Goal: Task Accomplishment & Management: Manage account settings

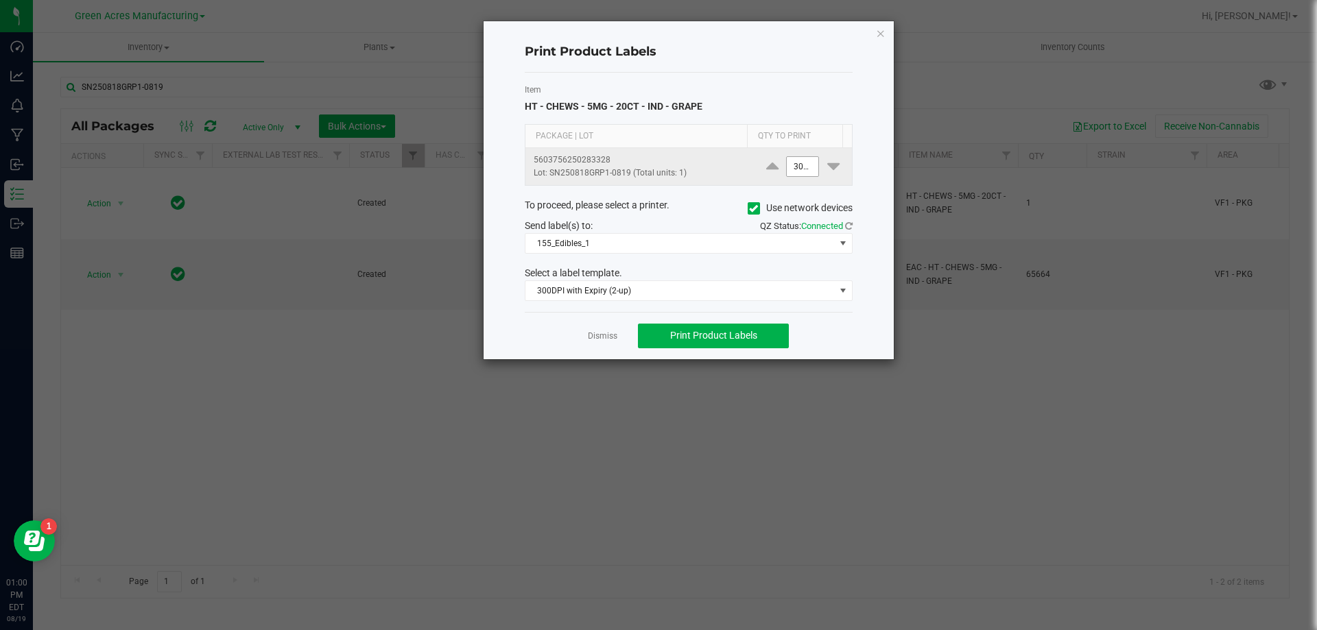
click at [787, 162] on input "3000" at bounding box center [803, 166] width 32 height 19
click at [790, 102] on div "Item HT - CHEWS - 5MG - 20CT - IND - GRAPE" at bounding box center [689, 99] width 328 height 30
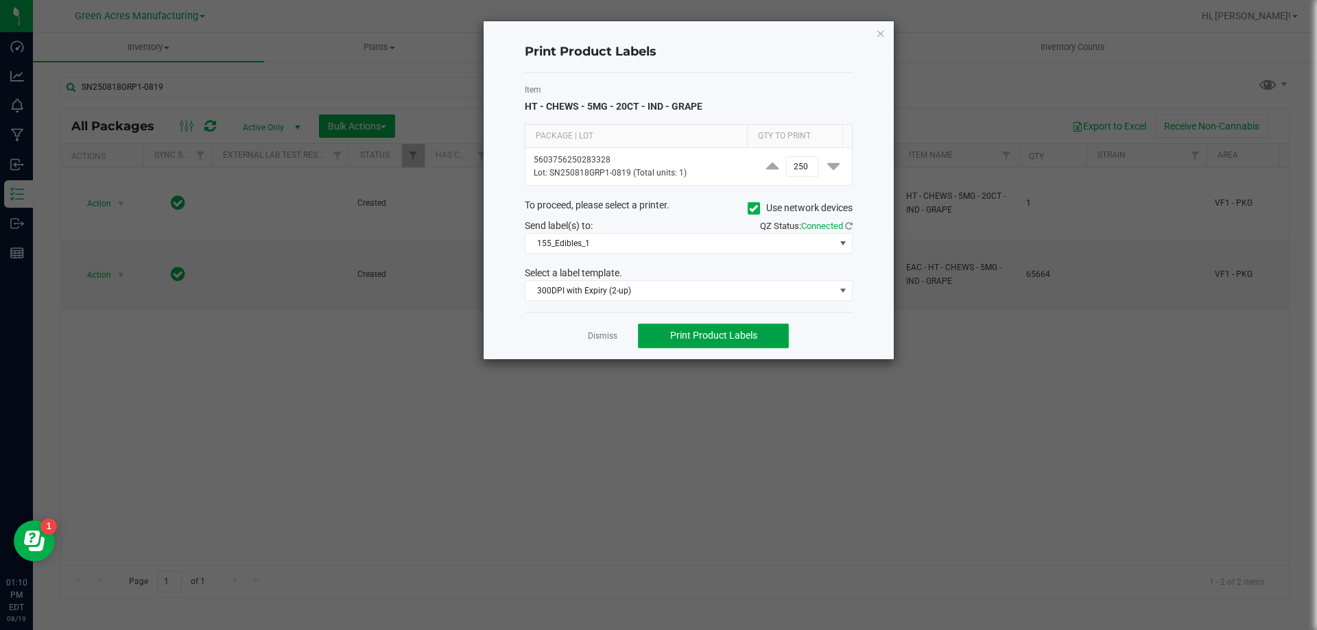
click at [706, 342] on button "Print Product Labels" at bounding box center [713, 336] width 151 height 25
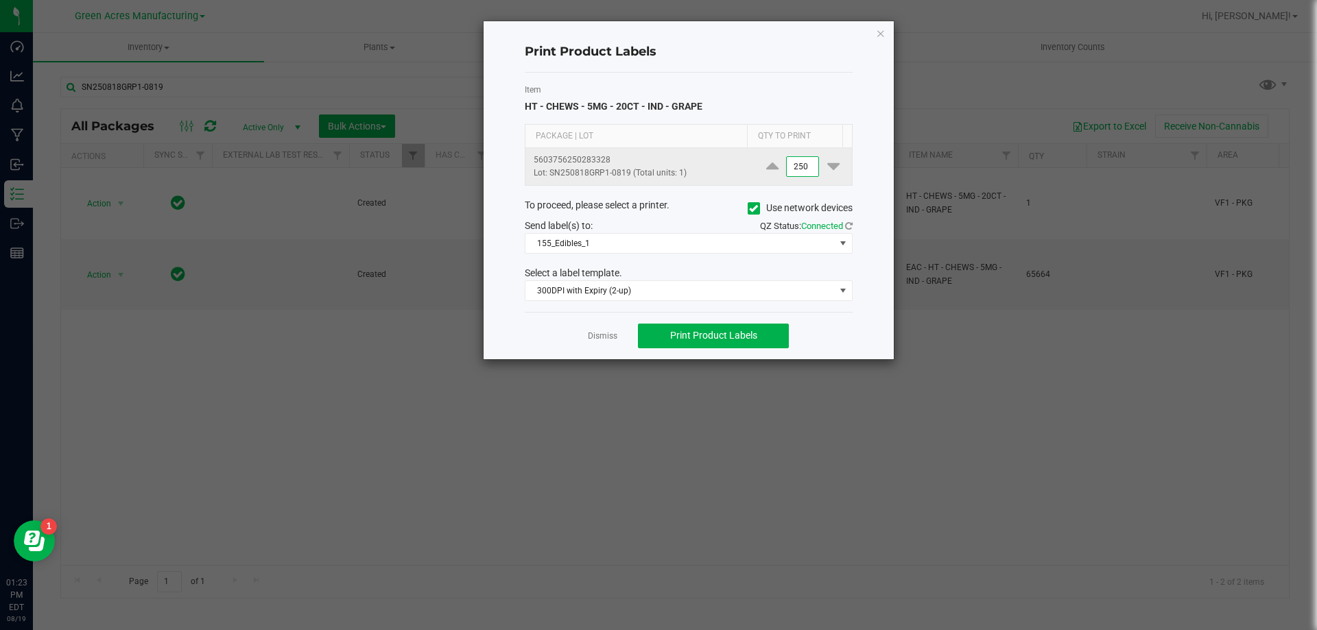
click at [792, 167] on input "250" at bounding box center [803, 166] width 32 height 19
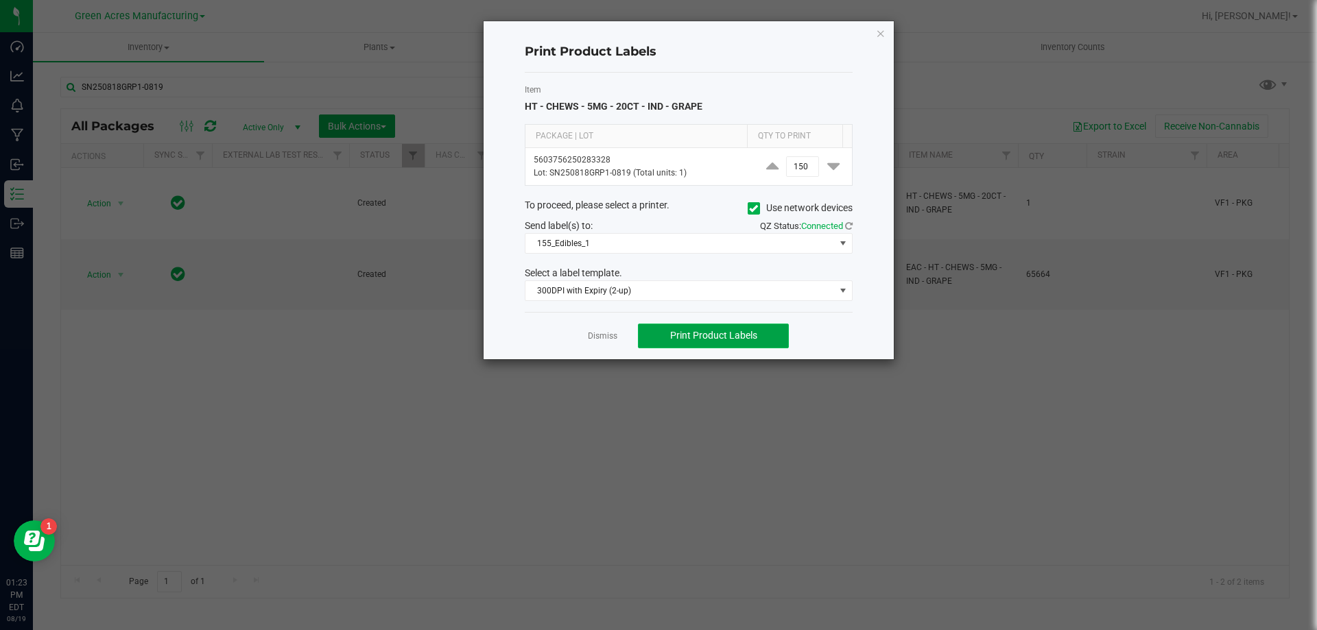
click at [726, 337] on span "Print Product Labels" at bounding box center [713, 335] width 87 height 11
click at [741, 341] on span "Print Product Labels" at bounding box center [713, 335] width 87 height 11
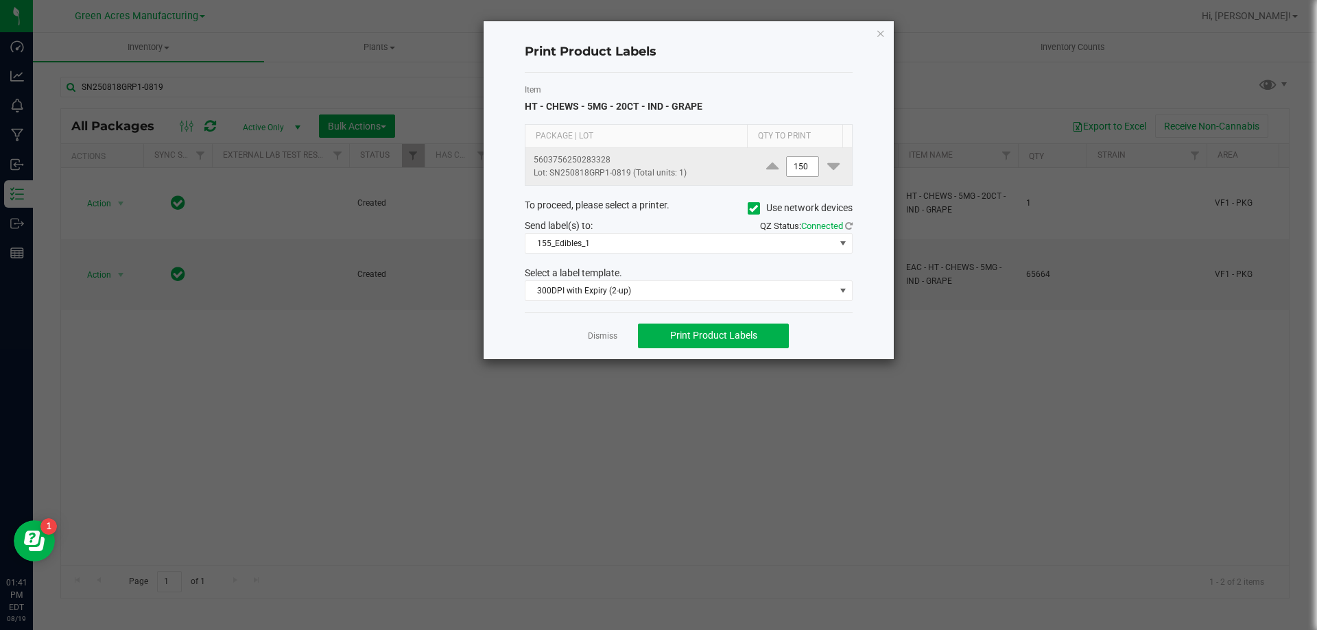
click at [798, 165] on input "150" at bounding box center [803, 166] width 32 height 19
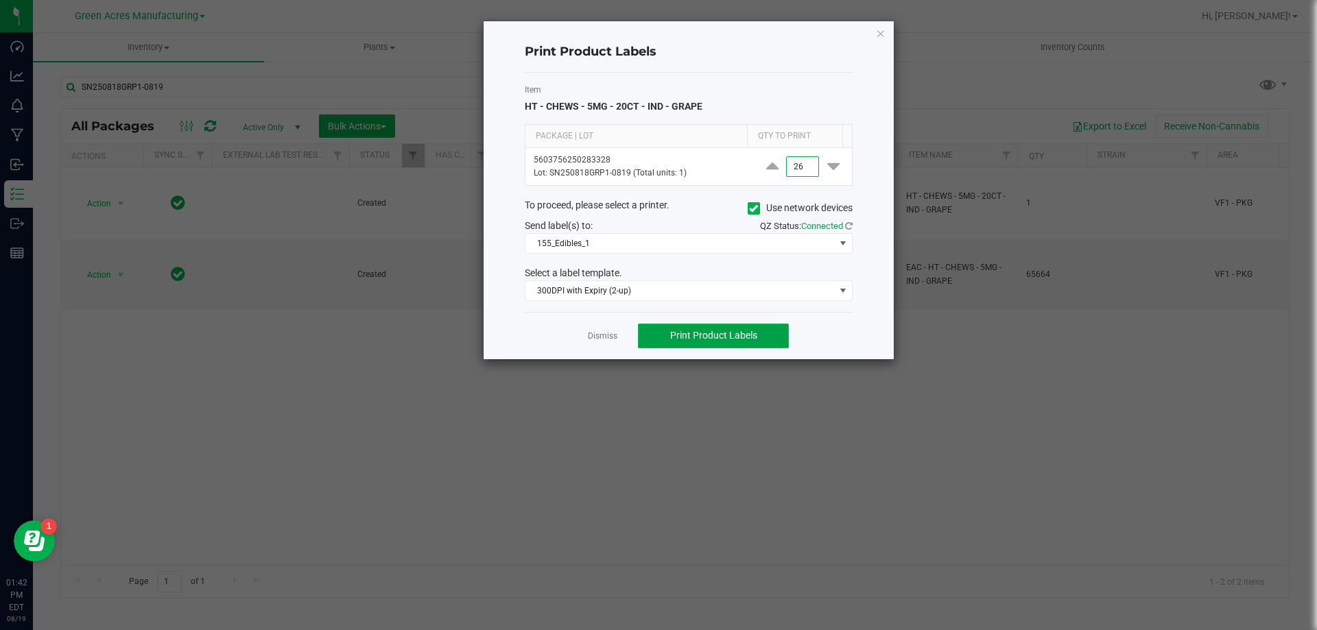
click at [715, 343] on button "Print Product Labels" at bounding box center [713, 336] width 151 height 25
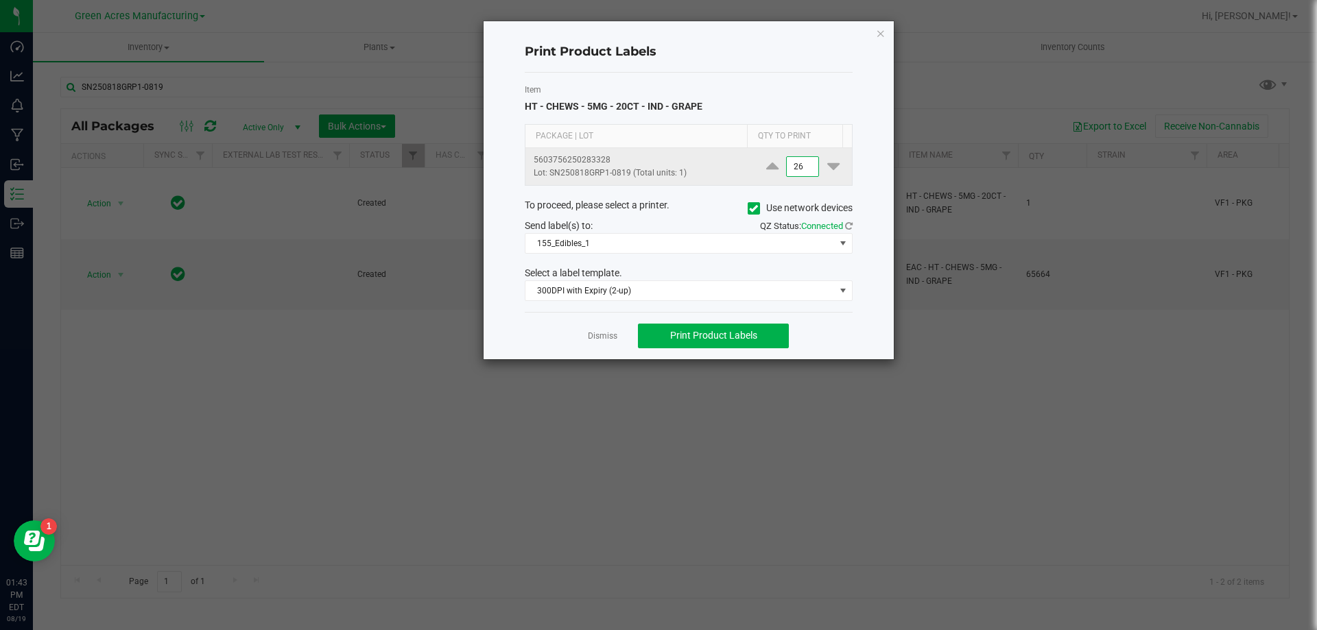
click at [796, 167] on input "26" at bounding box center [803, 166] width 32 height 19
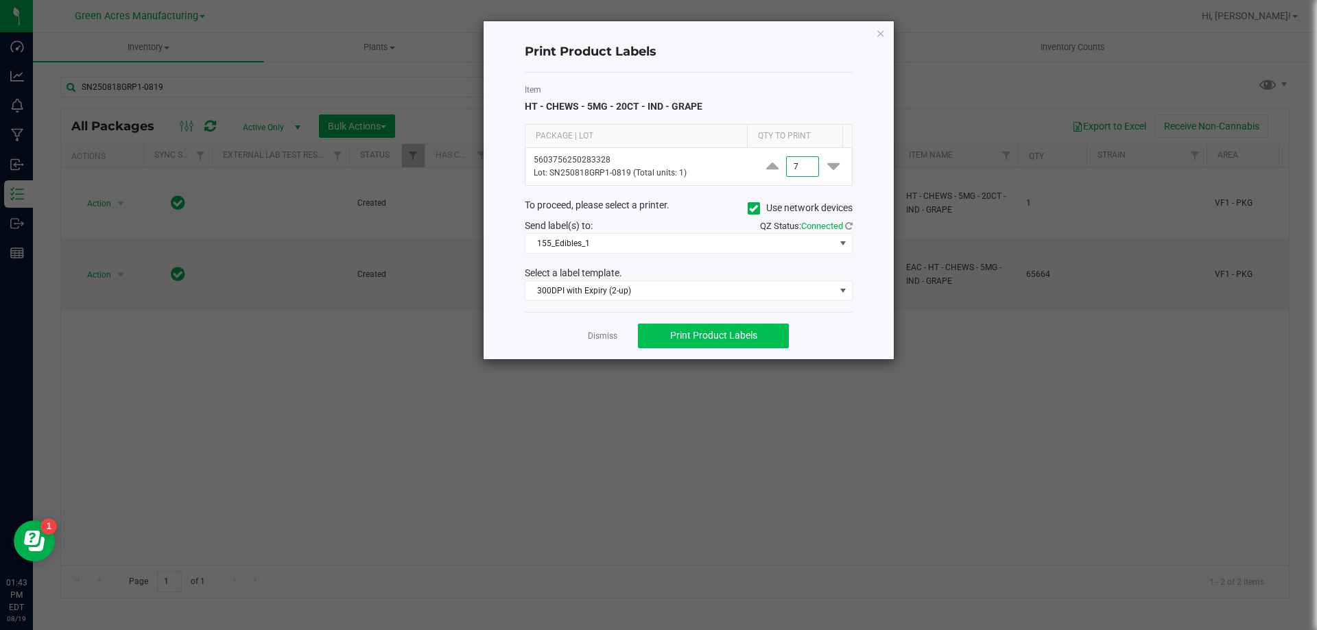
type input "7"
click at [739, 335] on span "Print Product Labels" at bounding box center [713, 335] width 87 height 11
click at [602, 338] on link "Dismiss" at bounding box center [602, 337] width 29 height 12
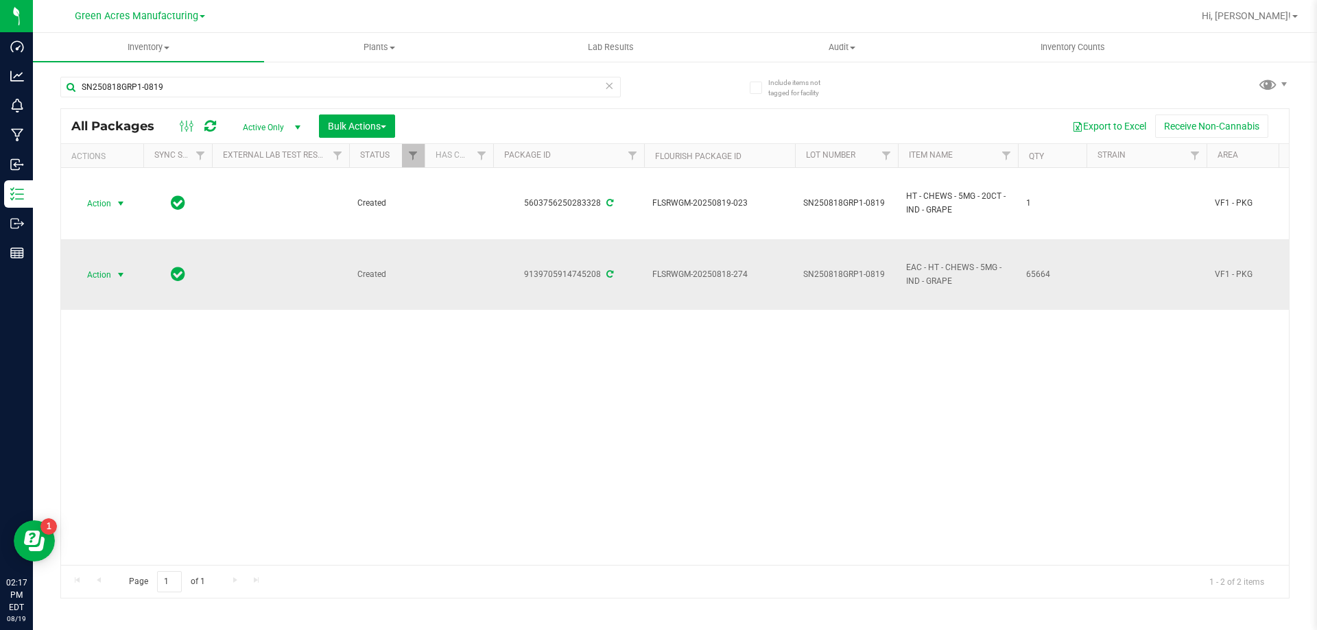
click at [109, 272] on span "Action" at bounding box center [93, 274] width 37 height 19
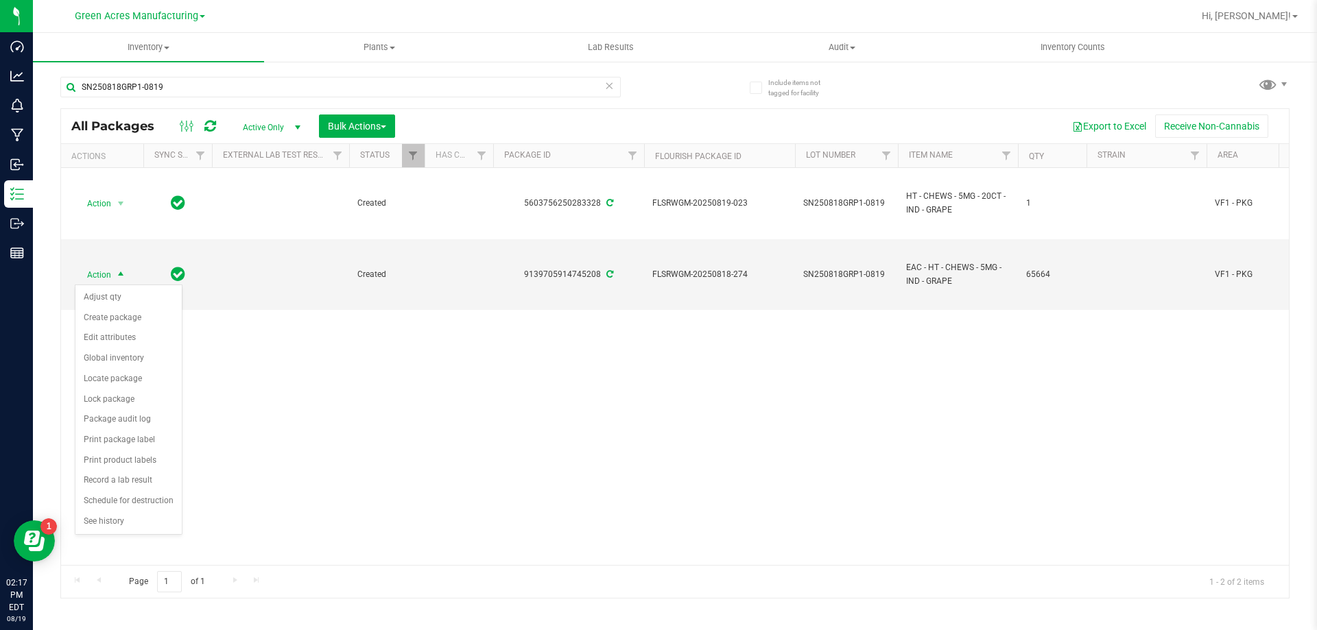
click at [380, 381] on div "Action Action Adjust qty Create package Edit attributes Global inventory Locate…" at bounding box center [675, 366] width 1228 height 397
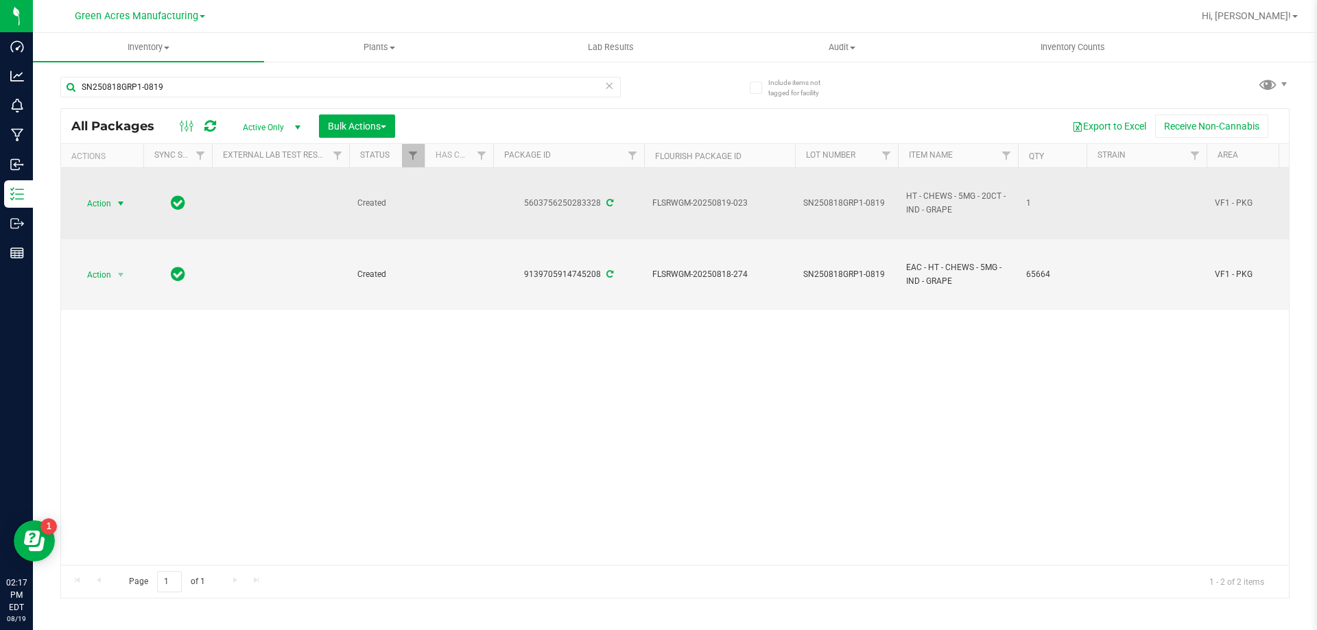
click at [106, 205] on span "Action" at bounding box center [93, 203] width 37 height 19
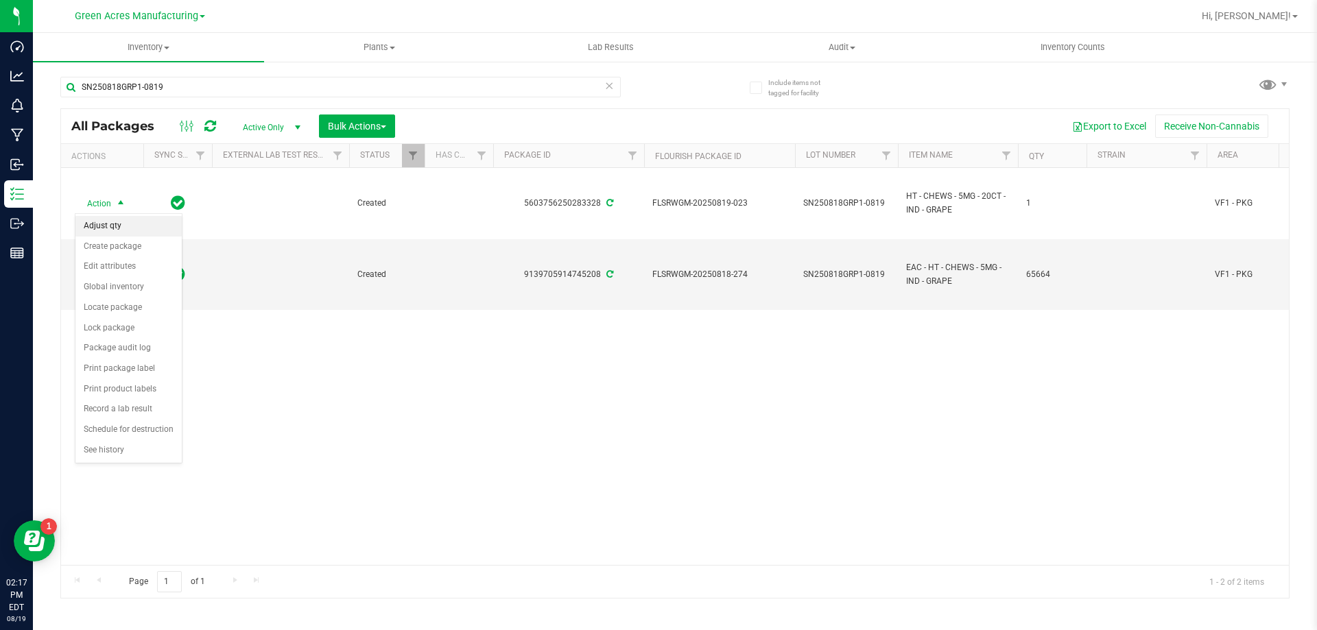
click at [130, 225] on li "Adjust qty" at bounding box center [128, 226] width 106 height 21
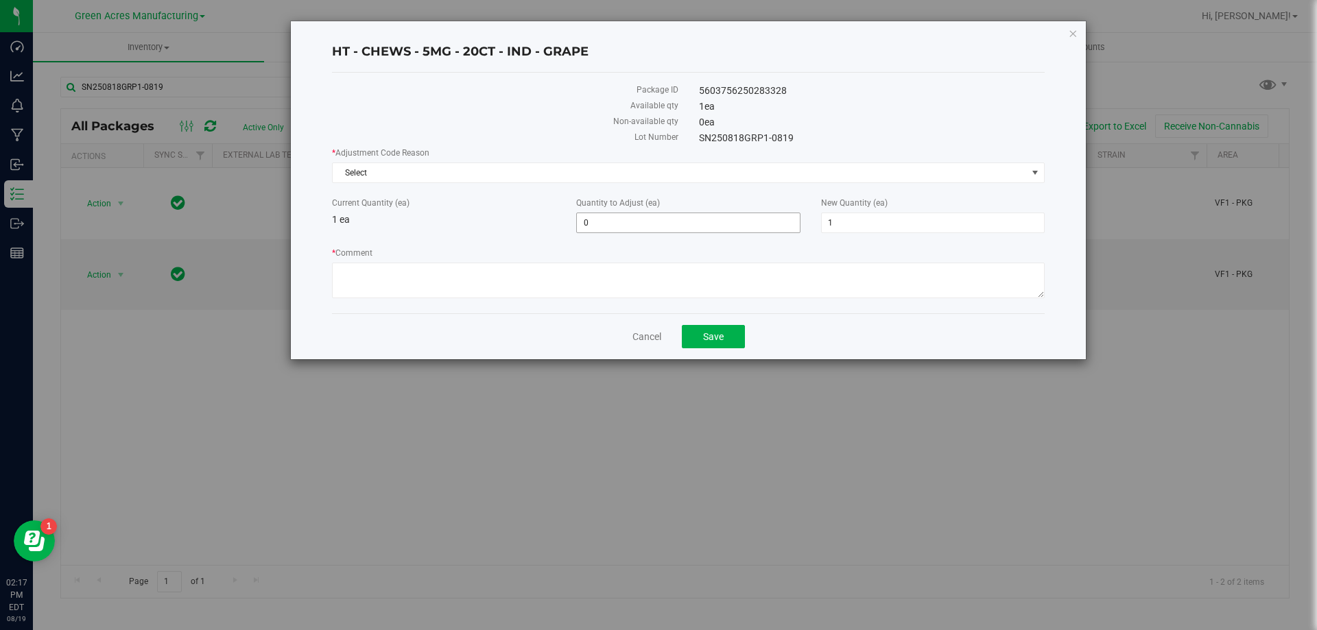
drag, startPoint x: 596, startPoint y: 217, endPoint x: 597, endPoint y: 226, distance: 8.3
click at [596, 220] on span "0 0" at bounding box center [688, 223] width 224 height 21
type input "-1"
type input "0"
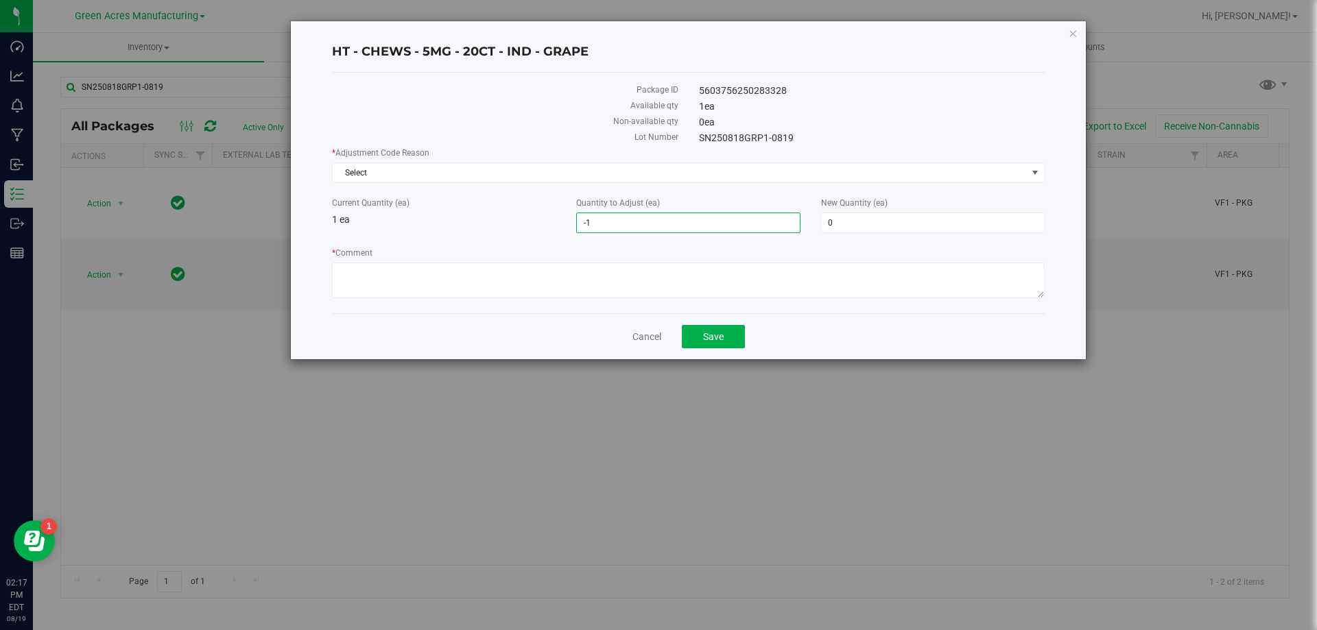
click at [519, 221] on div "Current Quantity (ea) 1 ea" at bounding box center [444, 212] width 244 height 30
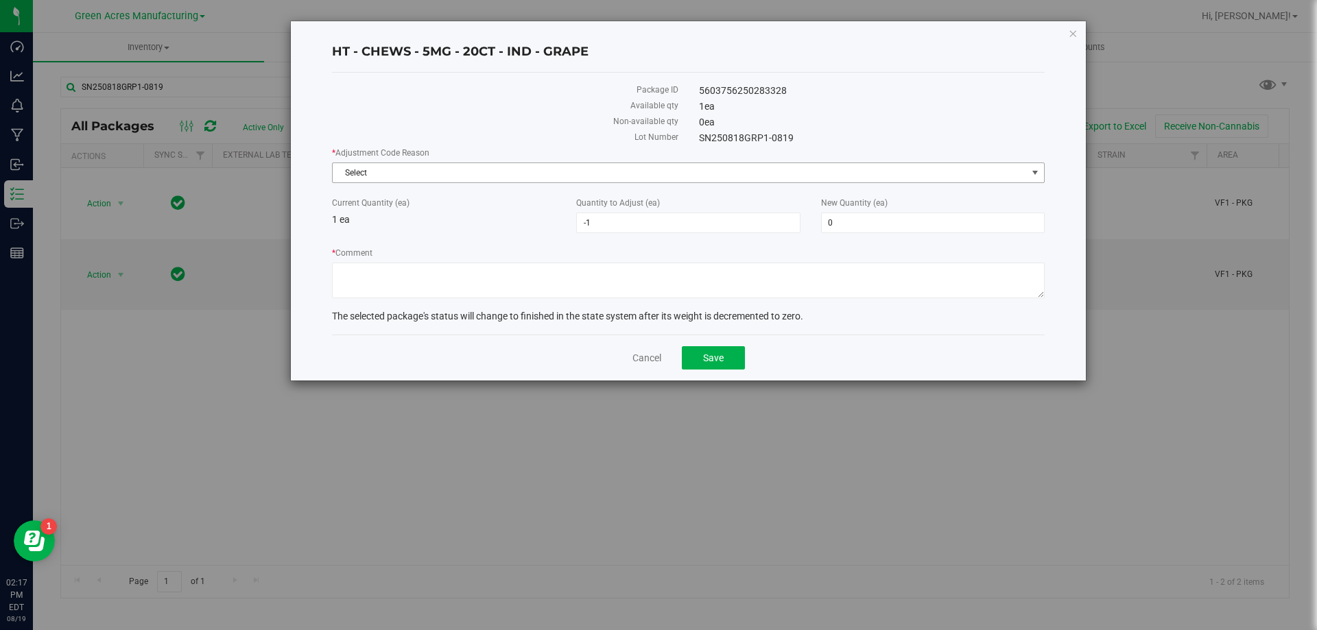
click at [512, 178] on span "Select" at bounding box center [680, 172] width 694 height 19
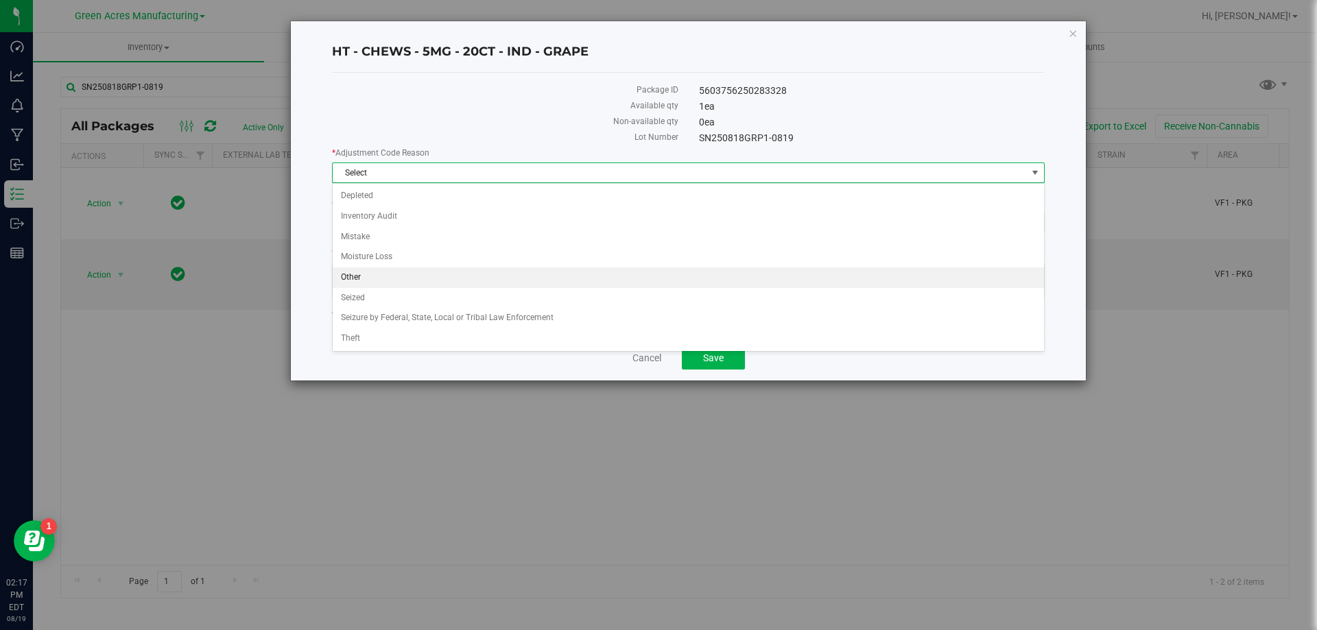
click at [398, 271] on li "Other" at bounding box center [688, 277] width 711 height 21
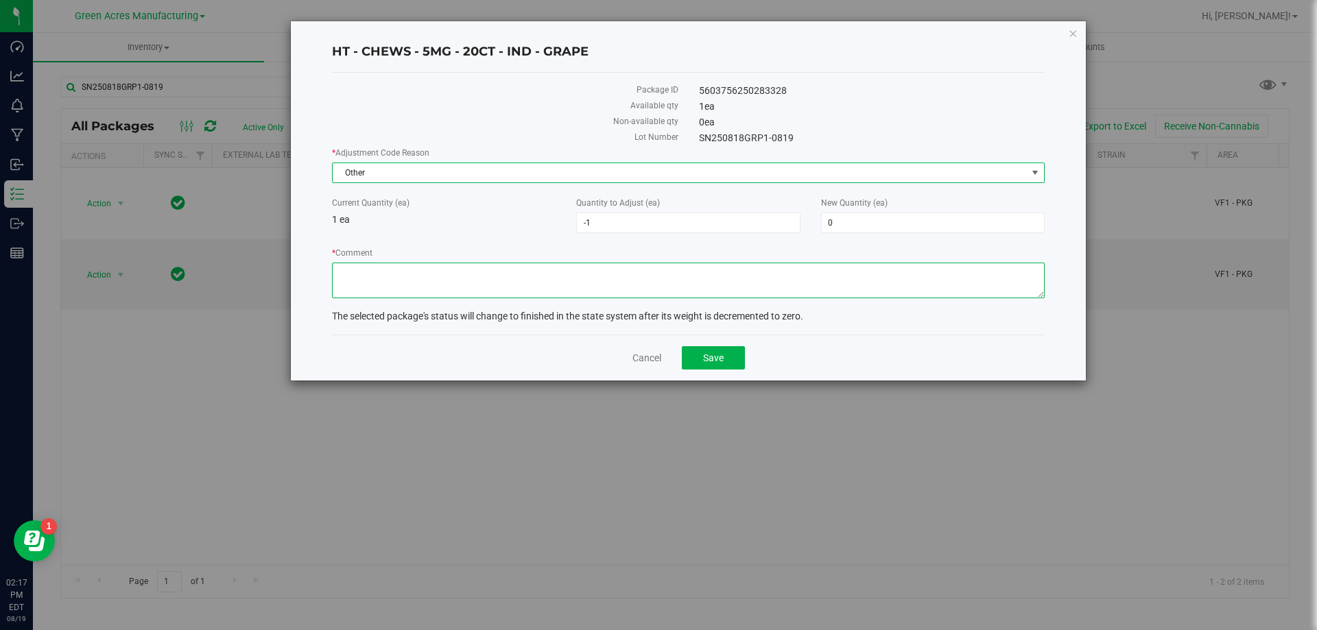
click at [446, 284] on textarea "* Comment" at bounding box center [688, 281] width 713 height 36
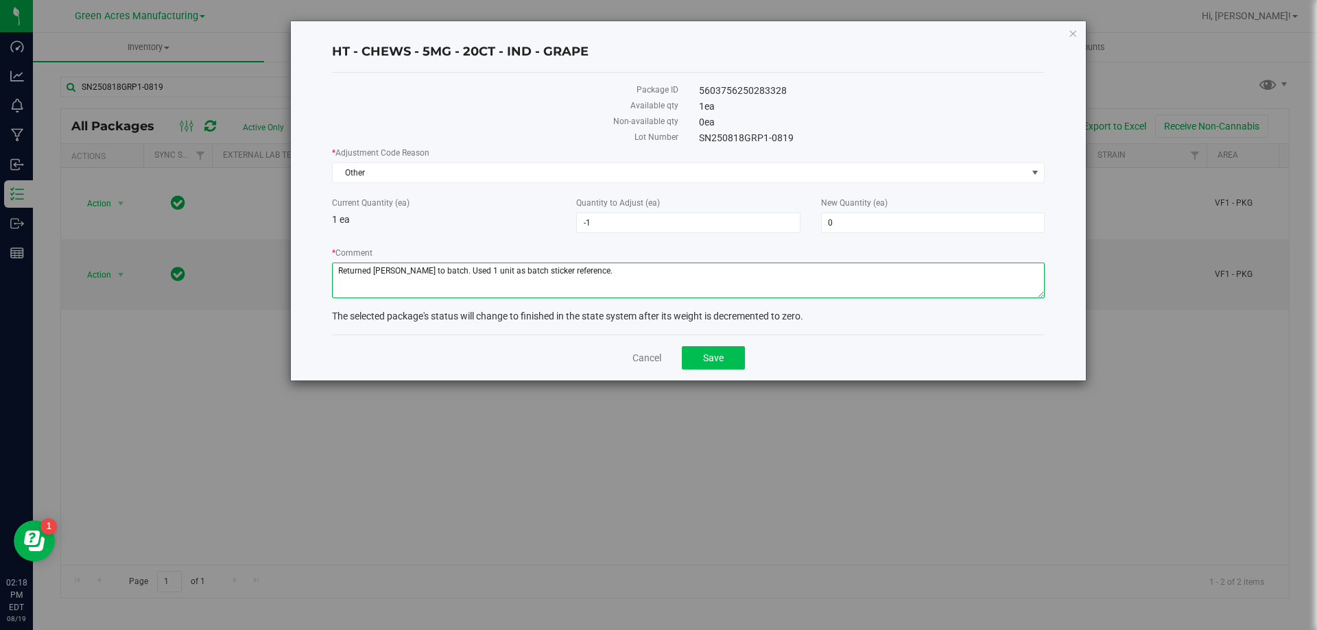
type textarea "Returned [PERSON_NAME] to batch. Used 1 unit as batch sticker reference."
click at [719, 358] on span "Save" at bounding box center [713, 357] width 21 height 11
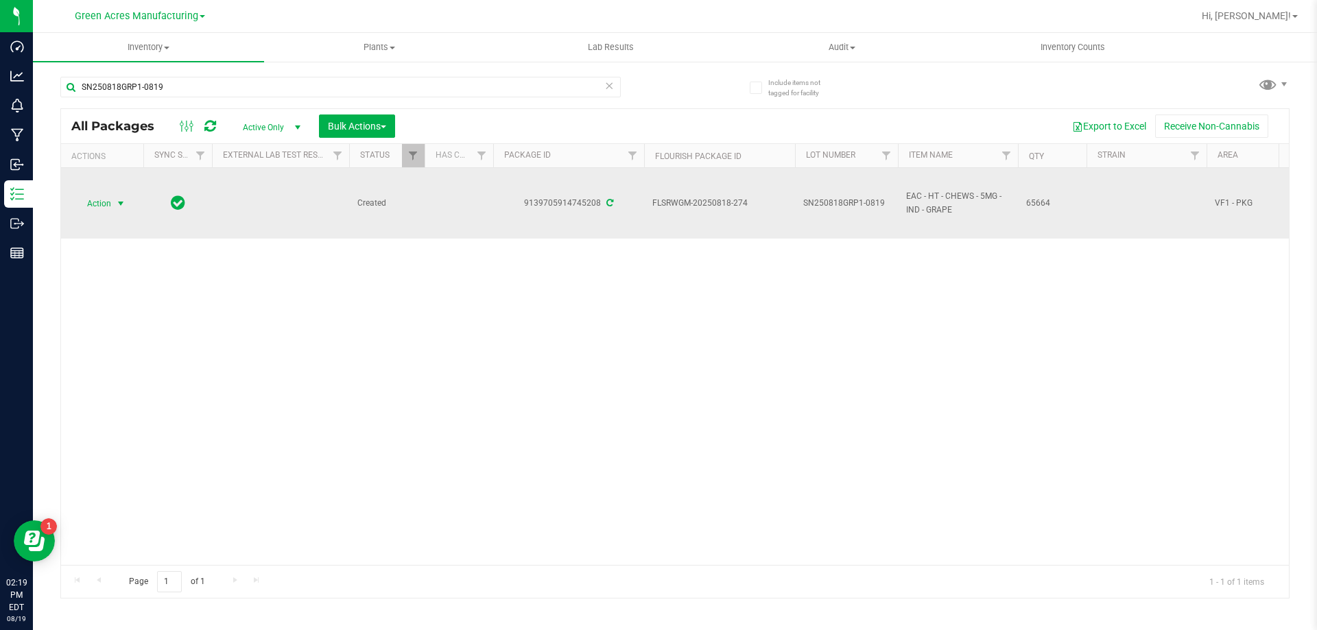
click at [108, 204] on span "Action" at bounding box center [93, 203] width 37 height 19
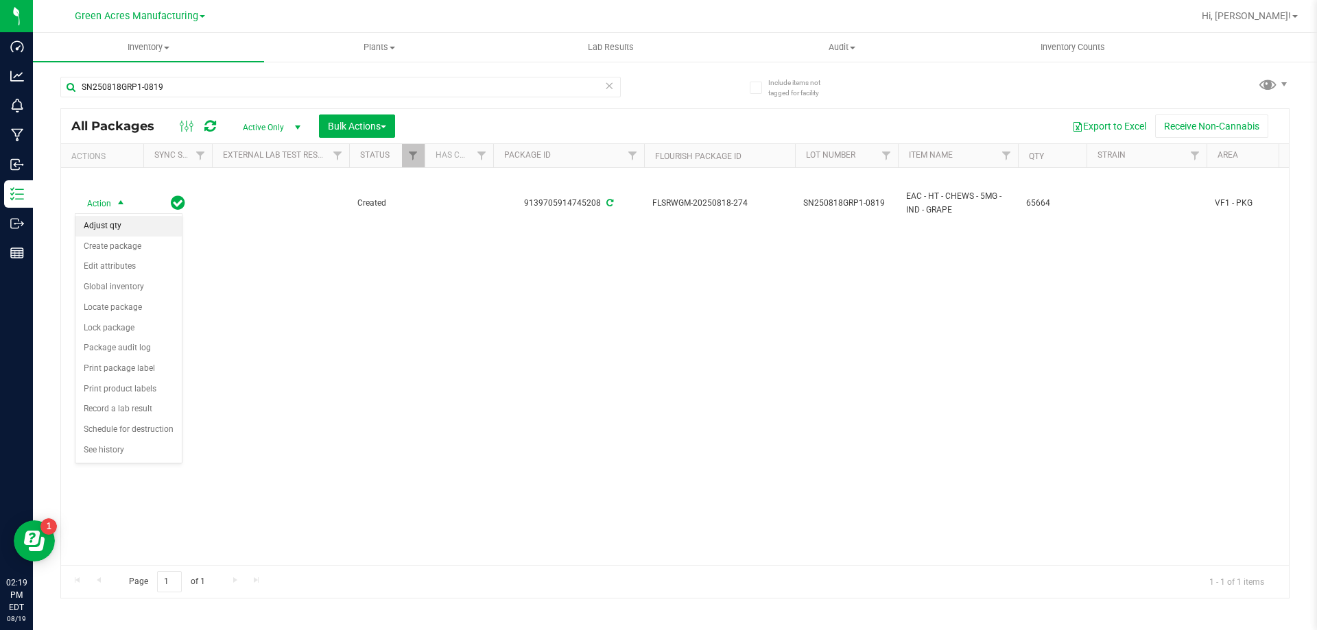
click at [120, 225] on li "Adjust qty" at bounding box center [128, 226] width 106 height 21
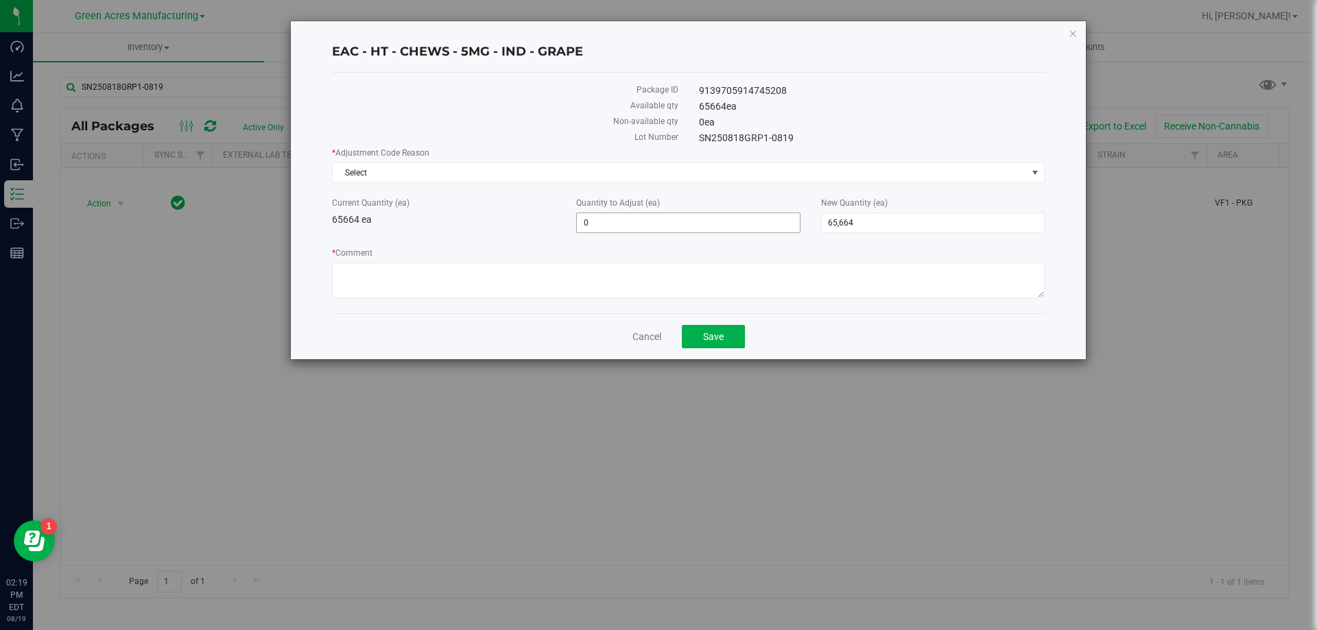
click at [616, 221] on span "0 0" at bounding box center [688, 223] width 224 height 21
type input "20"
type input "65,684"
click at [479, 272] on textarea "* Comment" at bounding box center [688, 281] width 713 height 36
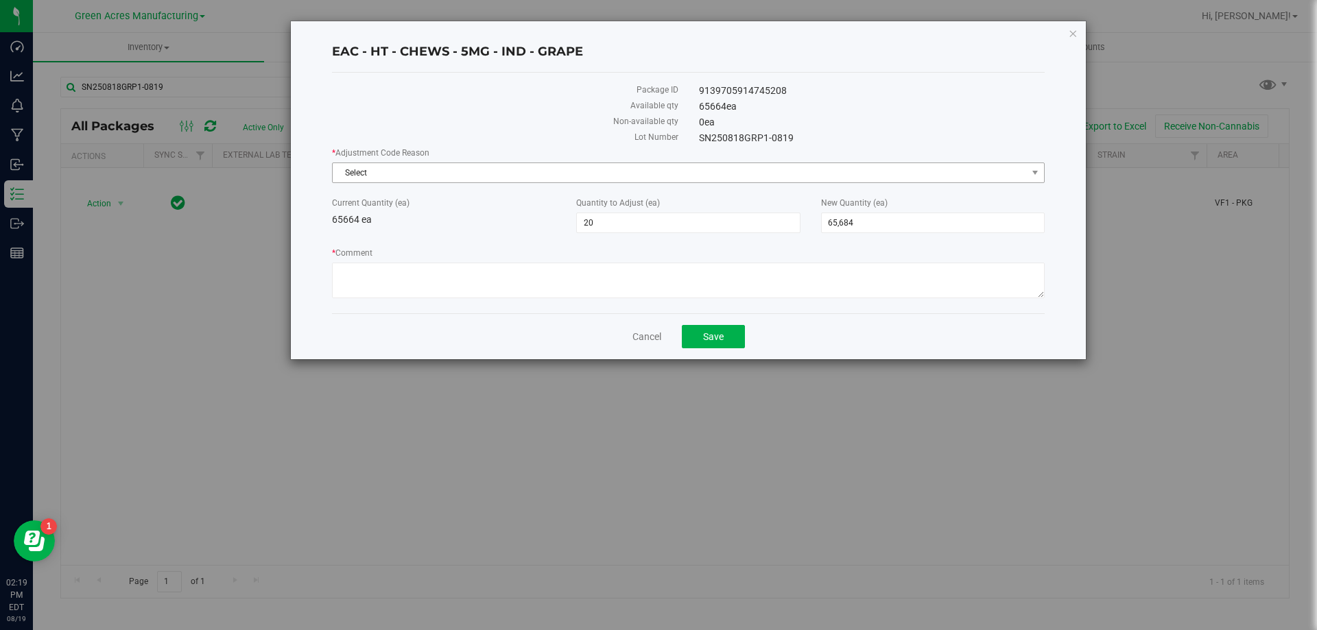
click at [494, 176] on span "Select" at bounding box center [680, 172] width 694 height 19
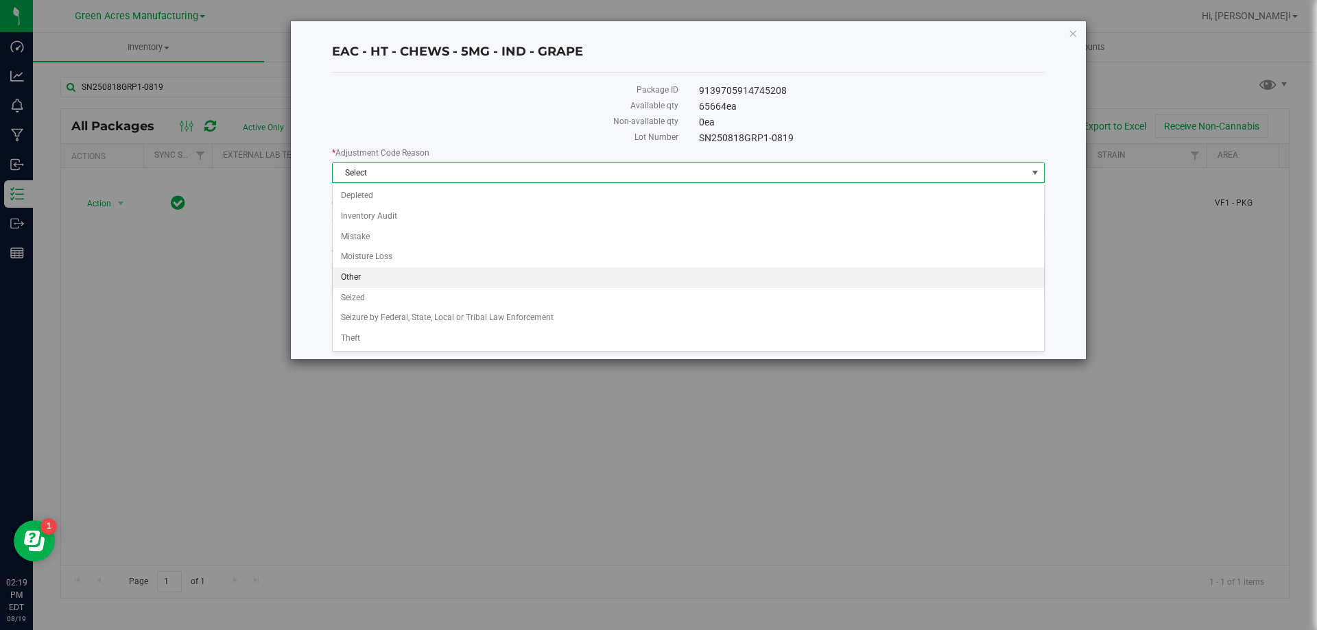
click at [404, 278] on li "Other" at bounding box center [688, 277] width 711 height 21
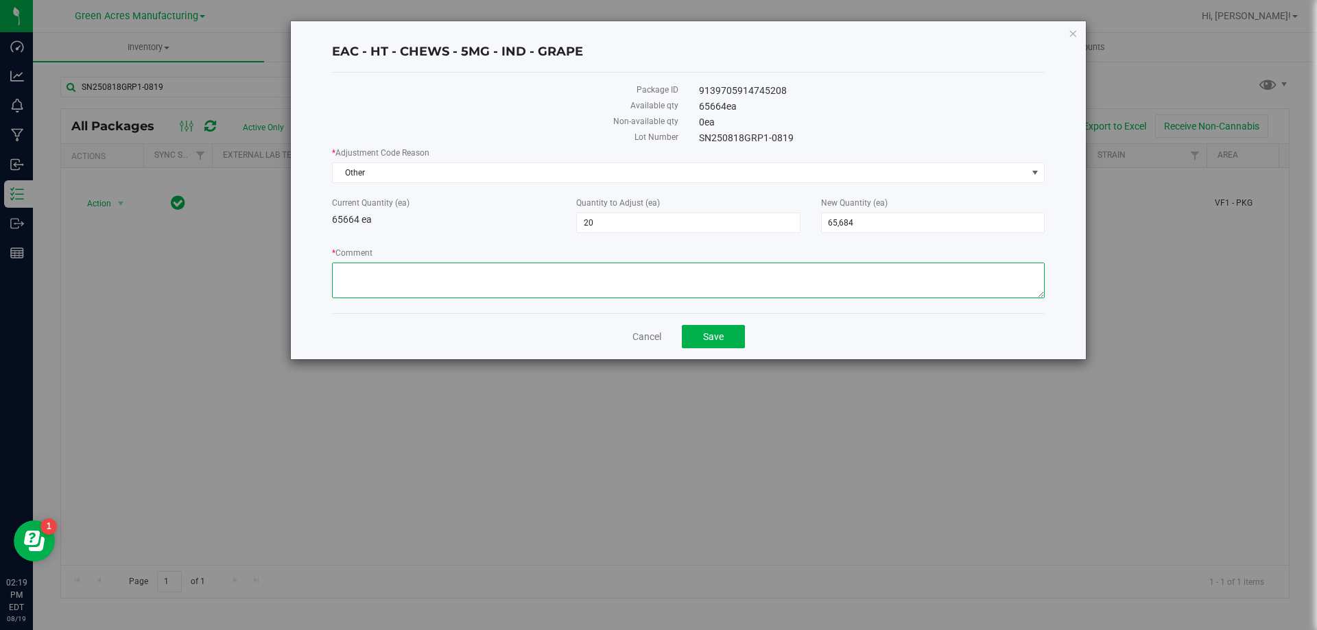
click at [446, 267] on textarea "* Comment" at bounding box center [688, 281] width 713 height 36
type textarea "Added 20 from batch label reference unit."
click at [704, 339] on span "Save" at bounding box center [713, 336] width 21 height 11
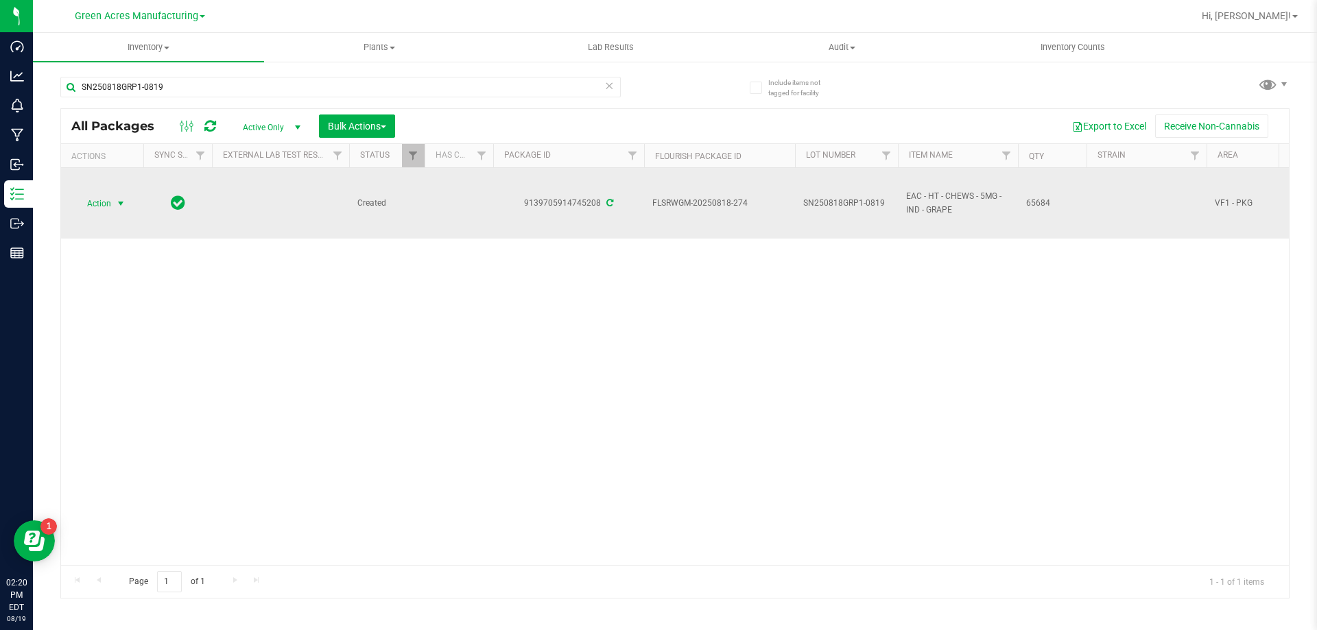
click at [98, 211] on span "Action" at bounding box center [93, 203] width 37 height 19
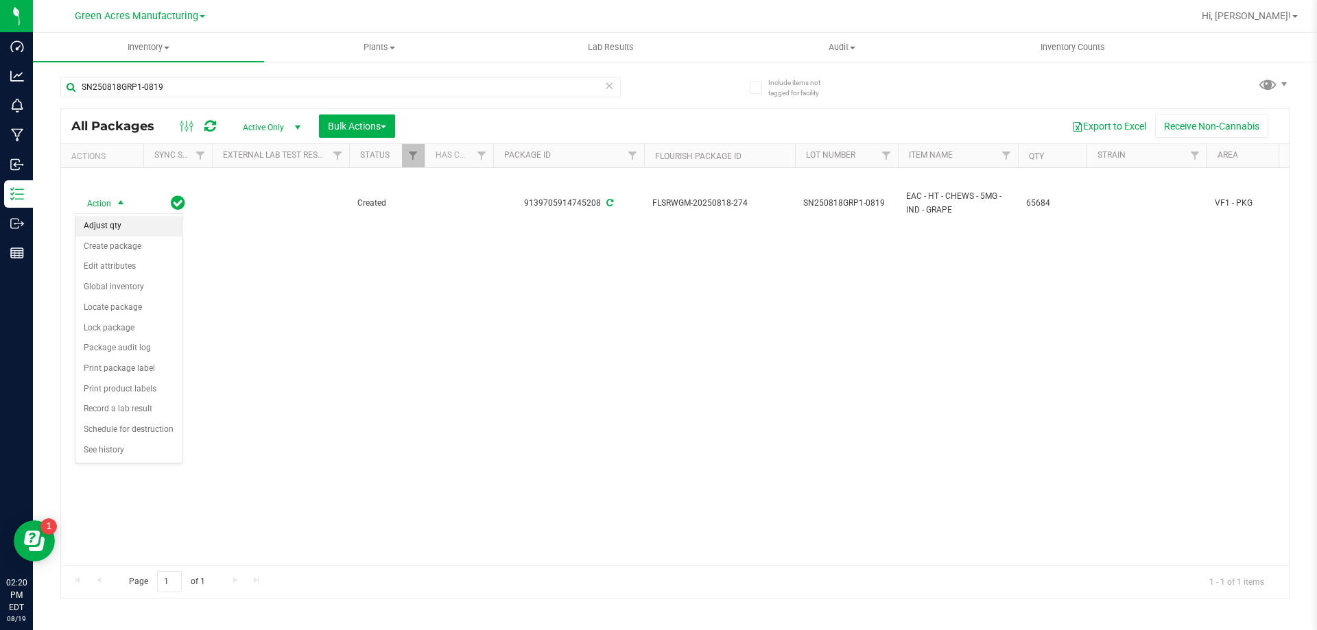
click at [101, 231] on li "Adjust qty" at bounding box center [128, 226] width 106 height 21
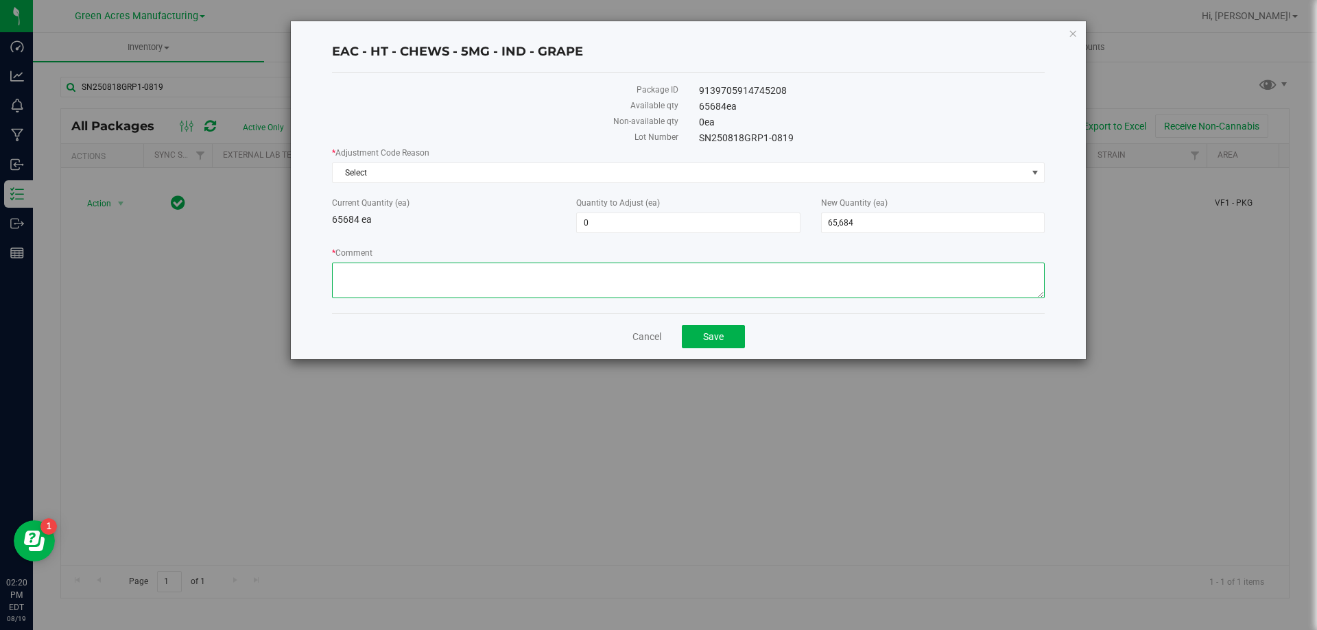
click at [448, 277] on textarea "* Comment" at bounding box center [688, 281] width 713 height 36
click at [422, 171] on span "Select" at bounding box center [680, 172] width 694 height 19
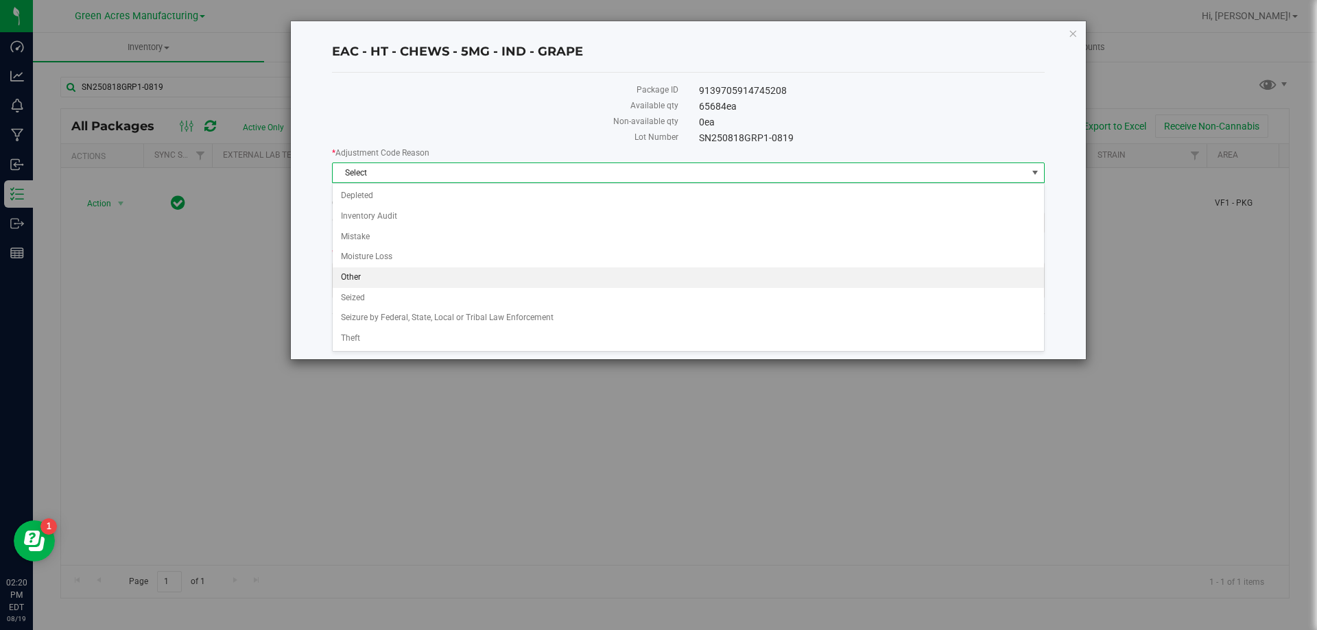
click at [386, 276] on li "Other" at bounding box center [688, 277] width 711 height 21
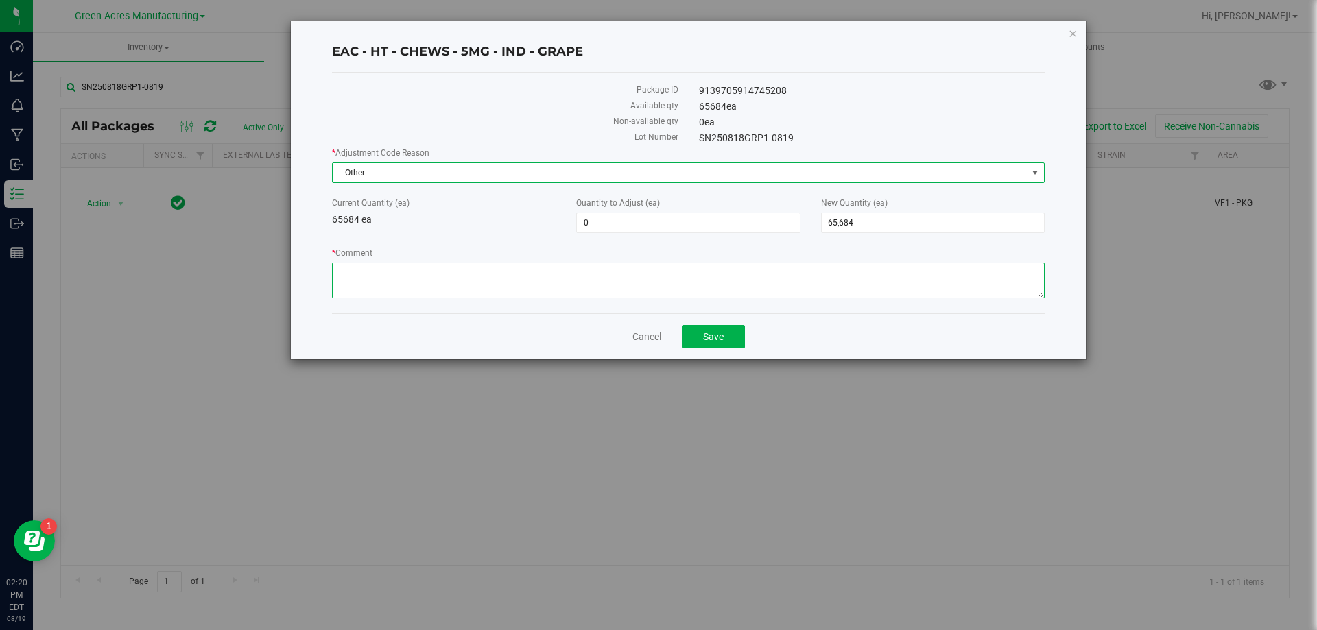
click at [424, 275] on textarea "* Comment" at bounding box center [688, 281] width 713 height 36
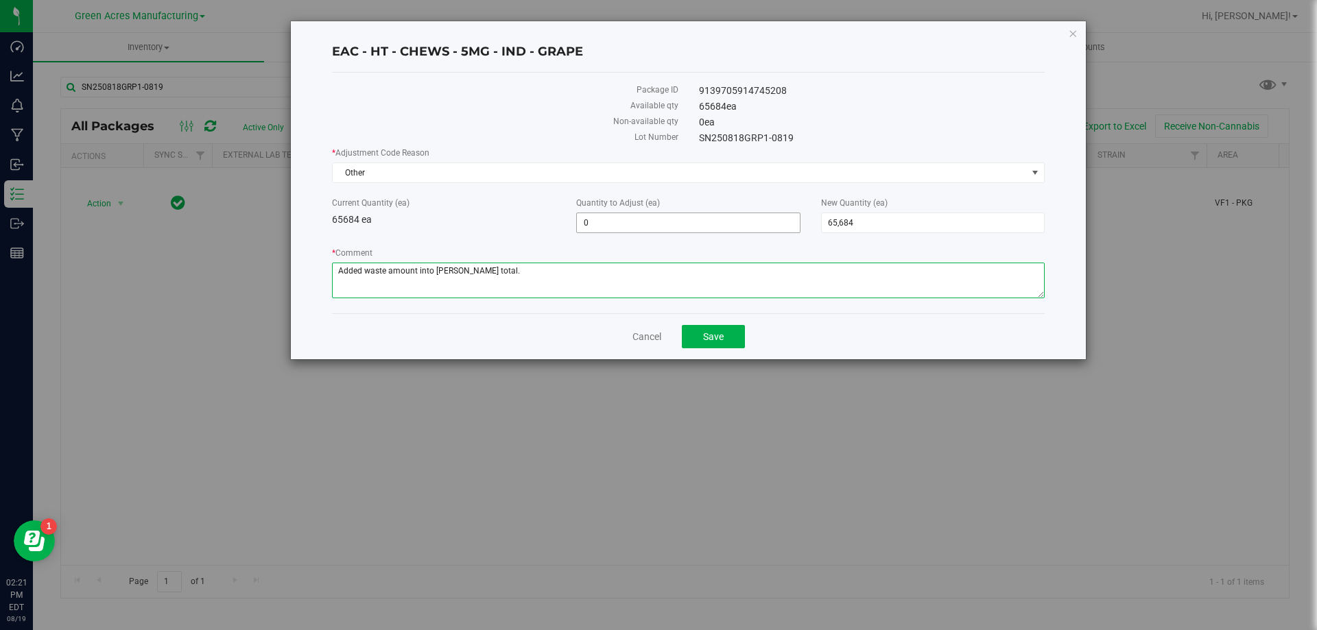
type textarea "Added waste amount into [PERSON_NAME] total."
click at [620, 222] on span "0 0" at bounding box center [688, 223] width 224 height 21
type input "521"
type input "66,205"
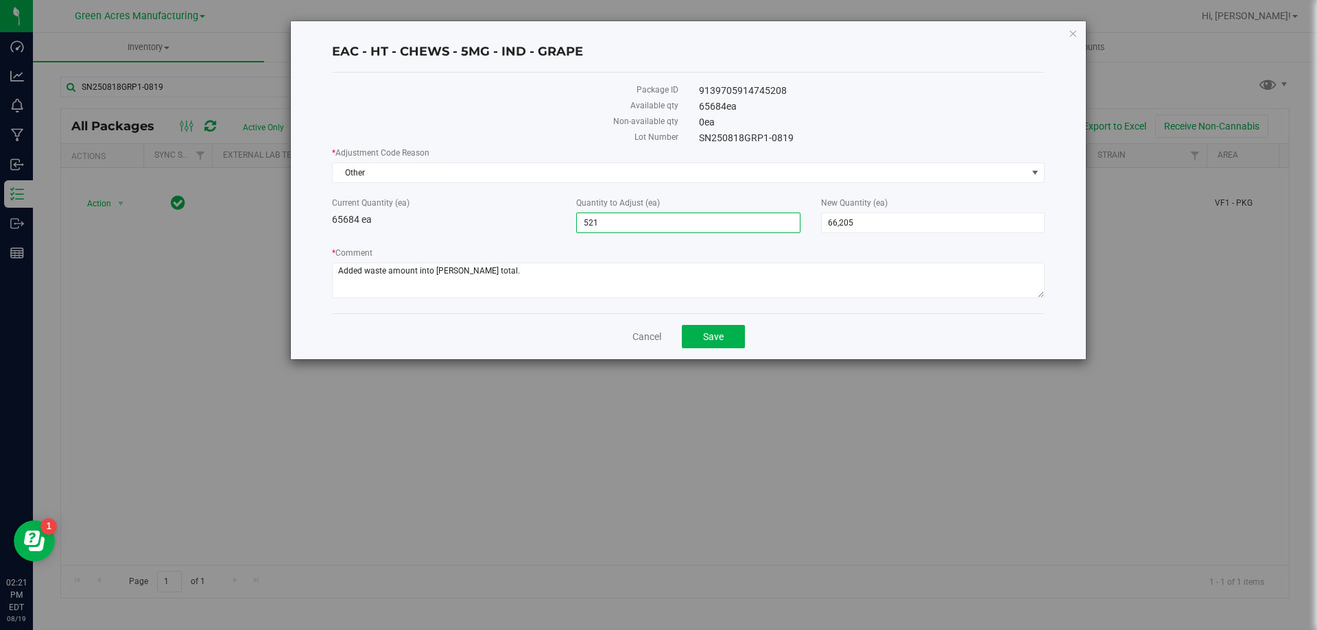
click at [510, 233] on div "* Adjustment Code Reason Other Select Depleted Inventory Audit Mistake Moisture…" at bounding box center [688, 225] width 713 height 156
click at [724, 336] on button "Save" at bounding box center [713, 336] width 63 height 23
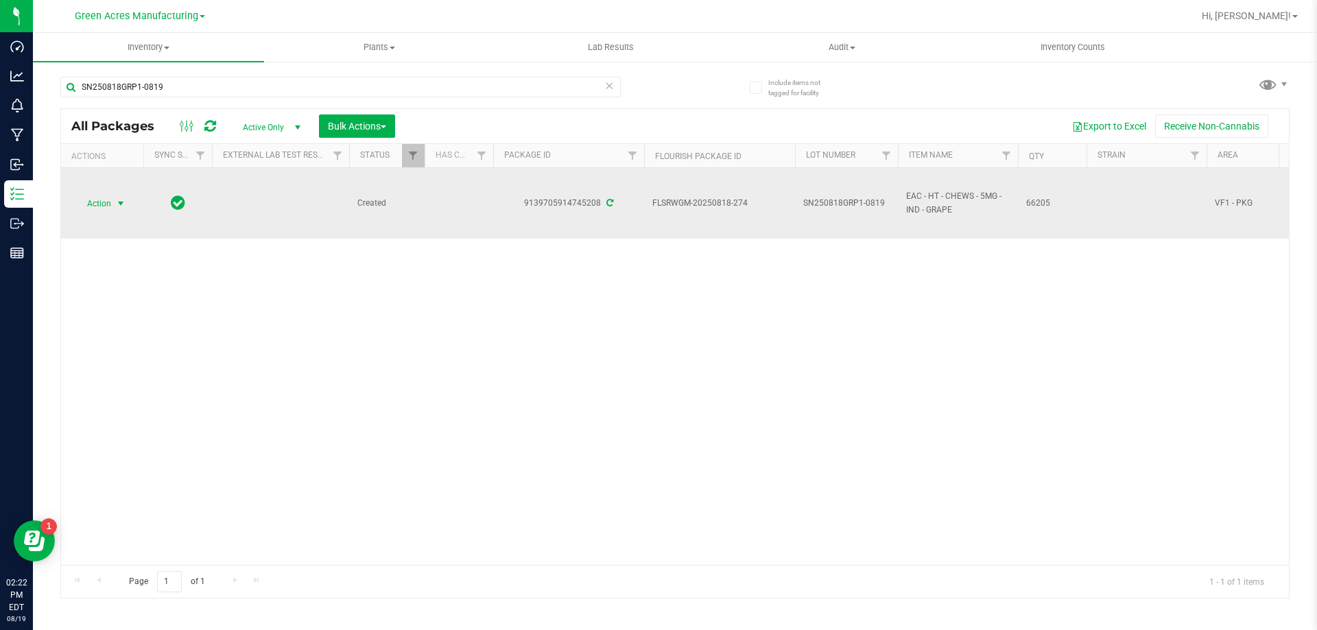
click at [115, 203] on span "select" at bounding box center [120, 203] width 17 height 19
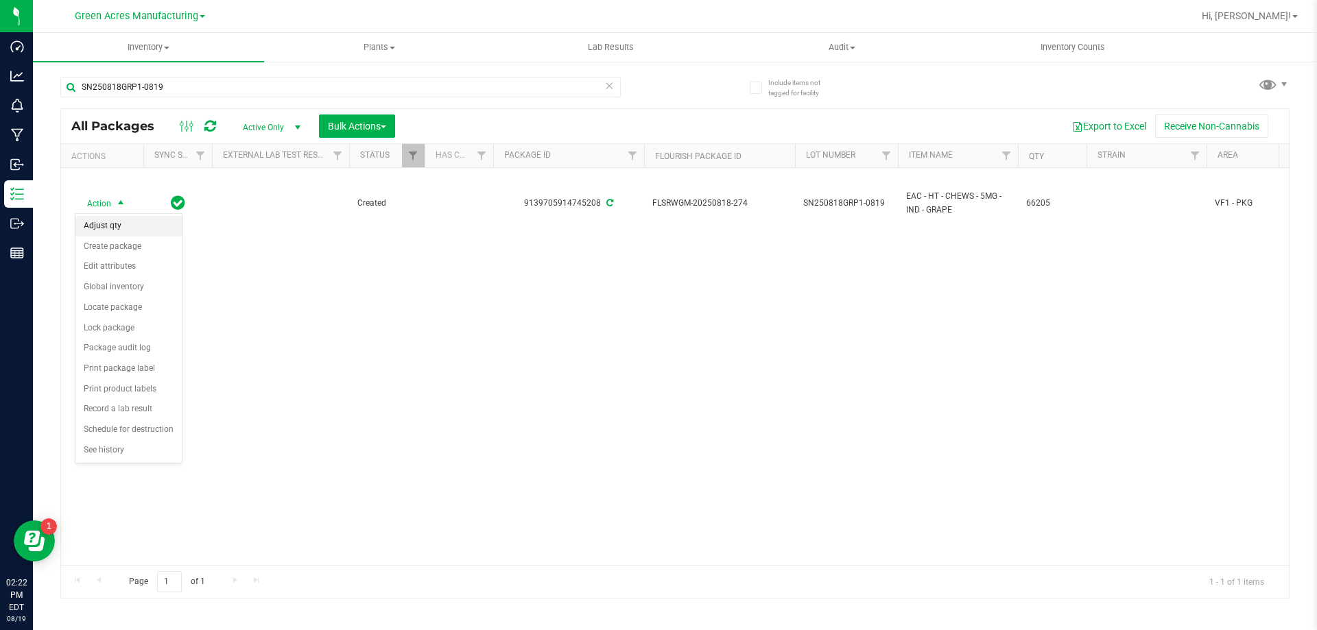
click at [117, 228] on li "Adjust qty" at bounding box center [128, 226] width 106 height 21
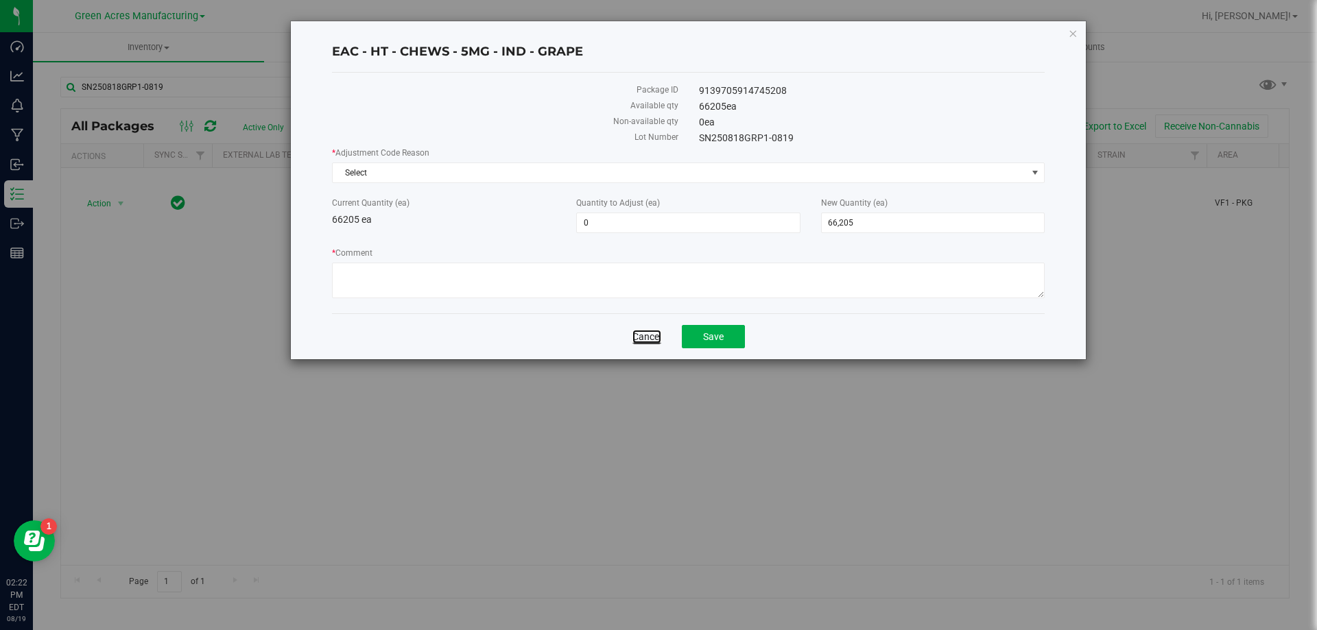
click at [634, 334] on link "Cancel" at bounding box center [646, 337] width 29 height 14
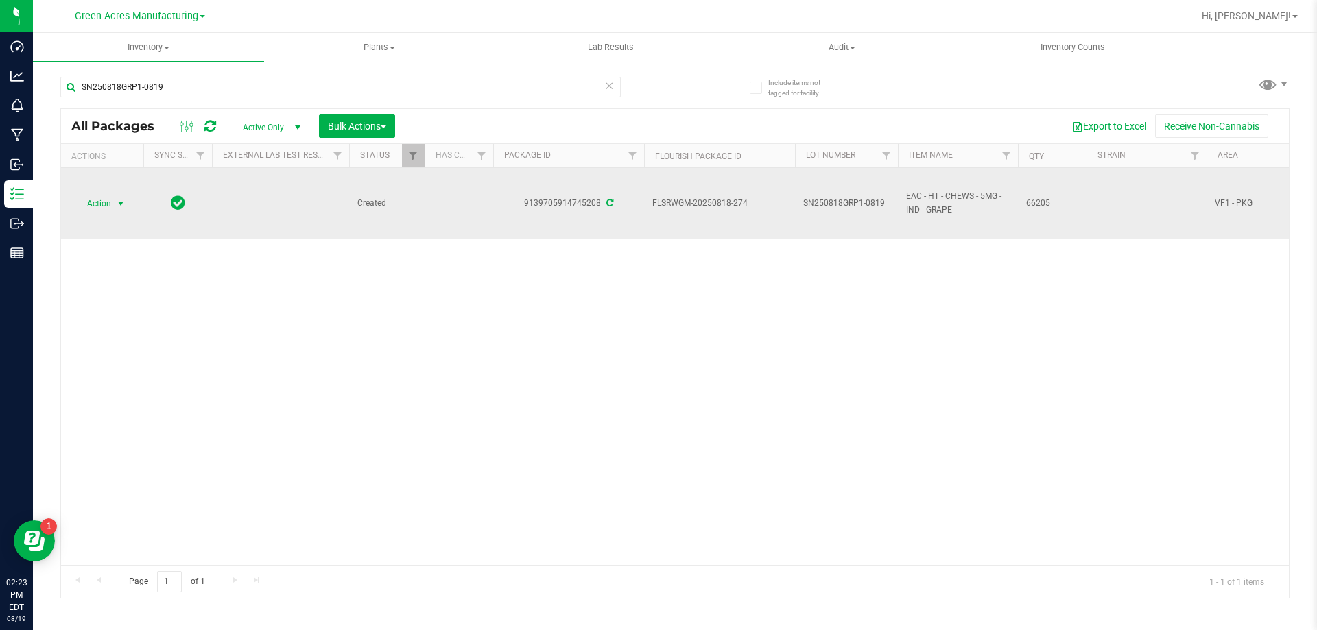
click at [94, 202] on span "Action" at bounding box center [93, 203] width 37 height 19
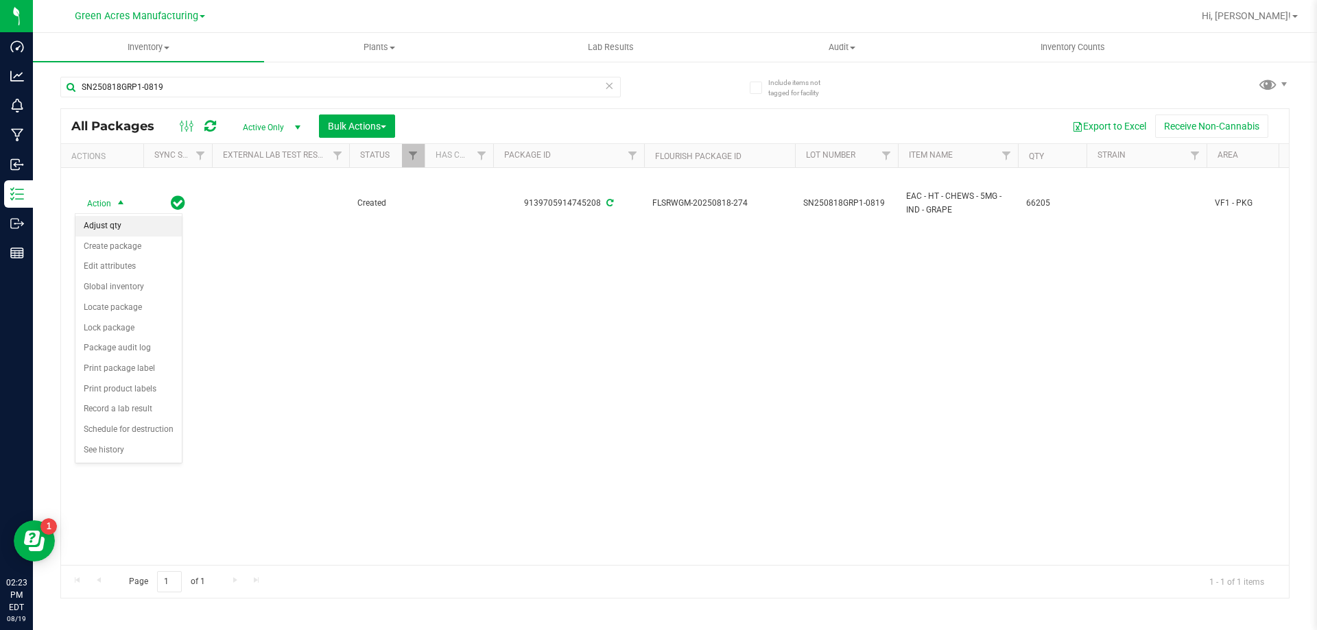
click at [126, 227] on li "Adjust qty" at bounding box center [128, 226] width 106 height 21
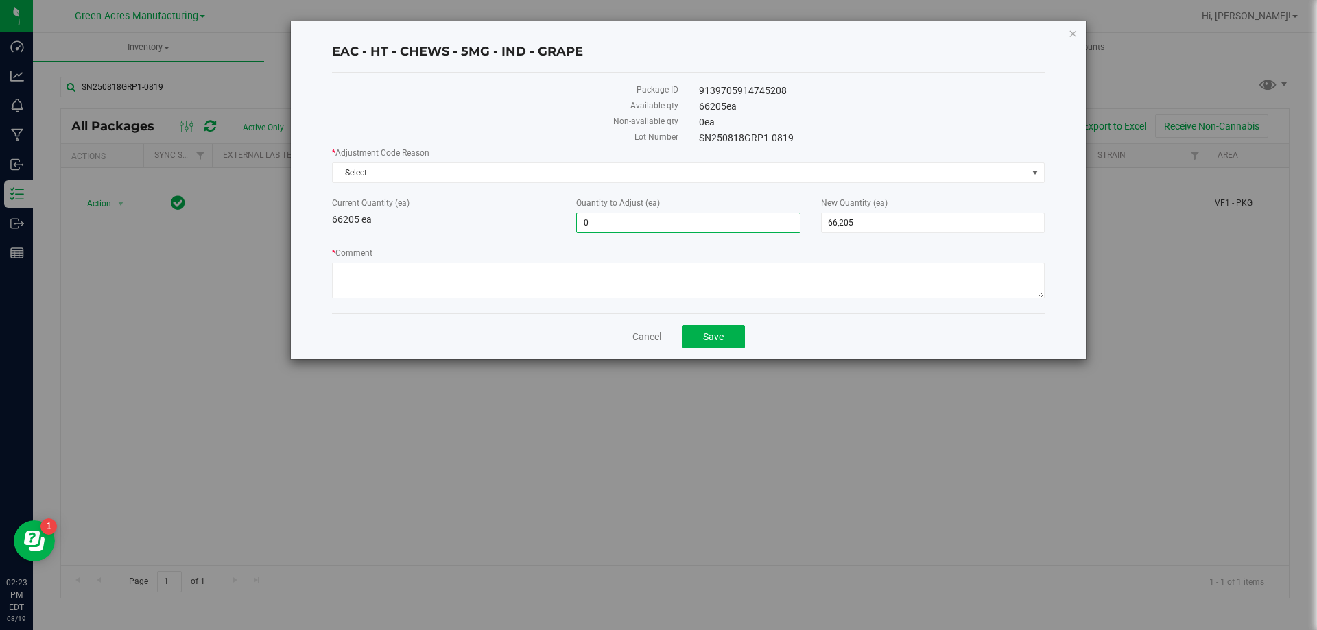
click at [699, 220] on span "0 0" at bounding box center [688, 223] width 224 height 21
type input "5355"
type input "5,355"
type input "71,560"
click at [673, 178] on span "Select" at bounding box center [680, 172] width 694 height 19
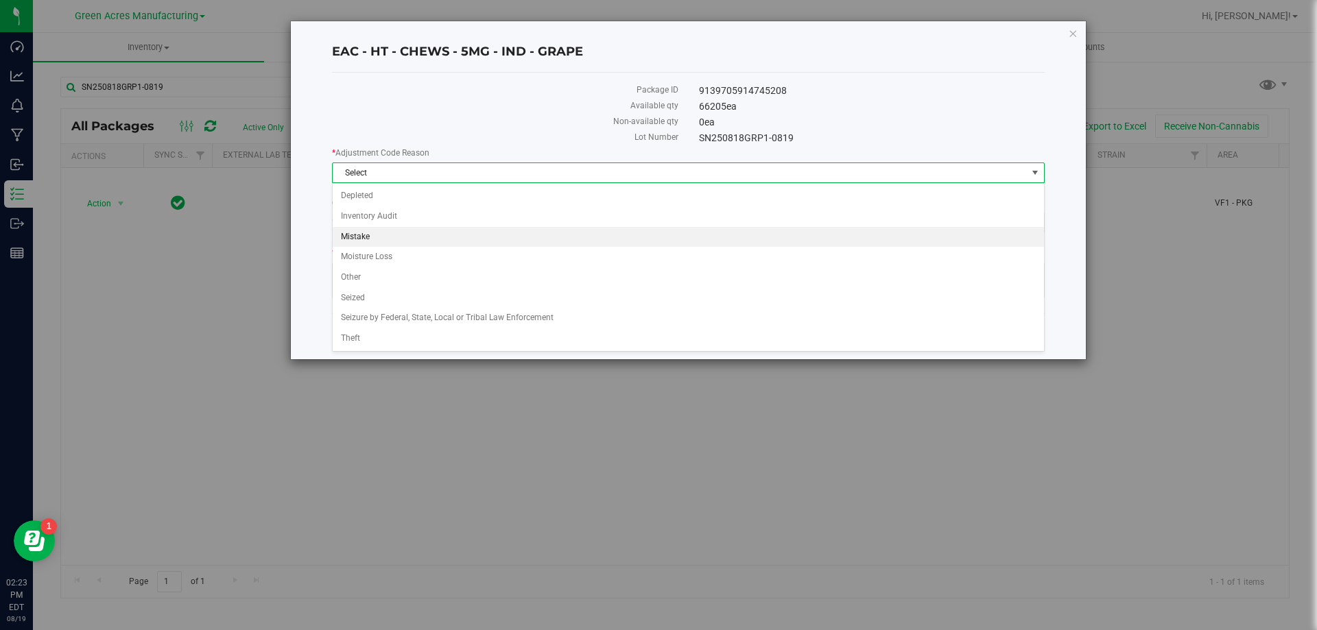
click at [440, 235] on li "Mistake" at bounding box center [688, 237] width 711 height 21
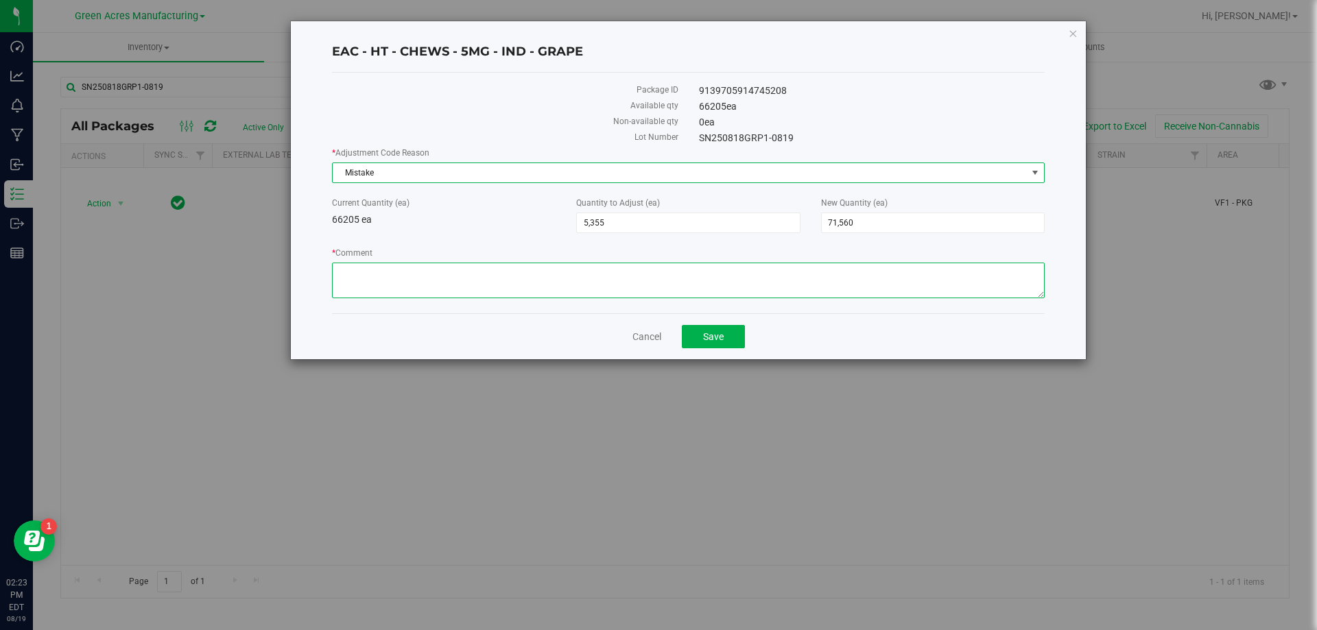
click at [456, 276] on textarea "* Comment" at bounding box center [688, 281] width 713 height 36
type textarea "E"
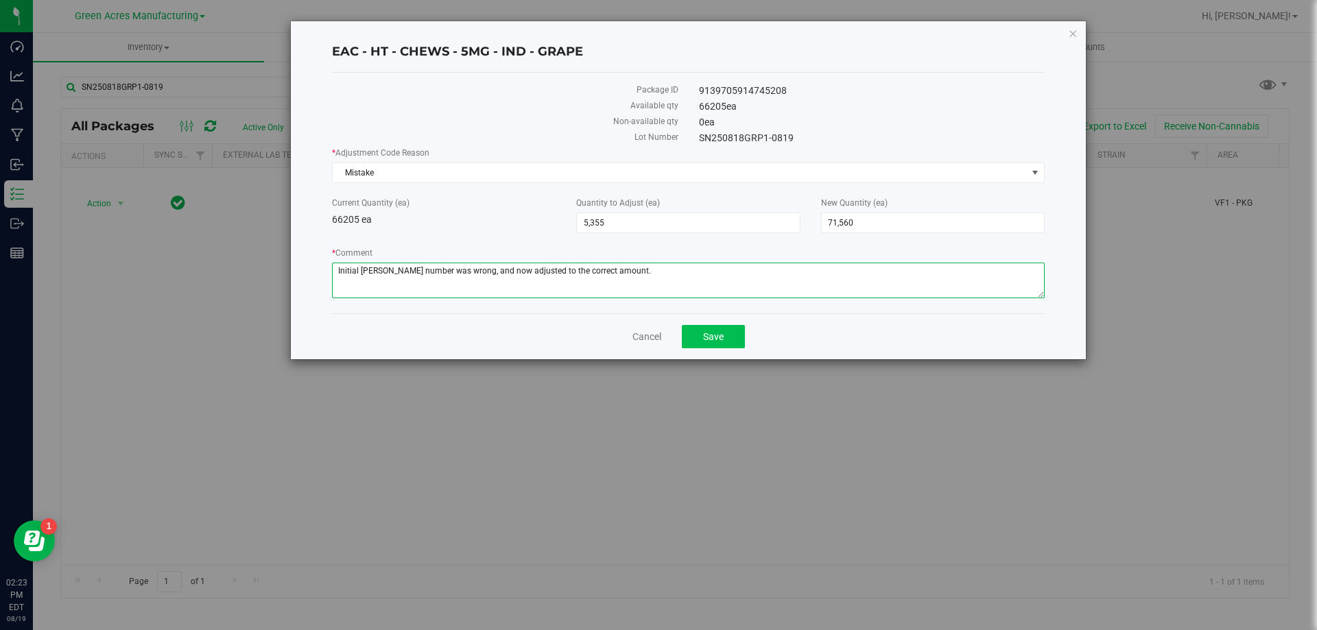
type textarea "Initial [PERSON_NAME] number was wrong, and now adjusted to the correct amount."
click at [731, 341] on button "Save" at bounding box center [713, 336] width 63 height 23
click at [632, 333] on link "Cancel" at bounding box center [646, 337] width 29 height 14
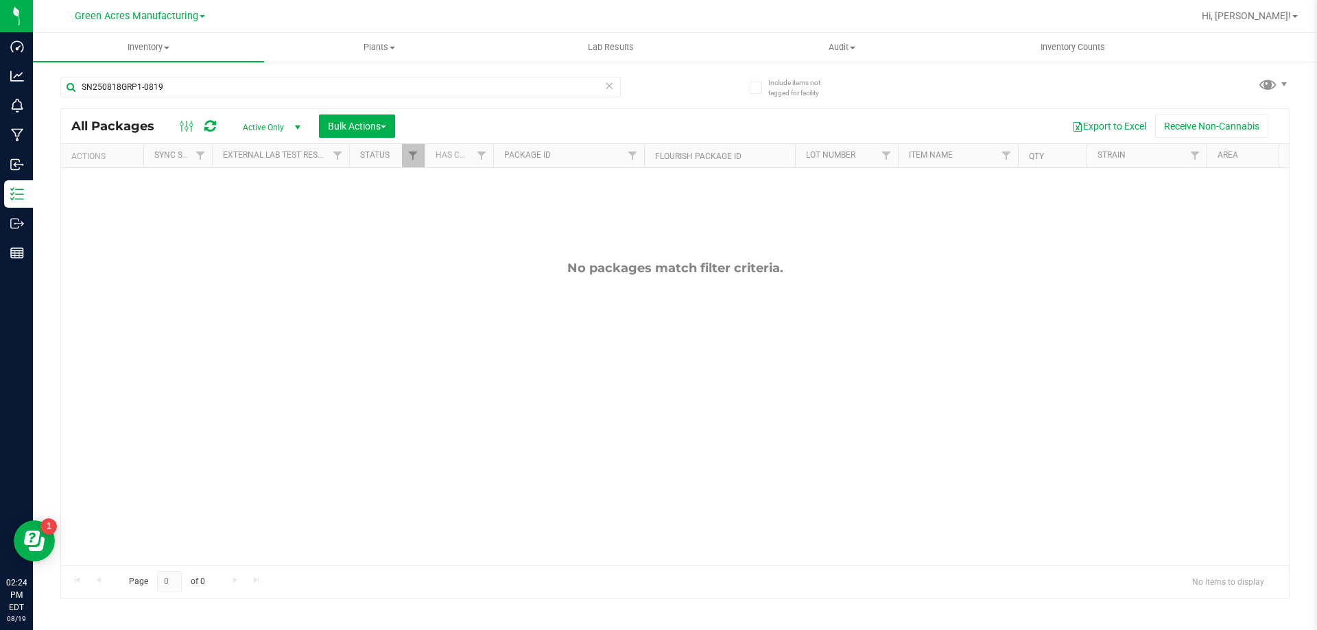
click at [281, 128] on span "Active Only" at bounding box center [268, 127] width 75 height 19
click at [262, 208] on li "All" at bounding box center [268, 210] width 74 height 21
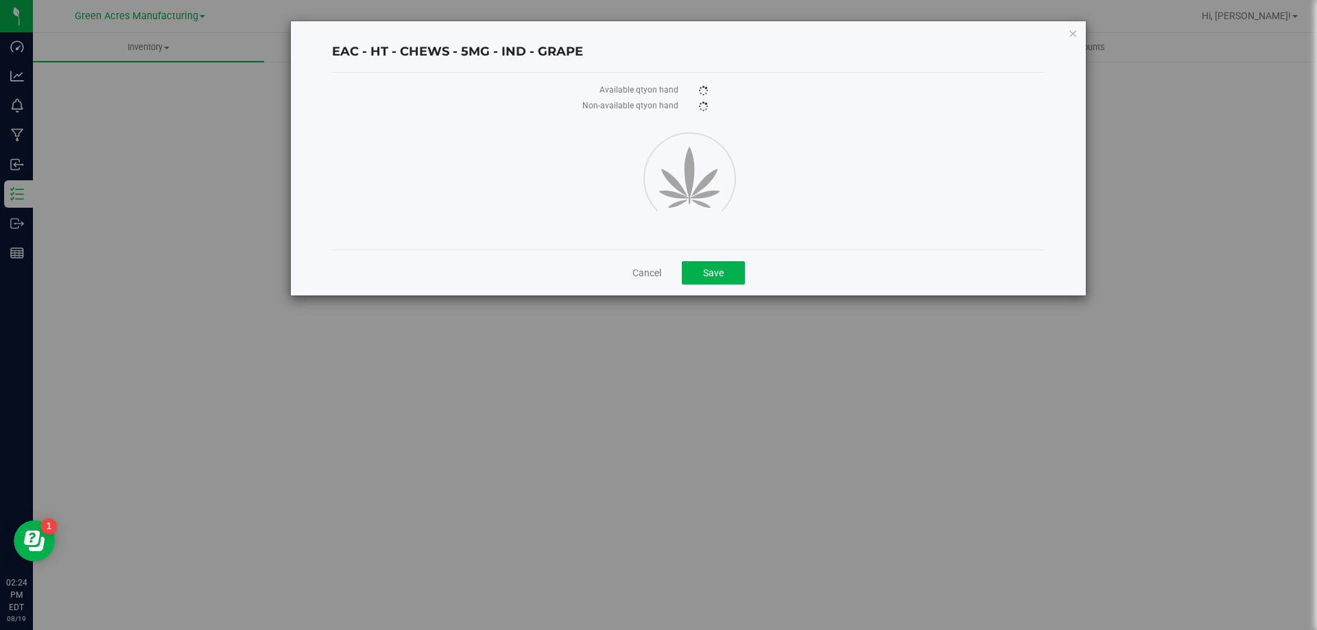
click at [529, 117] on div at bounding box center [688, 176] width 733 height 123
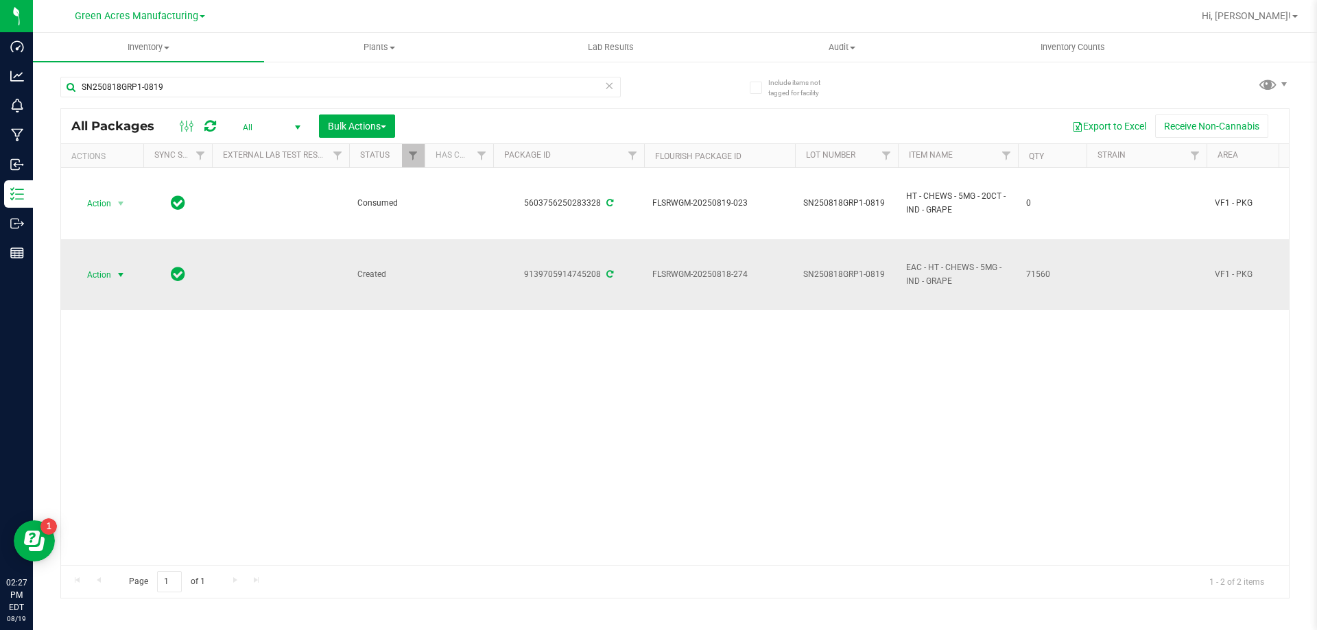
click at [106, 272] on span "Action" at bounding box center [93, 274] width 37 height 19
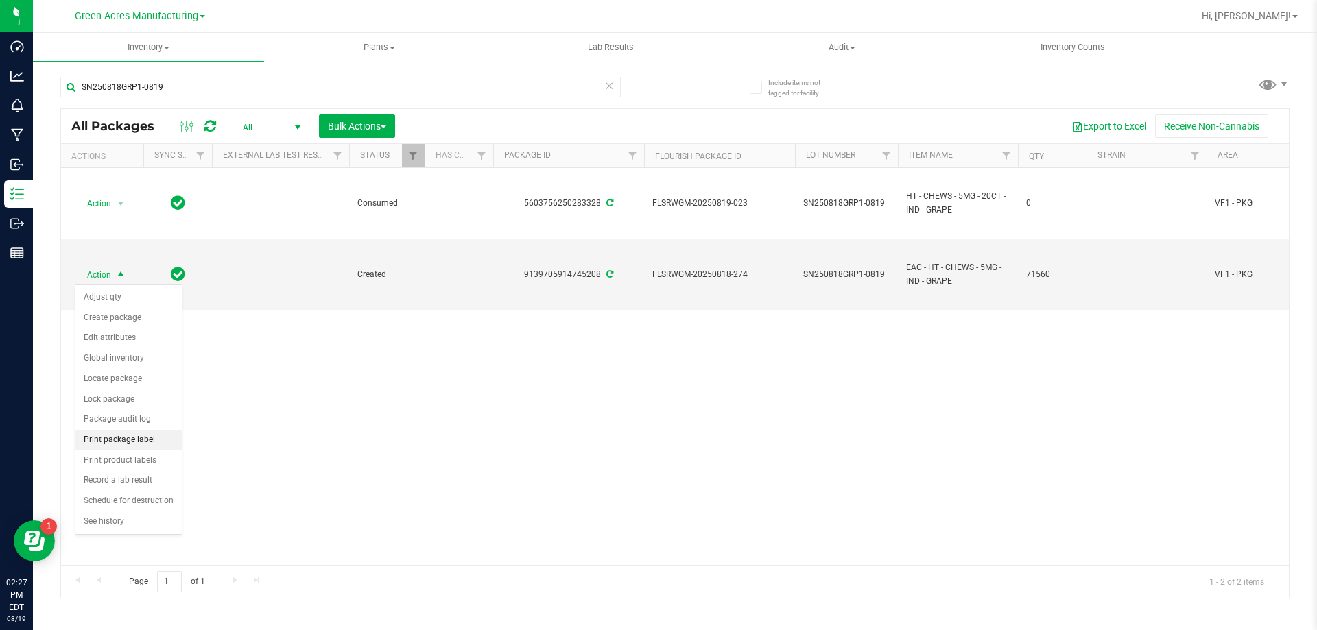
click at [147, 439] on li "Print package label" at bounding box center [128, 440] width 106 height 21
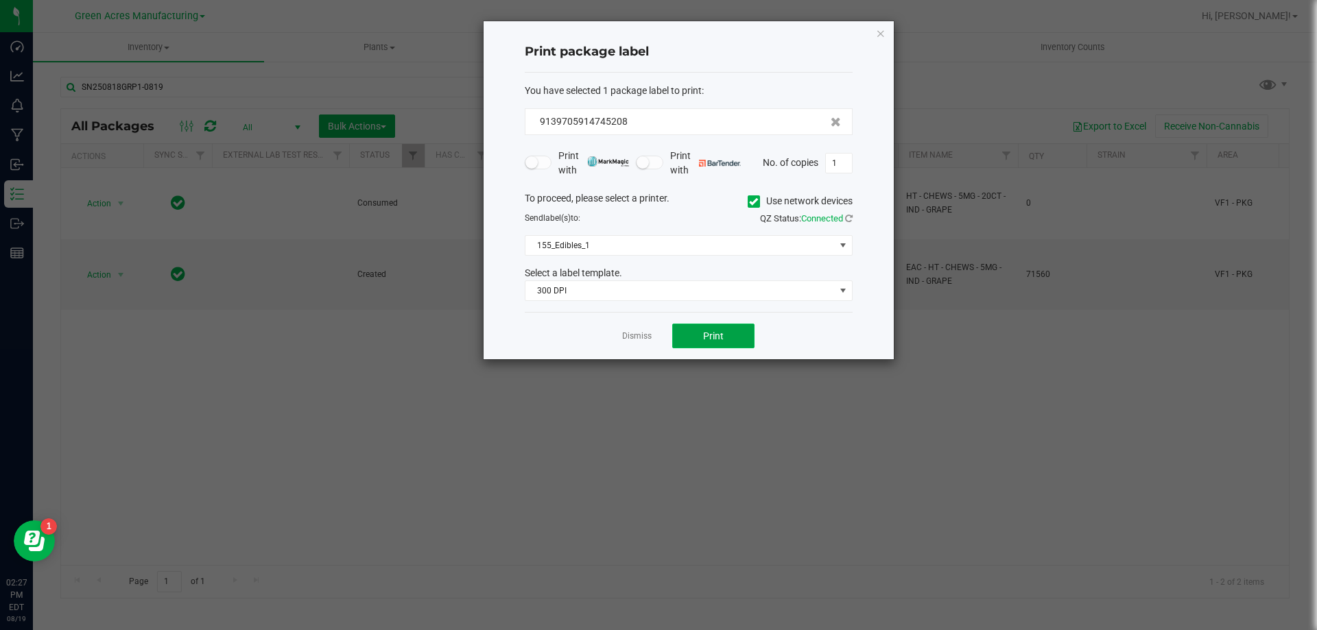
click at [732, 337] on button "Print" at bounding box center [713, 336] width 82 height 25
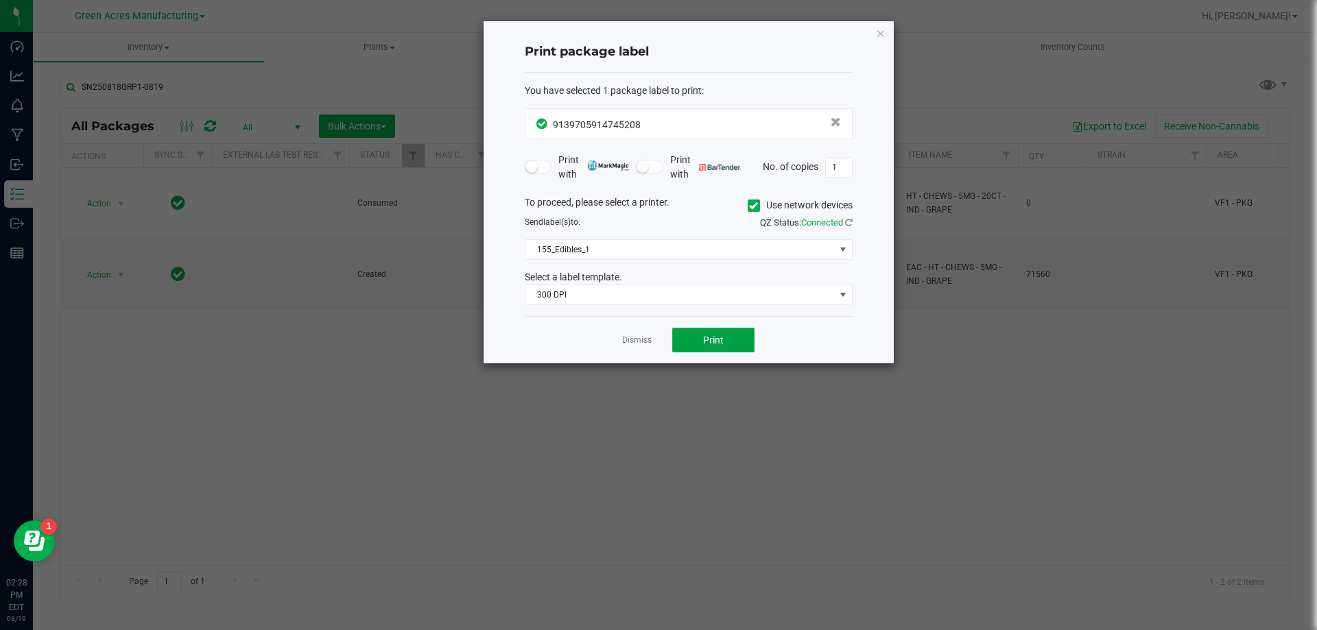
click at [729, 329] on button "Print" at bounding box center [713, 340] width 82 height 25
click at [706, 344] on span "Print" at bounding box center [713, 340] width 21 height 11
click at [633, 342] on link "Dismiss" at bounding box center [636, 341] width 29 height 12
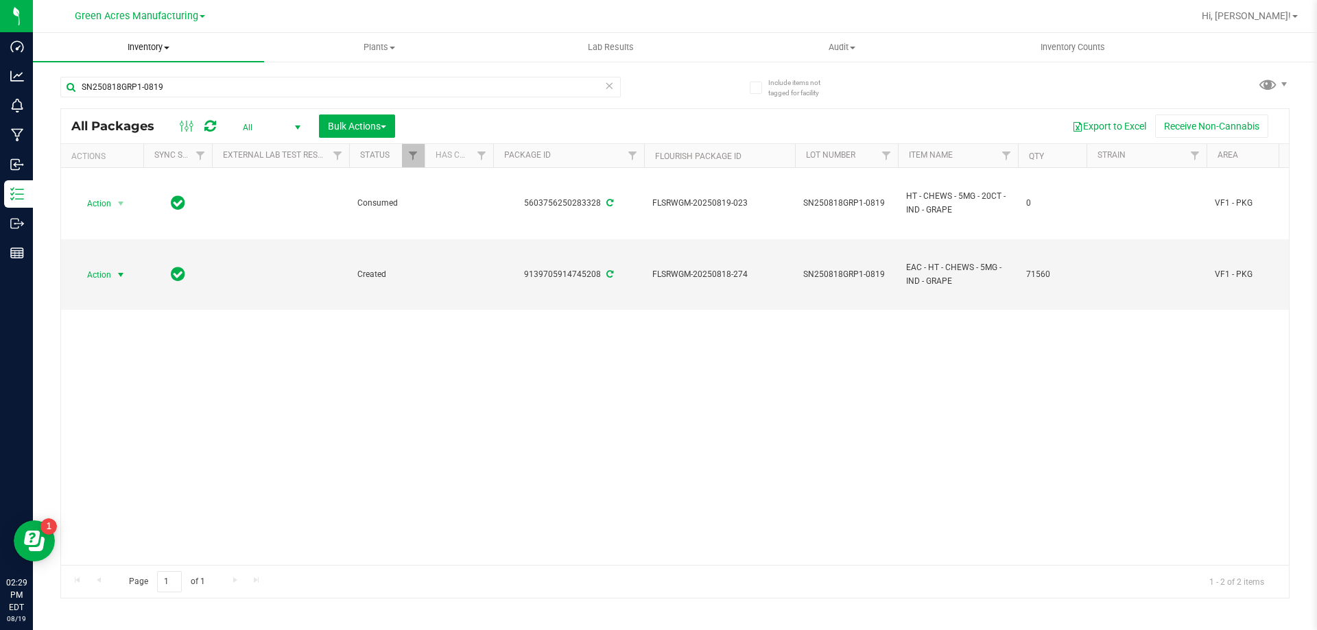
click at [140, 49] on span "Inventory" at bounding box center [148, 47] width 231 height 12
click at [151, 160] on span "From bill of materials" at bounding box center [95, 165] width 124 height 12
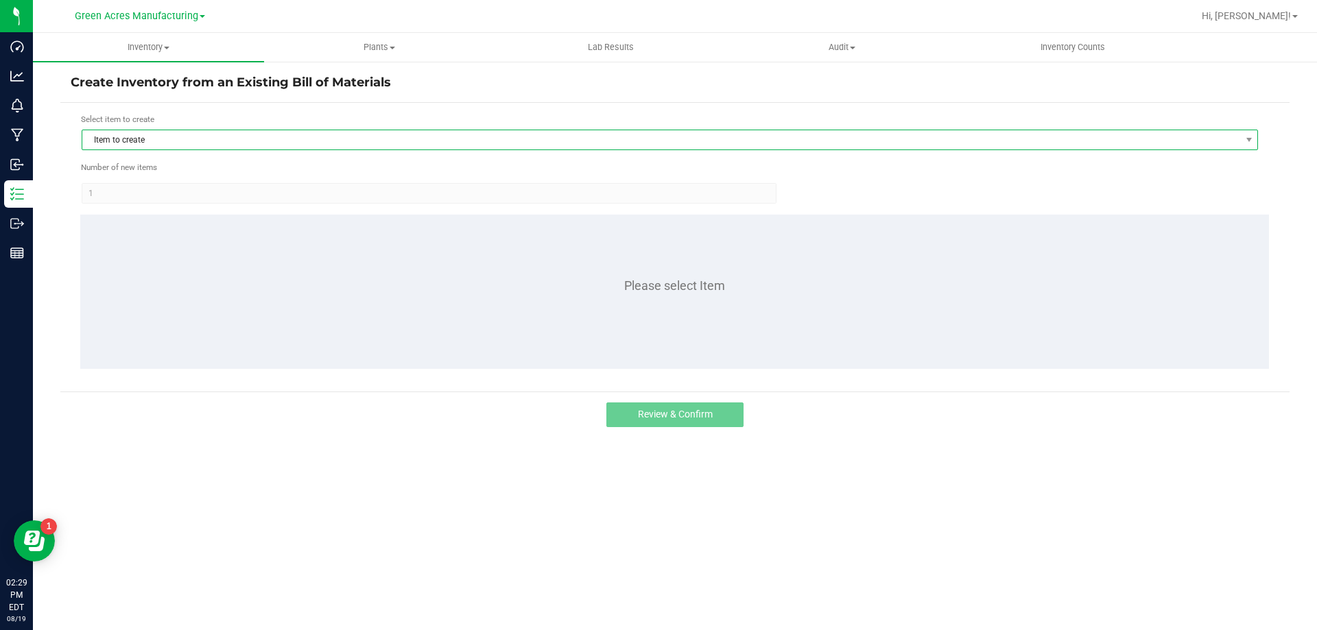
click at [259, 140] on span "Item to create" at bounding box center [661, 139] width 1158 height 19
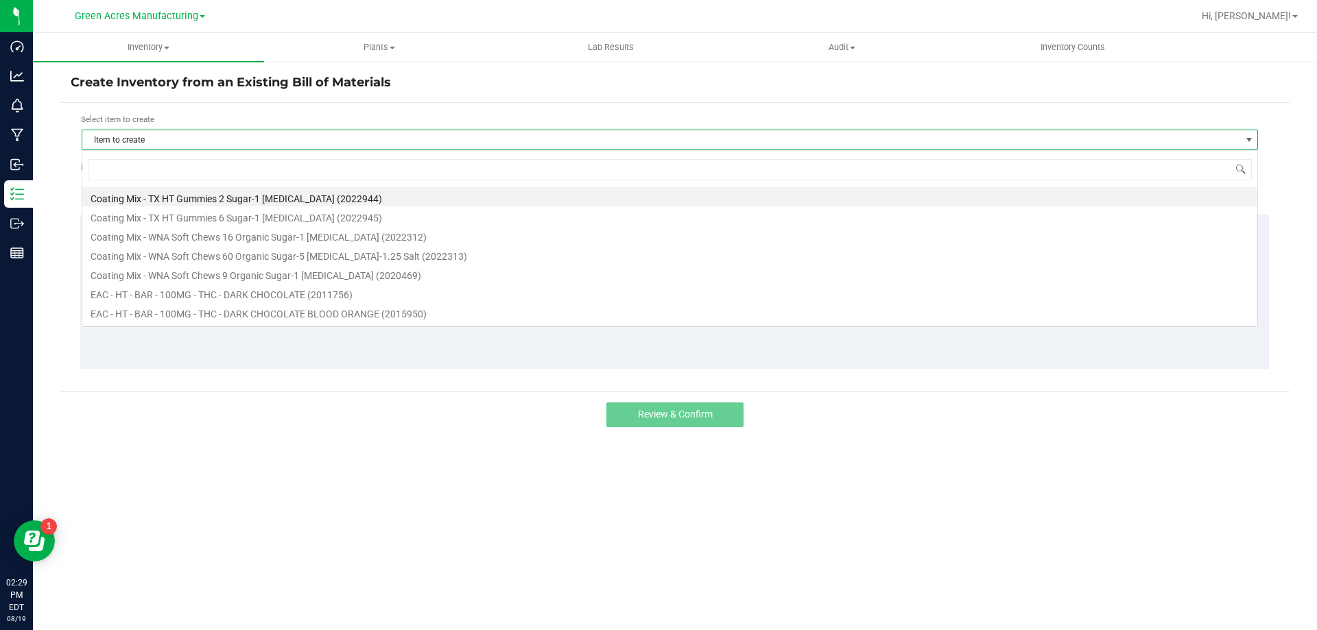
scroll to position [21, 1176]
type input "grape"
click at [243, 233] on li "HT - CHEWS - 5MG - 20CT - IND - GRAPE (1018233)" at bounding box center [669, 235] width 1175 height 19
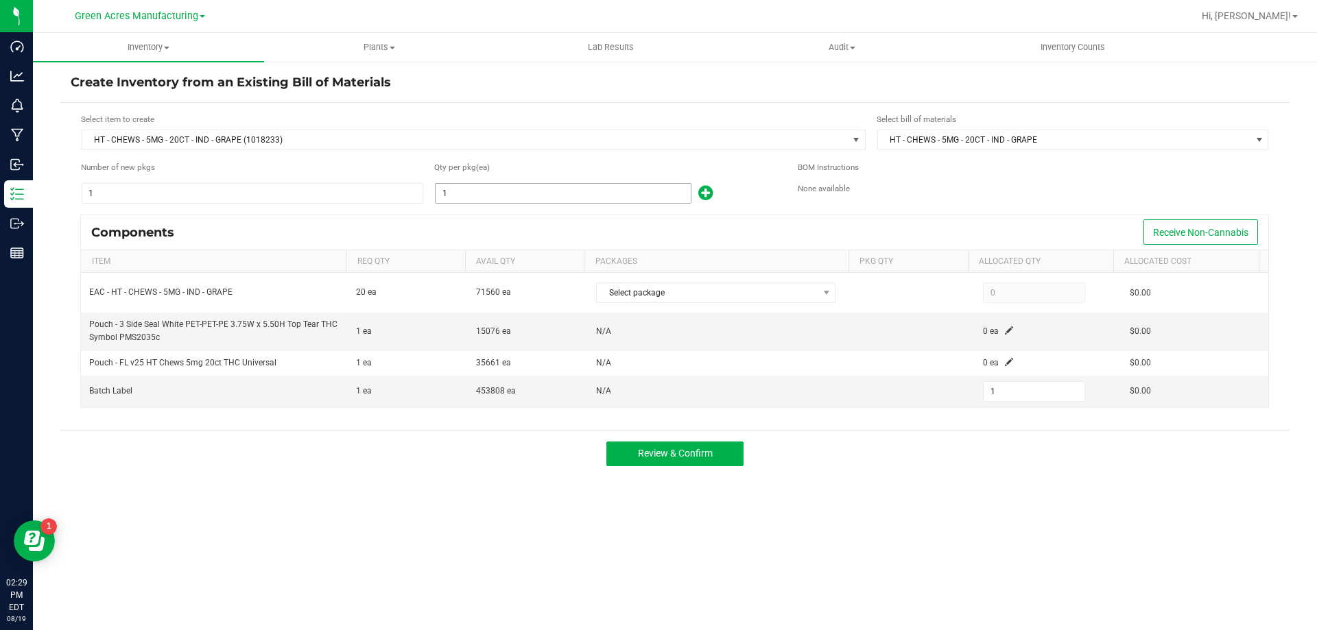
click at [516, 194] on input "1" at bounding box center [562, 193] width 255 height 19
type input "3"
type input "35"
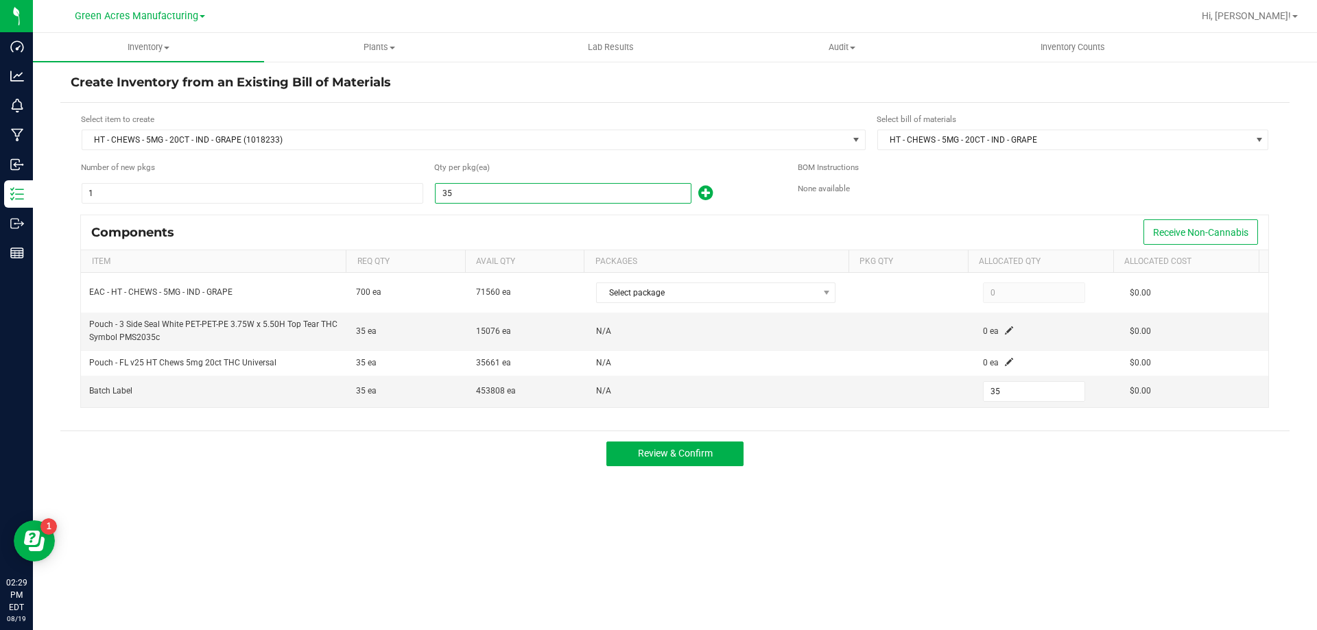
type input "357"
type input "3578"
type input "3,578"
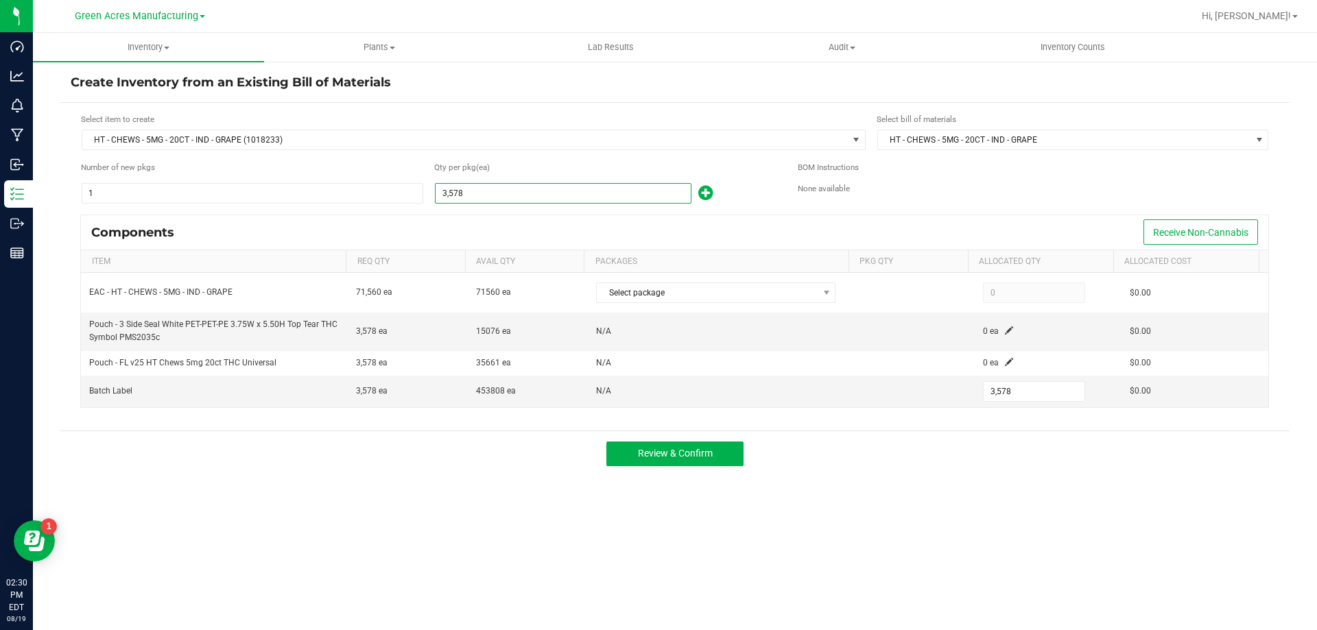
click at [512, 219] on div "Components Receive Non-Cannabis" at bounding box center [674, 232] width 1187 height 34
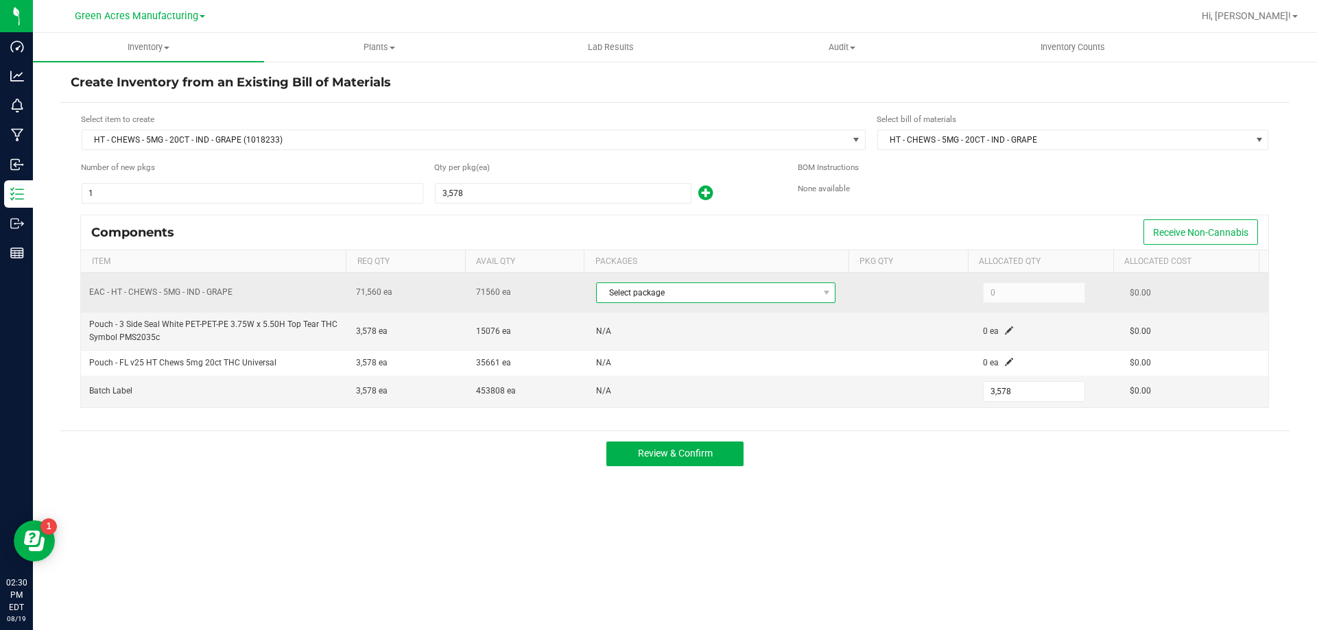
click at [680, 297] on span "Select package" at bounding box center [707, 292] width 221 height 19
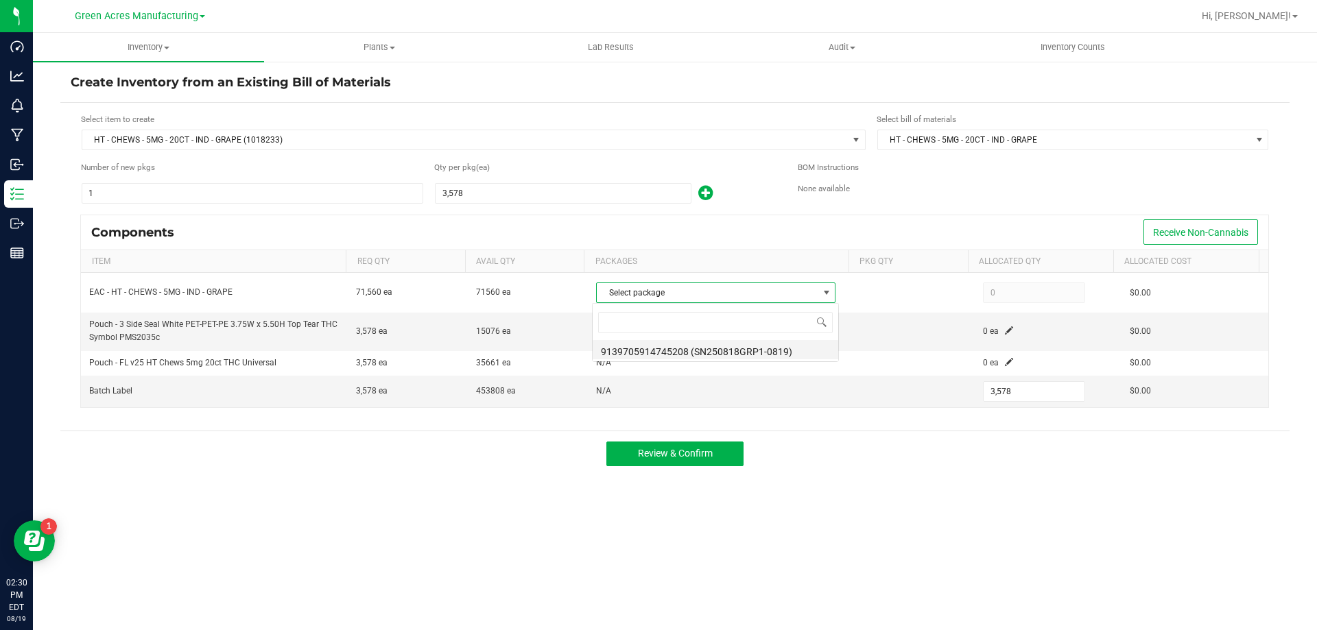
scroll to position [21, 237]
click at [709, 351] on li "9139705914745208 (SN250818GRP1-0819)" at bounding box center [715, 349] width 246 height 19
type input "71,560"
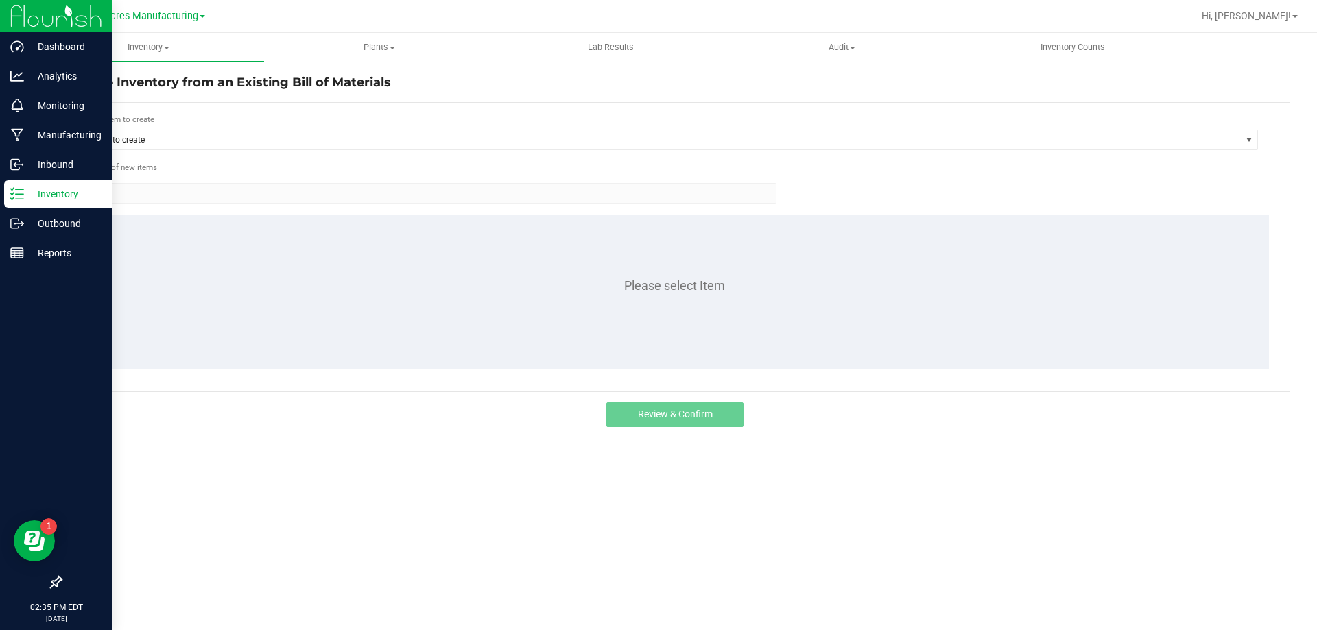
click at [80, 185] on div "Inventory" at bounding box center [58, 193] width 108 height 27
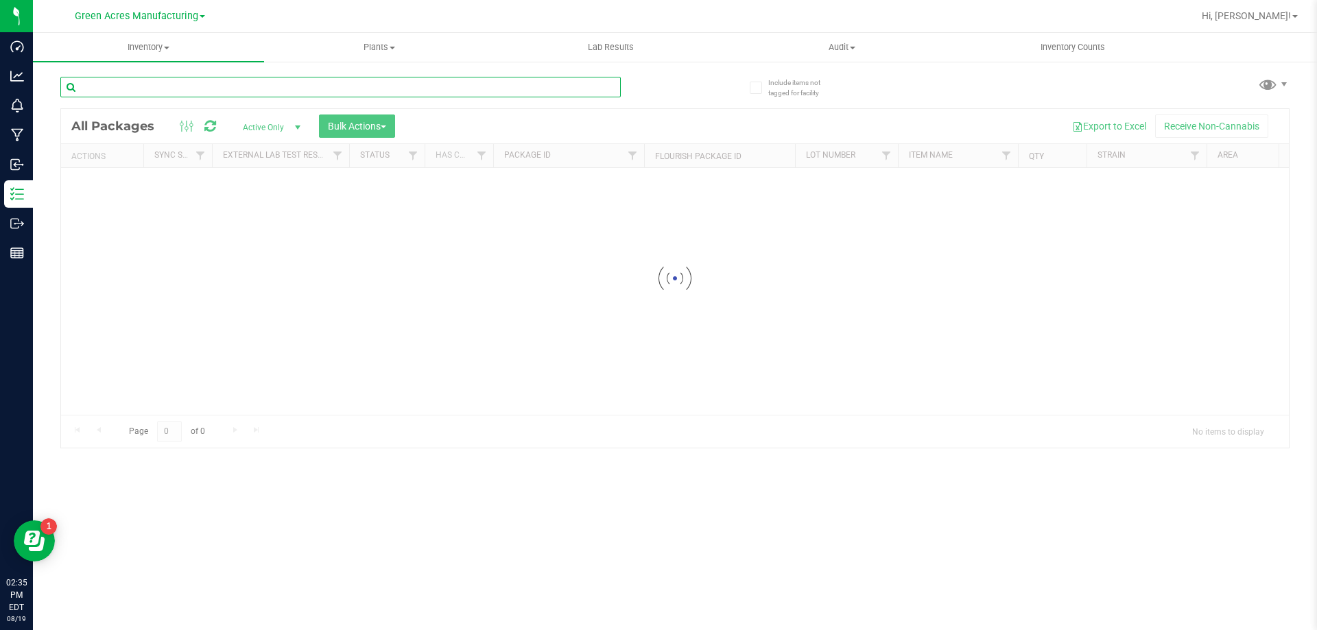
click at [256, 81] on input "text" at bounding box center [340, 87] width 560 height 21
type input "SN250818GRP1-0819"
click at [259, 130] on div at bounding box center [675, 278] width 1228 height 339
click at [300, 128] on div at bounding box center [675, 278] width 1228 height 339
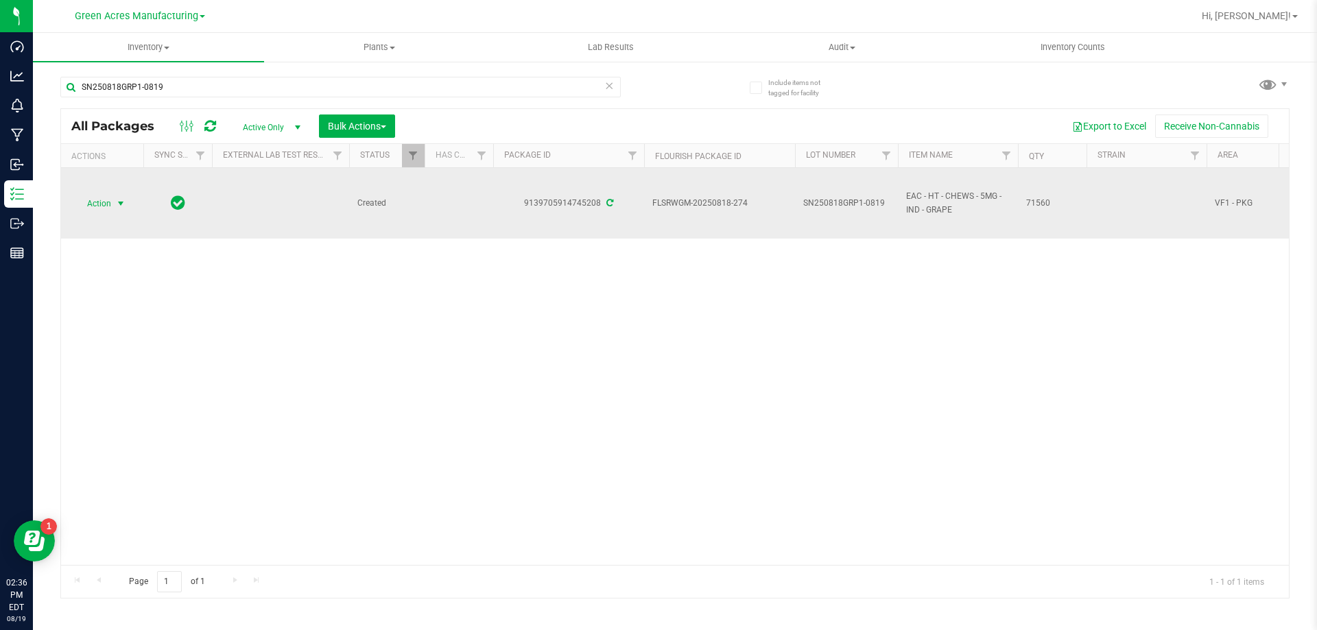
click at [91, 200] on span "Action" at bounding box center [93, 203] width 37 height 19
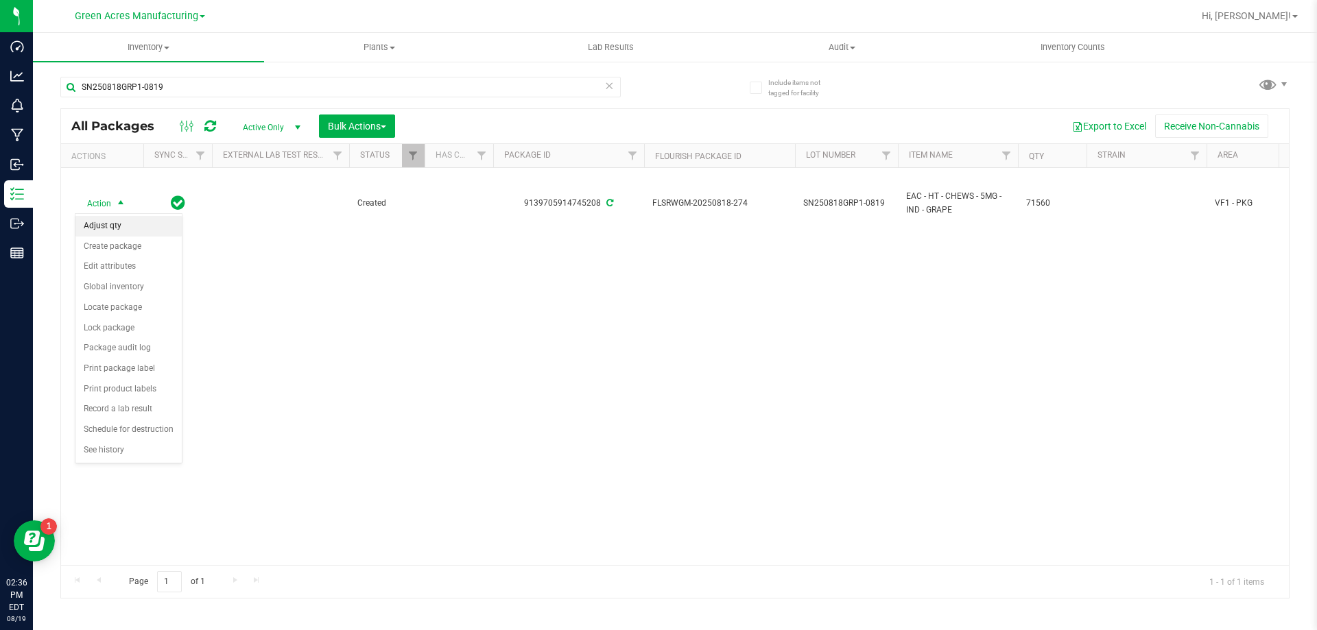
click at [128, 227] on li "Adjust qty" at bounding box center [128, 226] width 106 height 21
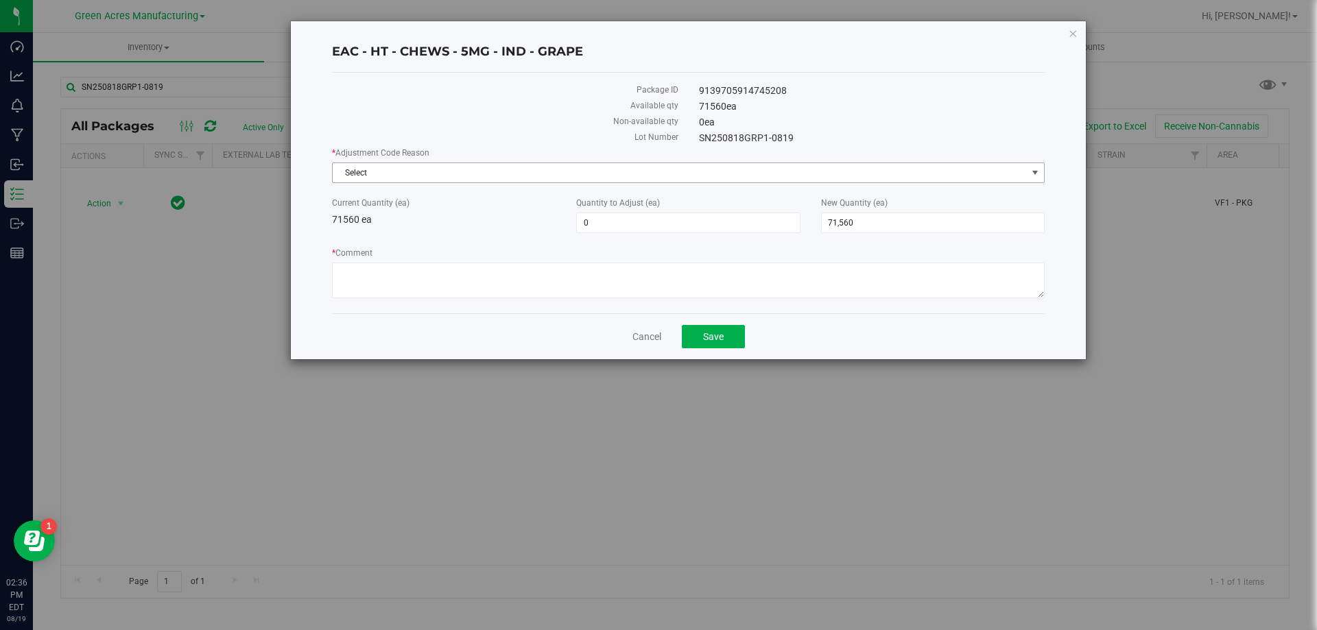
click at [417, 169] on span "Select" at bounding box center [680, 172] width 694 height 19
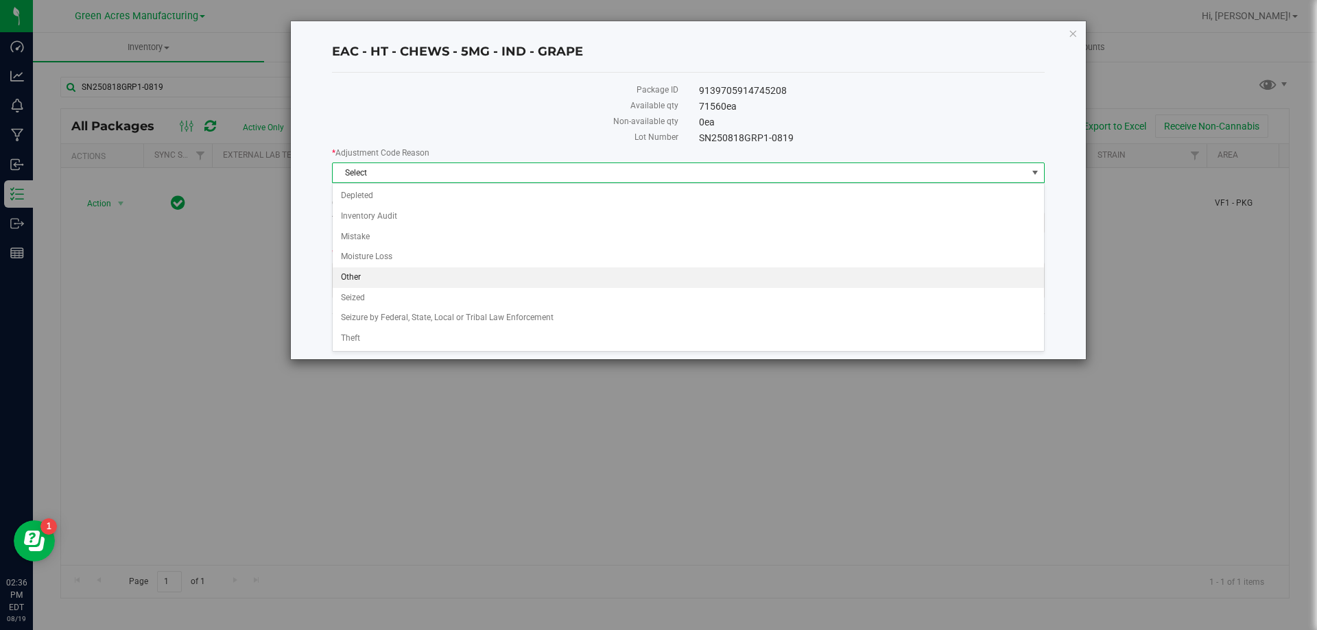
click at [399, 272] on li "Other" at bounding box center [688, 277] width 711 height 21
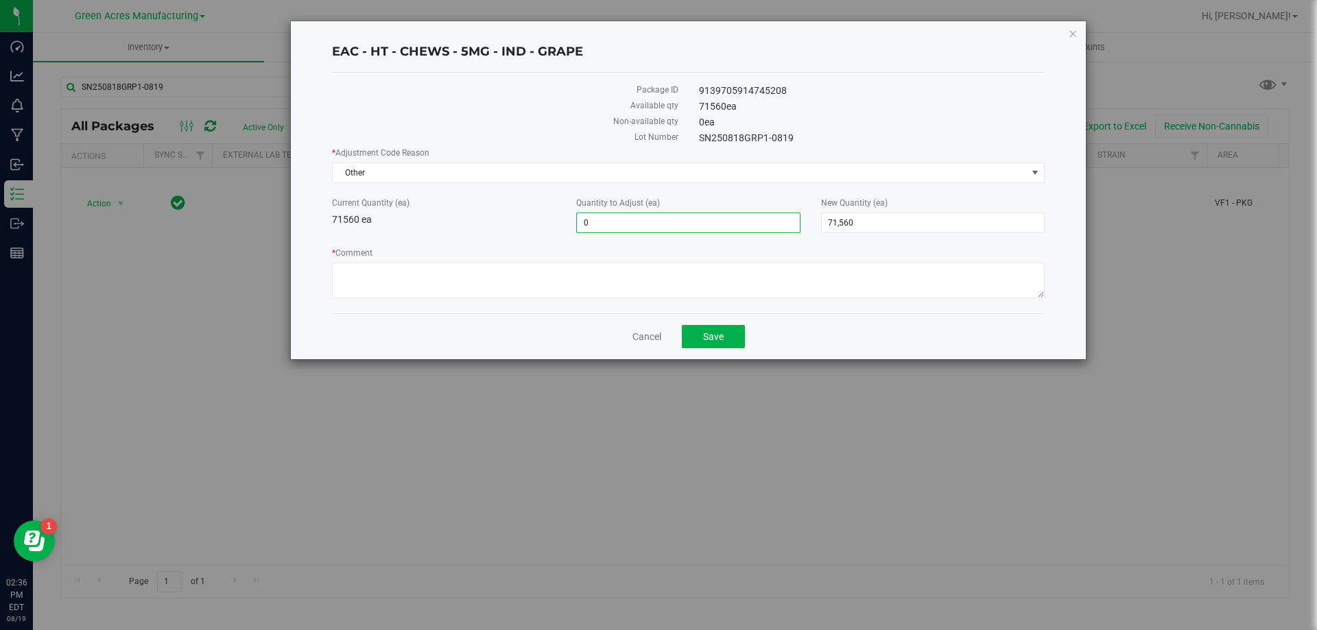
click at [605, 229] on span "0 0" at bounding box center [688, 223] width 224 height 21
type input "541"
type input "72,101"
click at [614, 284] on textarea "* Comment" at bounding box center [688, 281] width 713 height 36
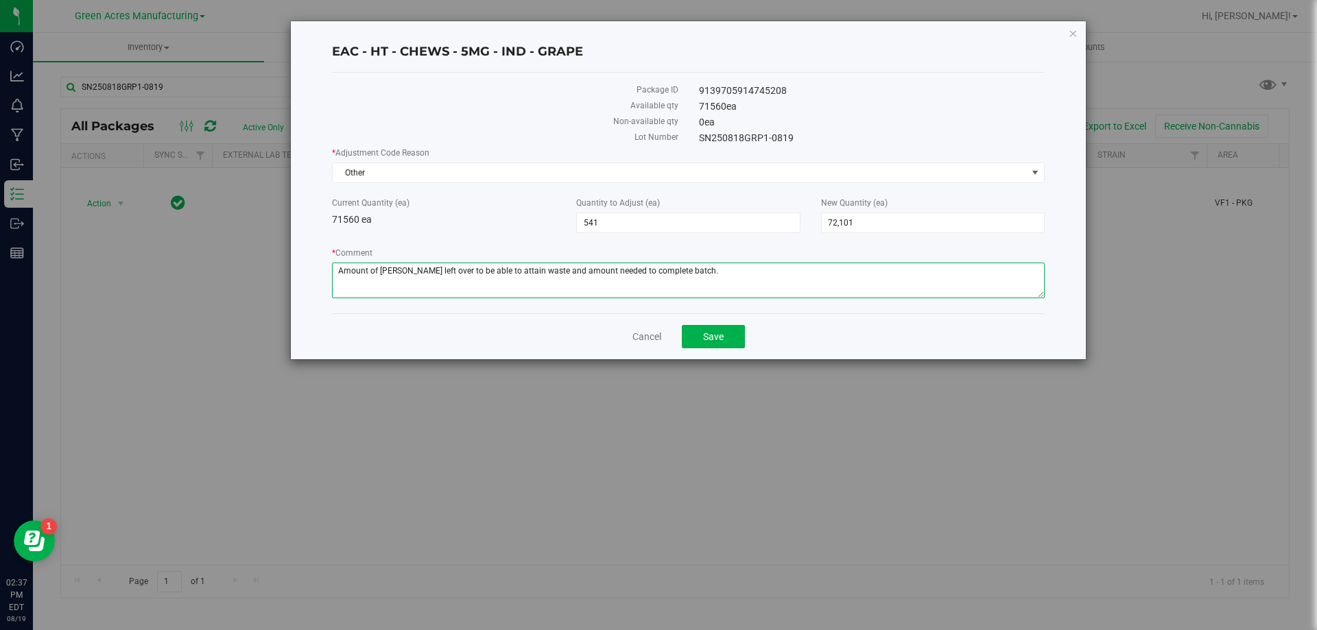
type textarea "Amount of eaches left over to be able to attain waste and amount needed to comp…"
click at [544, 254] on label "* Comment" at bounding box center [688, 253] width 713 height 12
click at [544, 263] on textarea "* Comment" at bounding box center [688, 281] width 713 height 36
click at [716, 333] on span "Save" at bounding box center [713, 336] width 21 height 11
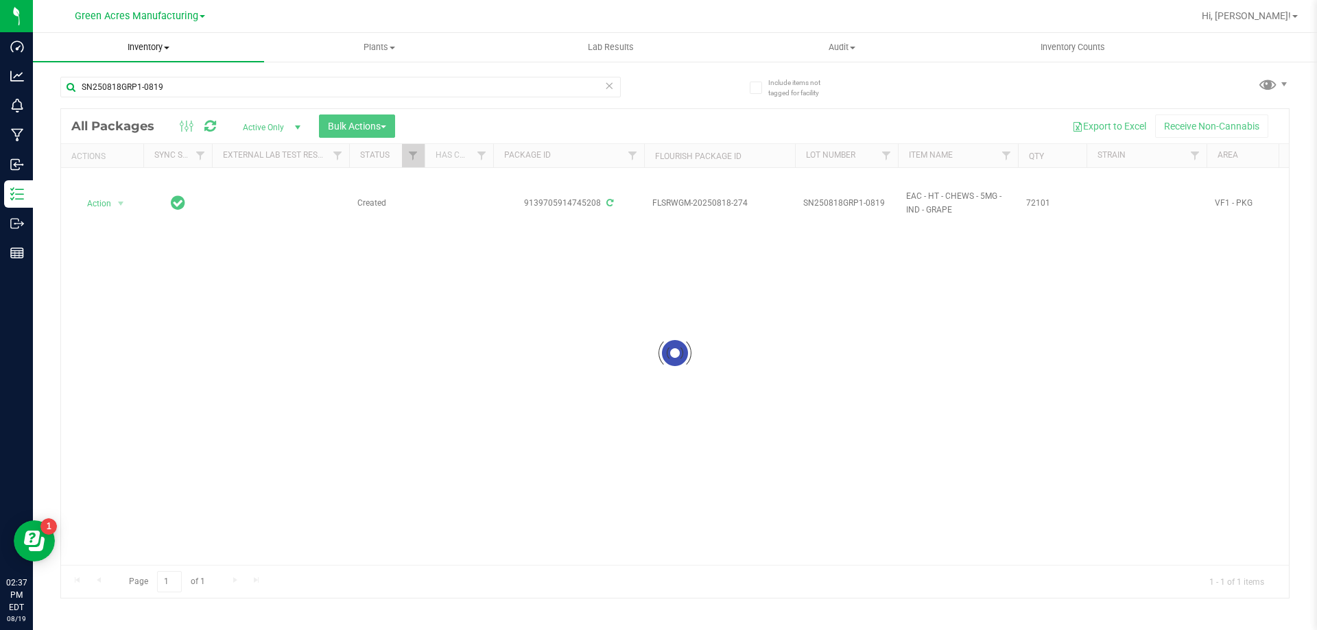
click at [139, 51] on span "Inventory" at bounding box center [148, 47] width 231 height 12
click at [157, 161] on li "From bill of materials" at bounding box center [148, 165] width 231 height 16
click at [158, 47] on span "Inventory" at bounding box center [148, 47] width 231 height 12
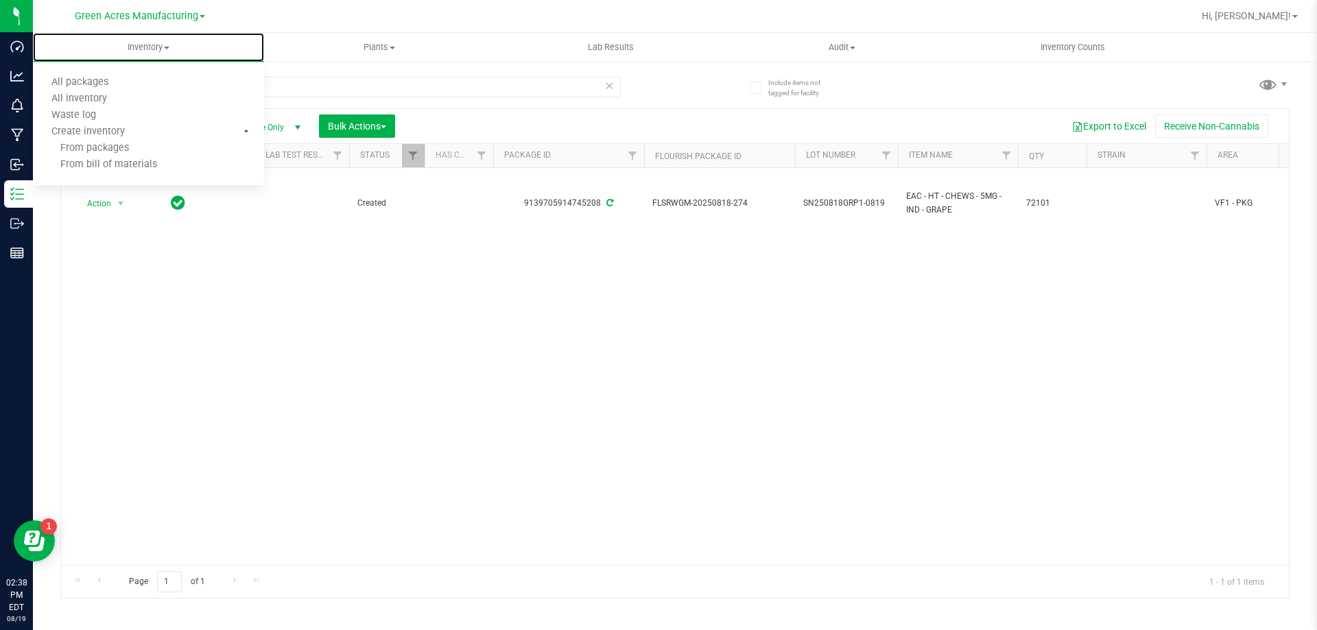
click at [153, 165] on span "From bill of materials" at bounding box center [95, 165] width 124 height 12
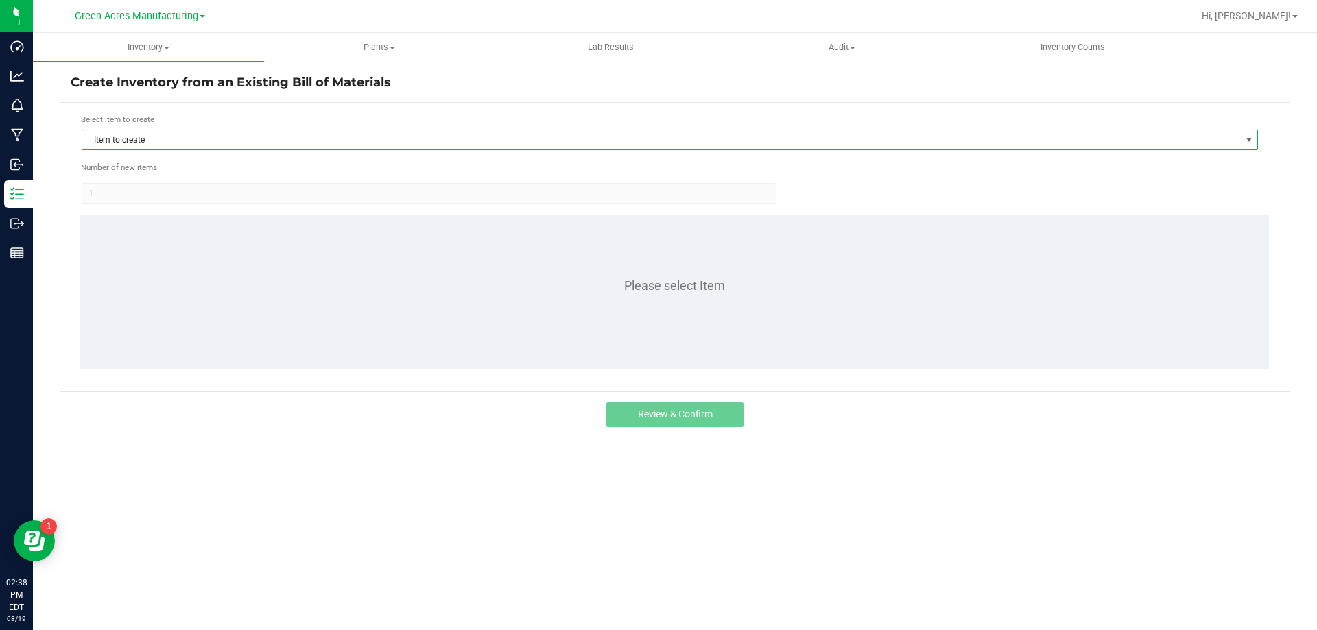
click at [571, 134] on span "Item to create" at bounding box center [661, 139] width 1158 height 19
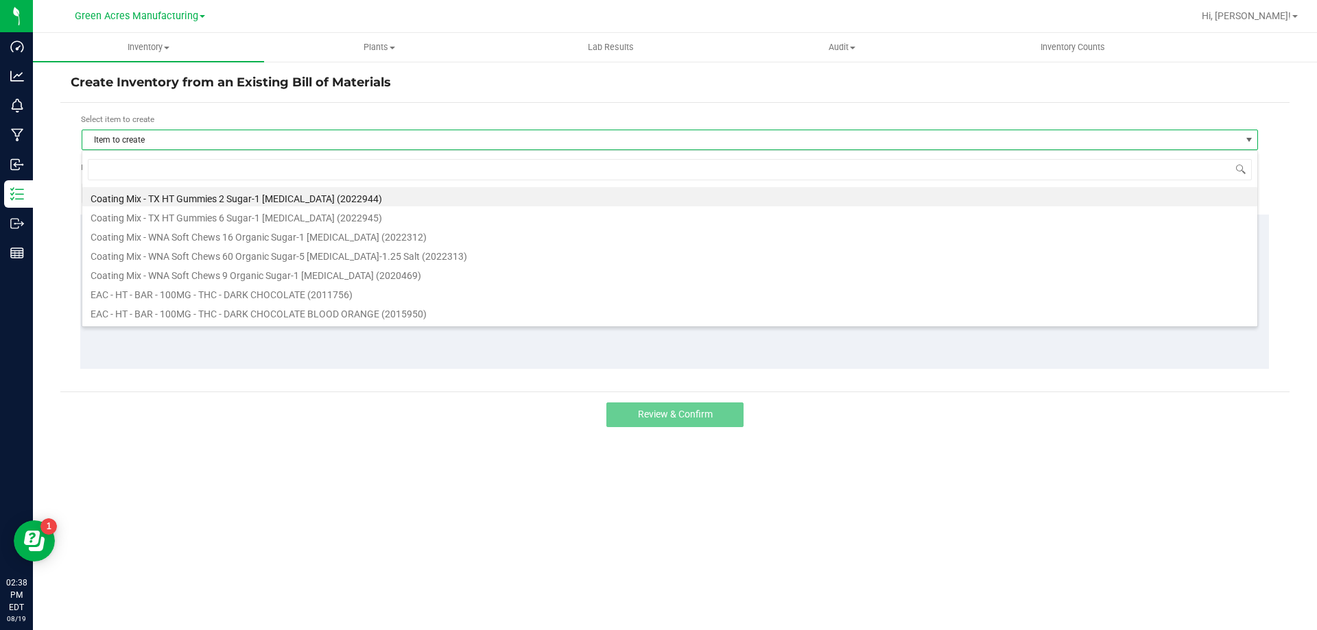
scroll to position [21, 1176]
type input "grape"
click at [282, 239] on li "HT - CHEWS - 5MG - 20CT - IND - GRAPE (1018233)" at bounding box center [669, 235] width 1175 height 19
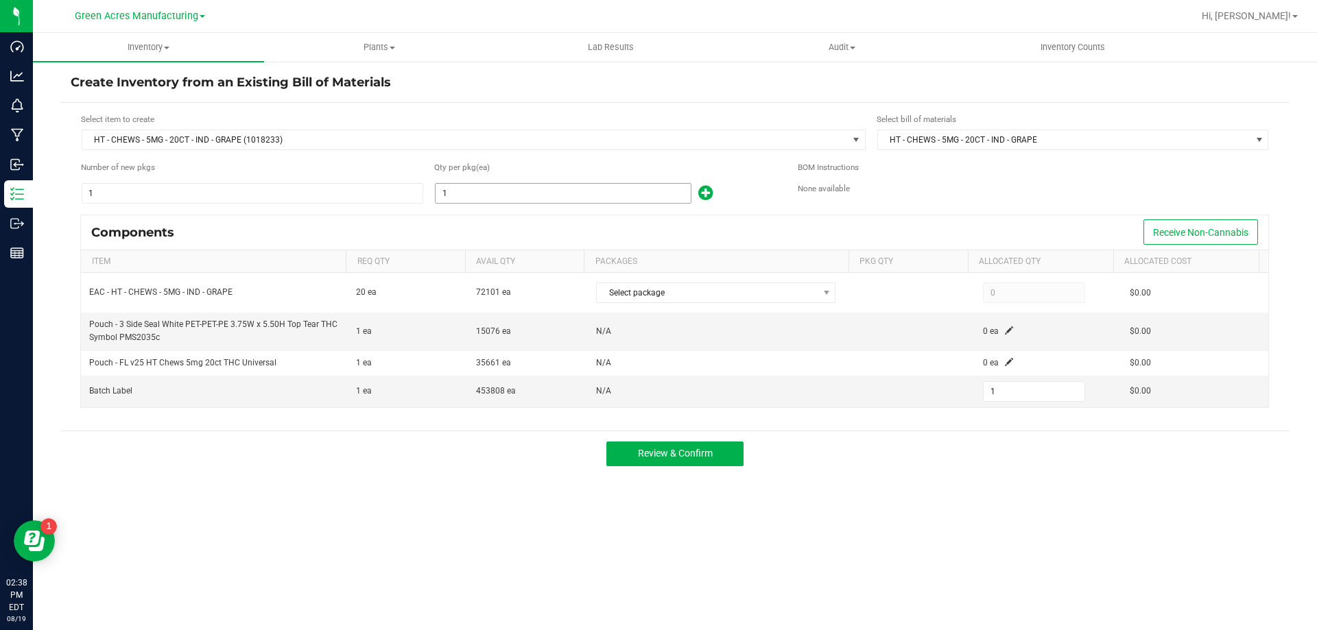
click at [540, 195] on input "1" at bounding box center [562, 193] width 255 height 19
type input "3"
type input "35"
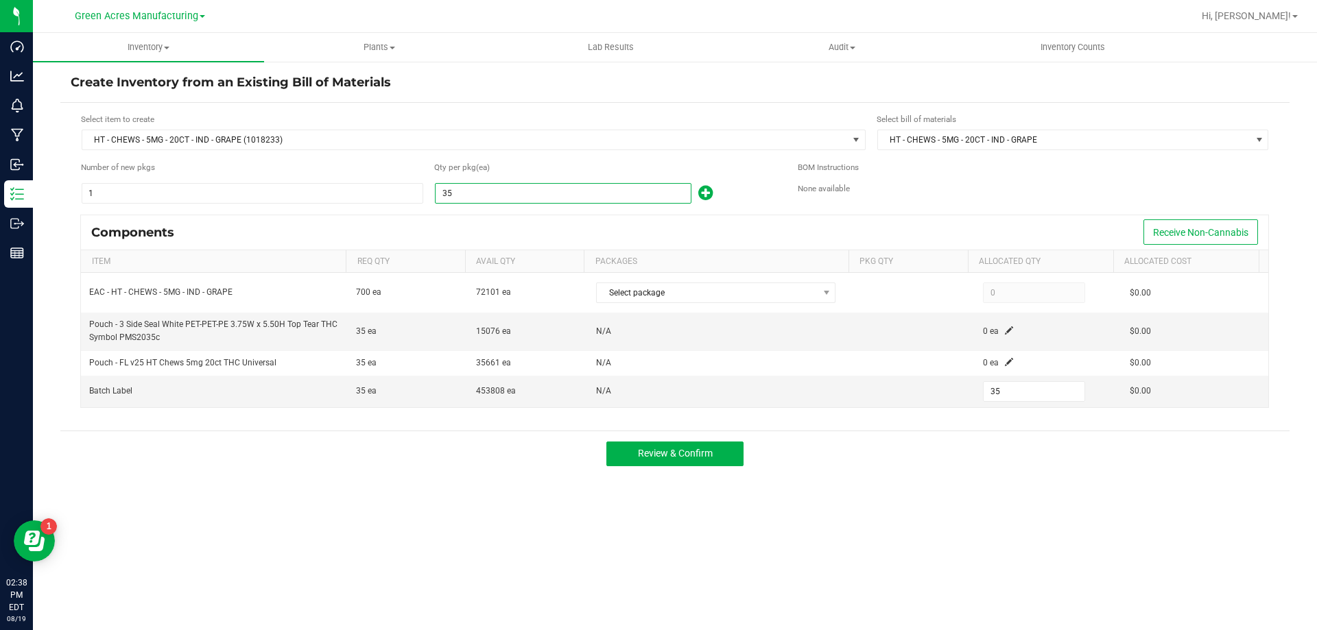
type input "357"
type input "3578"
type input "3,578"
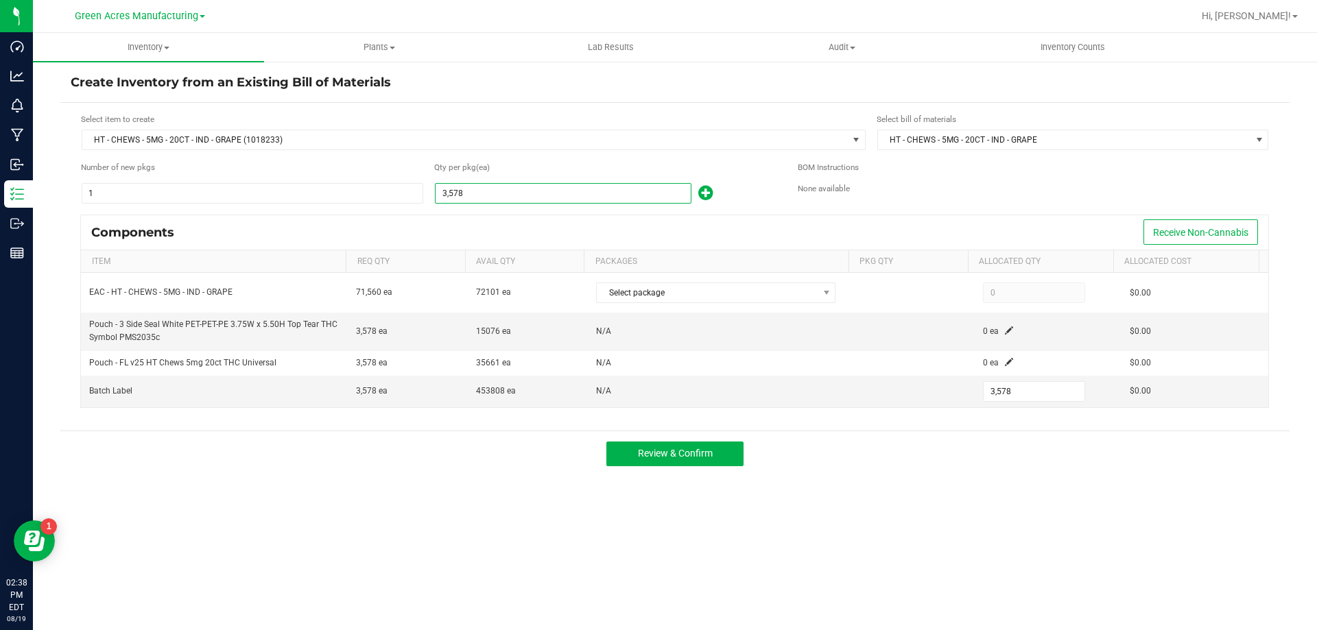
click at [547, 237] on div "Components Receive Non-Cannabis" at bounding box center [674, 232] width 1187 height 34
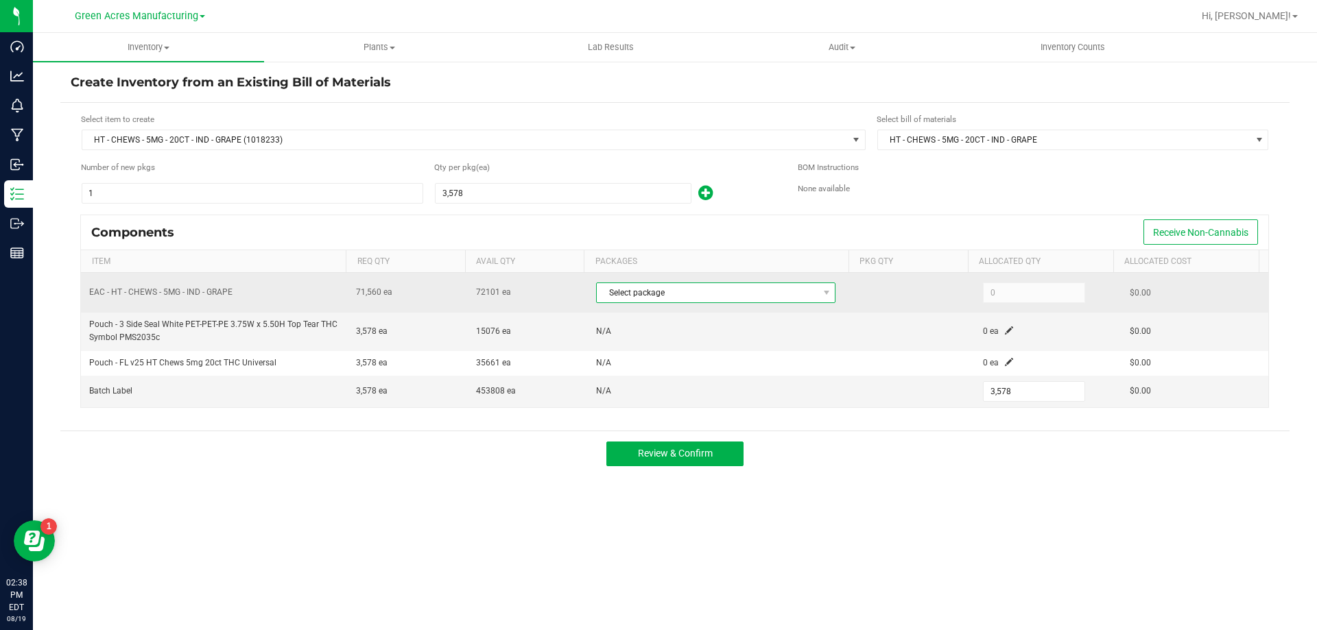
click at [743, 289] on span "Select package" at bounding box center [707, 292] width 221 height 19
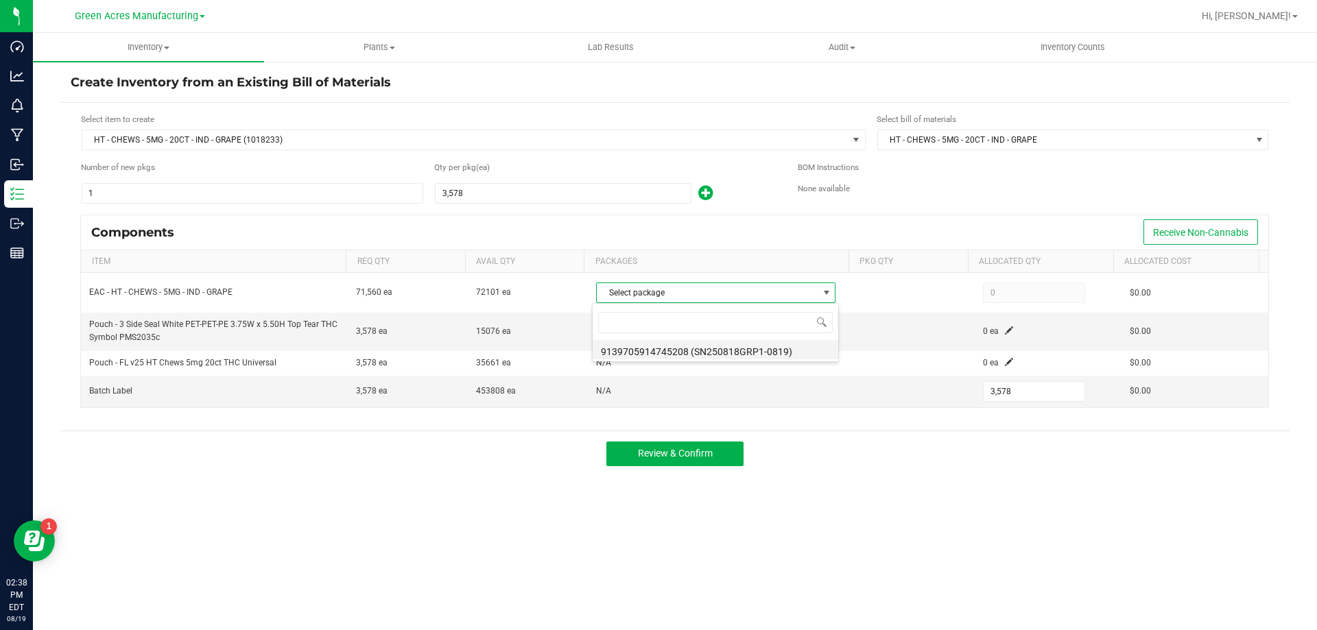
scroll to position [21, 237]
click at [723, 353] on li "9139705914745208 (SN250818GRP1-0819)" at bounding box center [715, 349] width 246 height 19
type input "71,560"
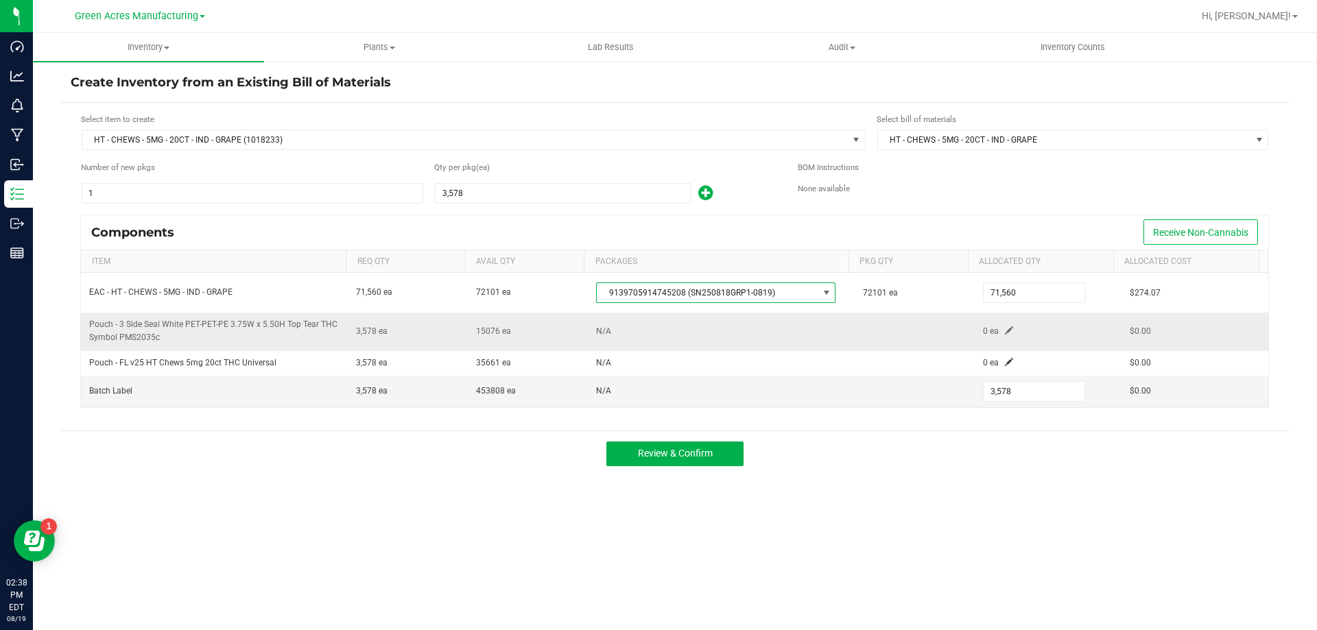
click at [1005, 333] on span at bounding box center [1009, 330] width 8 height 8
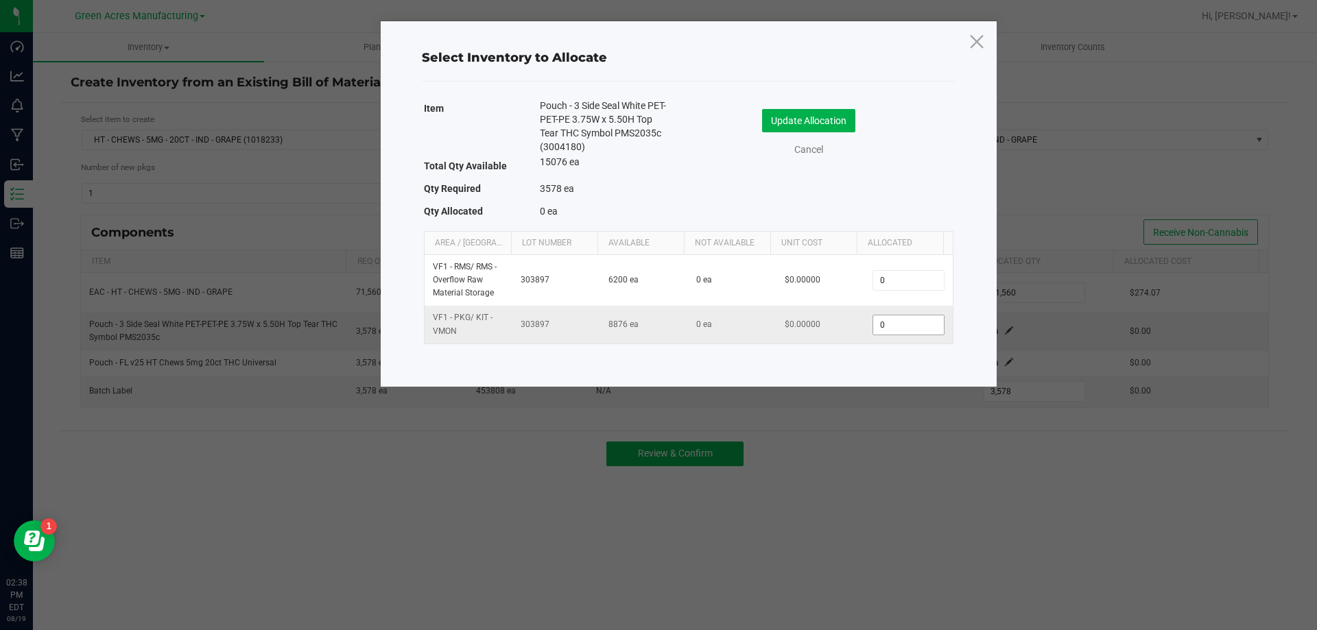
click at [909, 322] on input "0" at bounding box center [908, 324] width 70 height 19
type input "3,578"
click at [836, 117] on button "Update Allocation" at bounding box center [808, 120] width 93 height 23
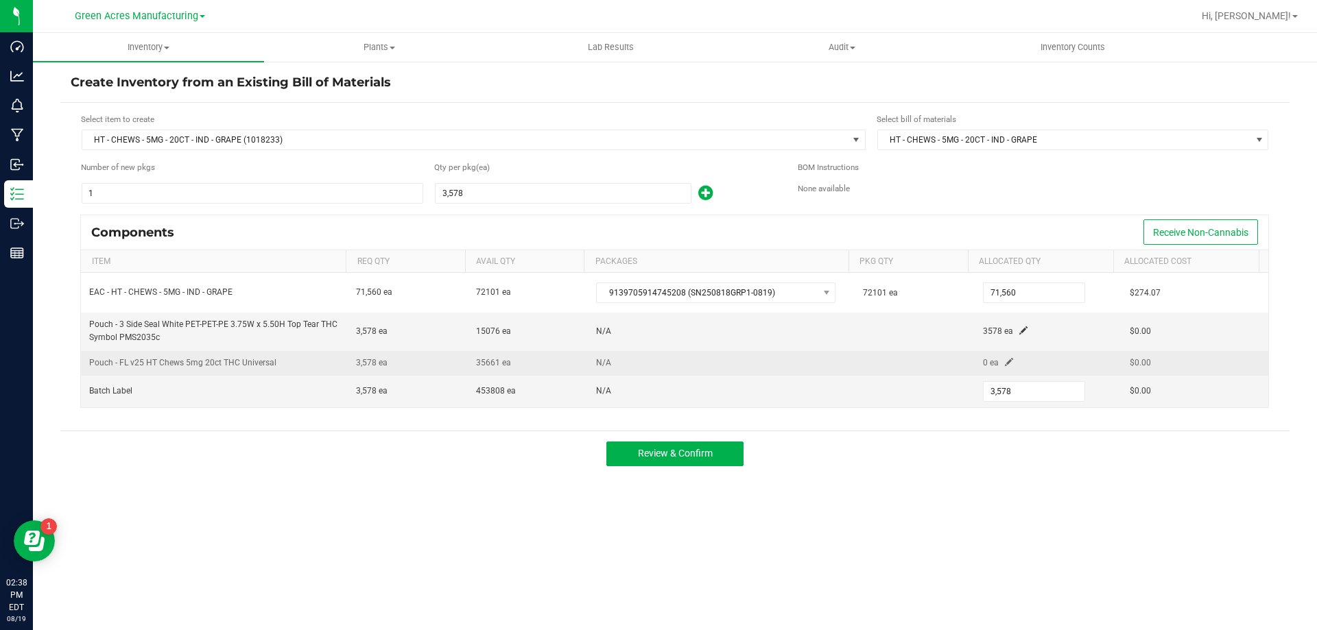
click at [1005, 360] on span at bounding box center [1009, 362] width 8 height 8
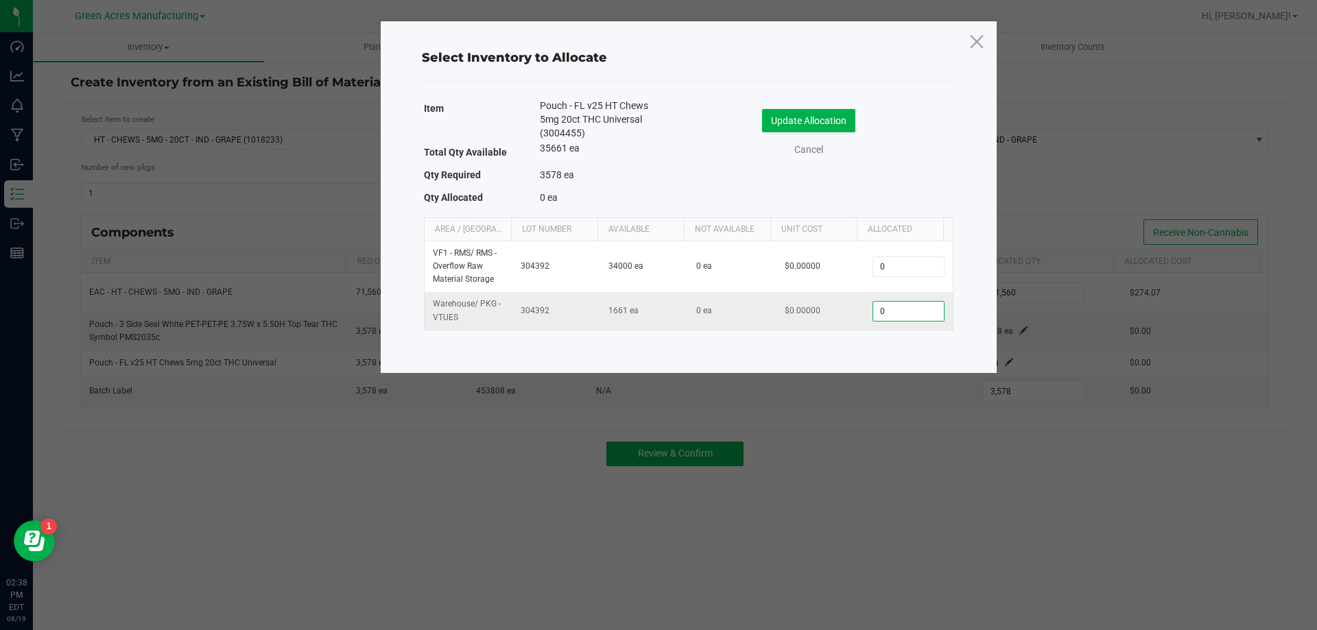
click at [909, 311] on input "0" at bounding box center [908, 311] width 70 height 19
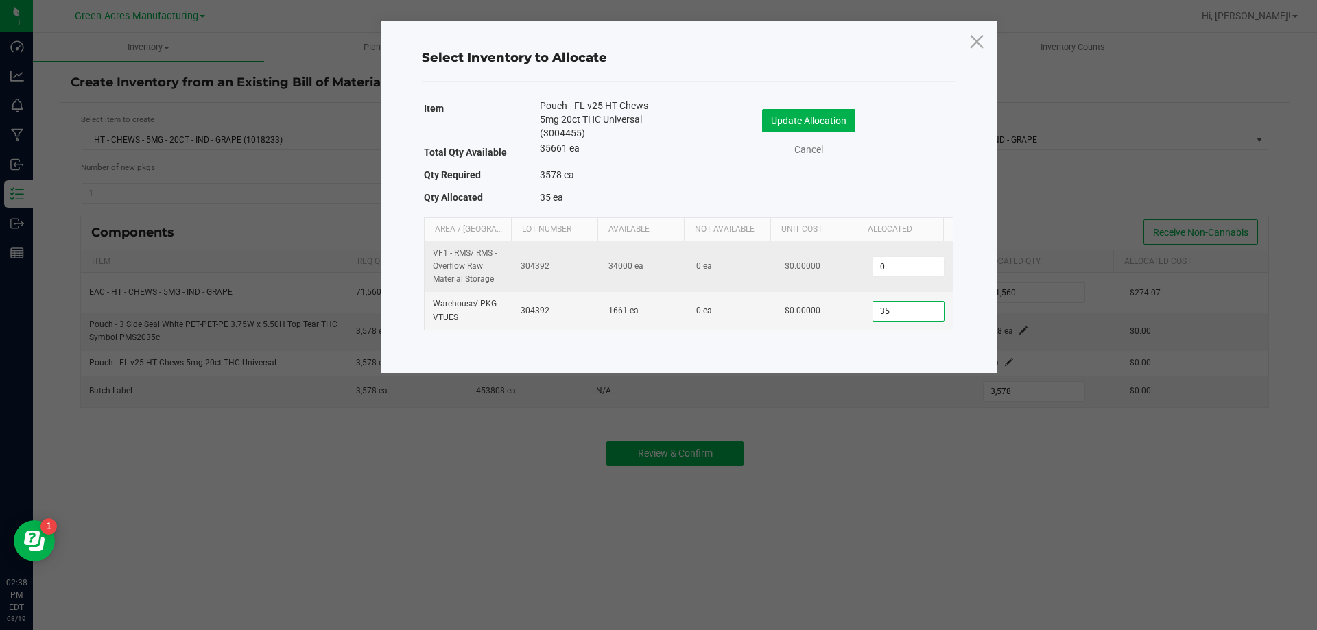
type input "3"
click at [886, 270] on input "0" at bounding box center [908, 266] width 70 height 19
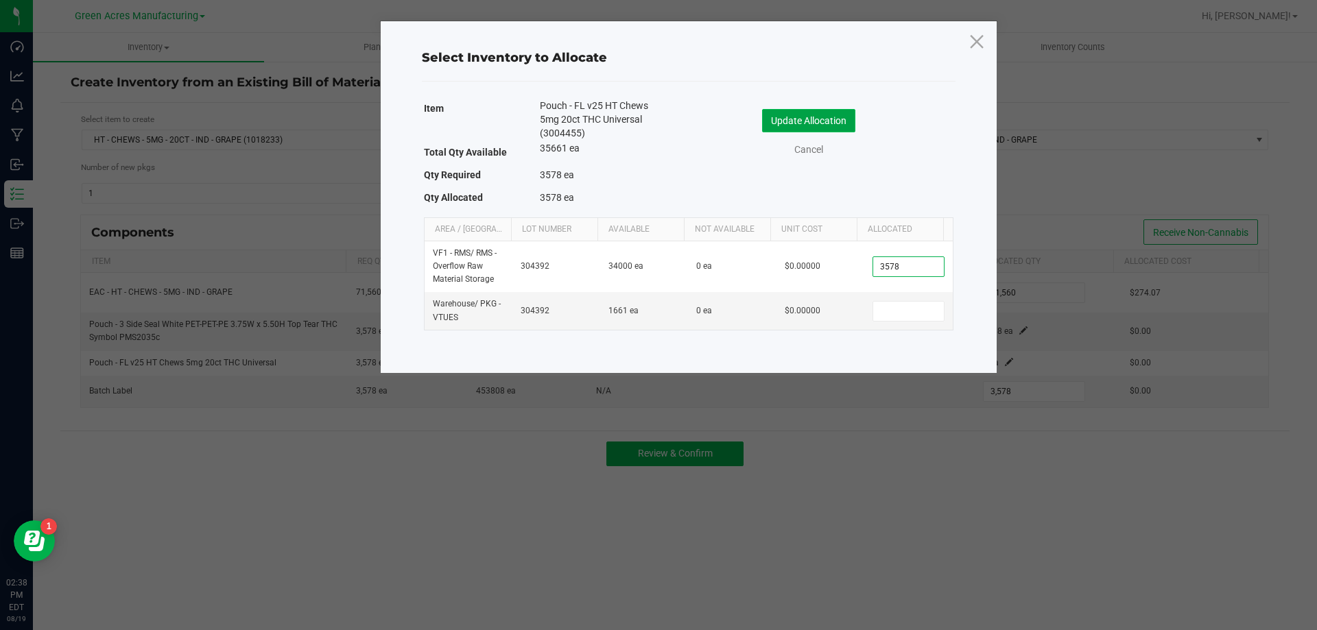
type input "3,578"
click at [831, 117] on button "Update Allocation" at bounding box center [808, 120] width 93 height 23
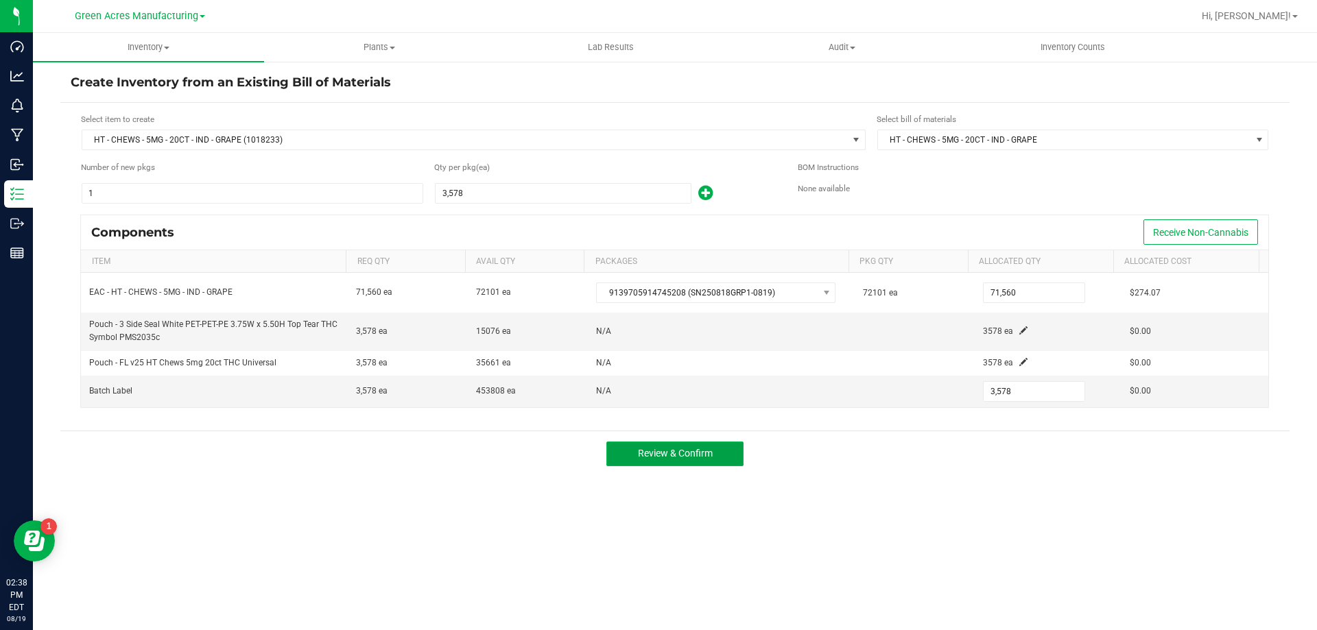
click at [710, 449] on span "Review & Confirm" at bounding box center [675, 453] width 75 height 11
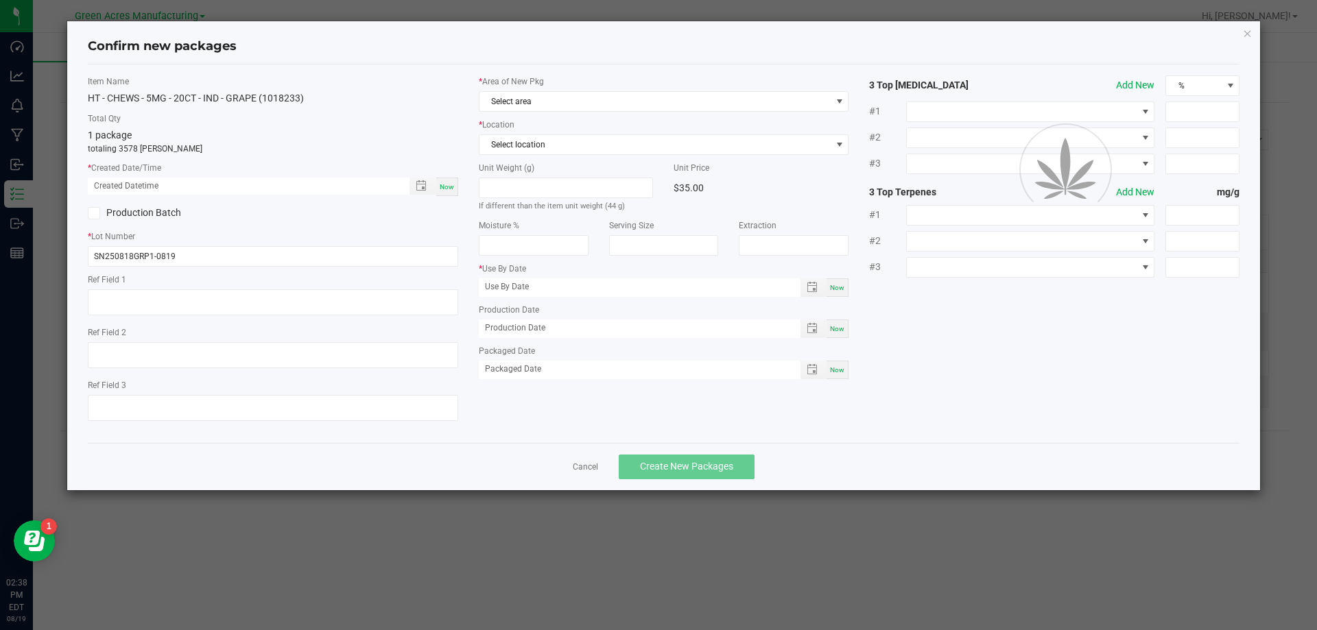
type input "02/28/2026"
type input "08/18/2025"
click at [588, 469] on link "Cancel" at bounding box center [585, 468] width 25 height 12
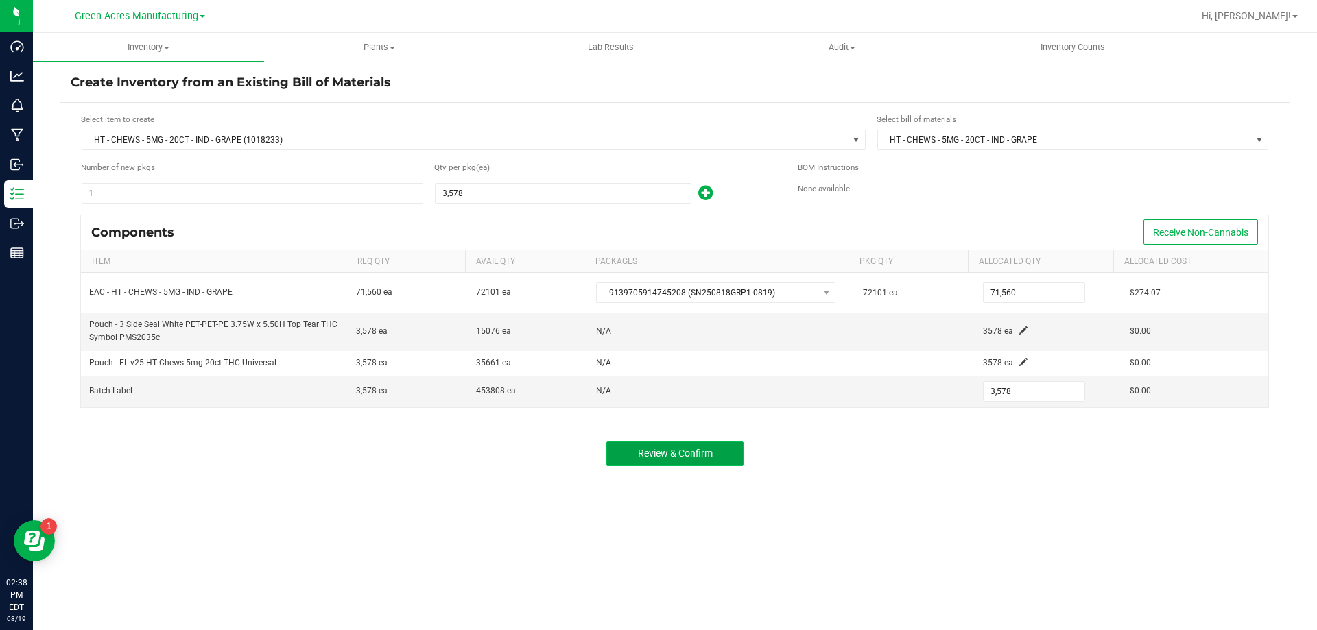
click at [697, 453] on span "Review & Confirm" at bounding box center [675, 453] width 75 height 11
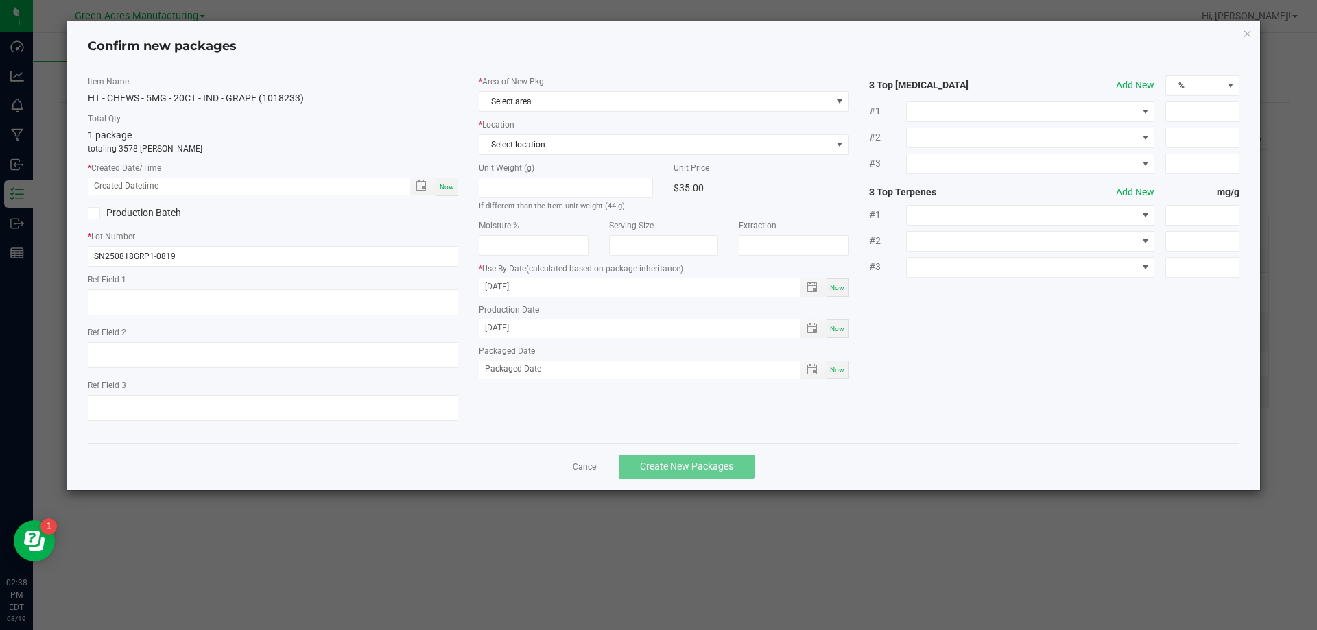
click at [449, 184] on span "Now" at bounding box center [447, 187] width 14 height 8
type input "08/19/2025 02:38 PM"
click at [527, 103] on span "Select area" at bounding box center [655, 101] width 352 height 19
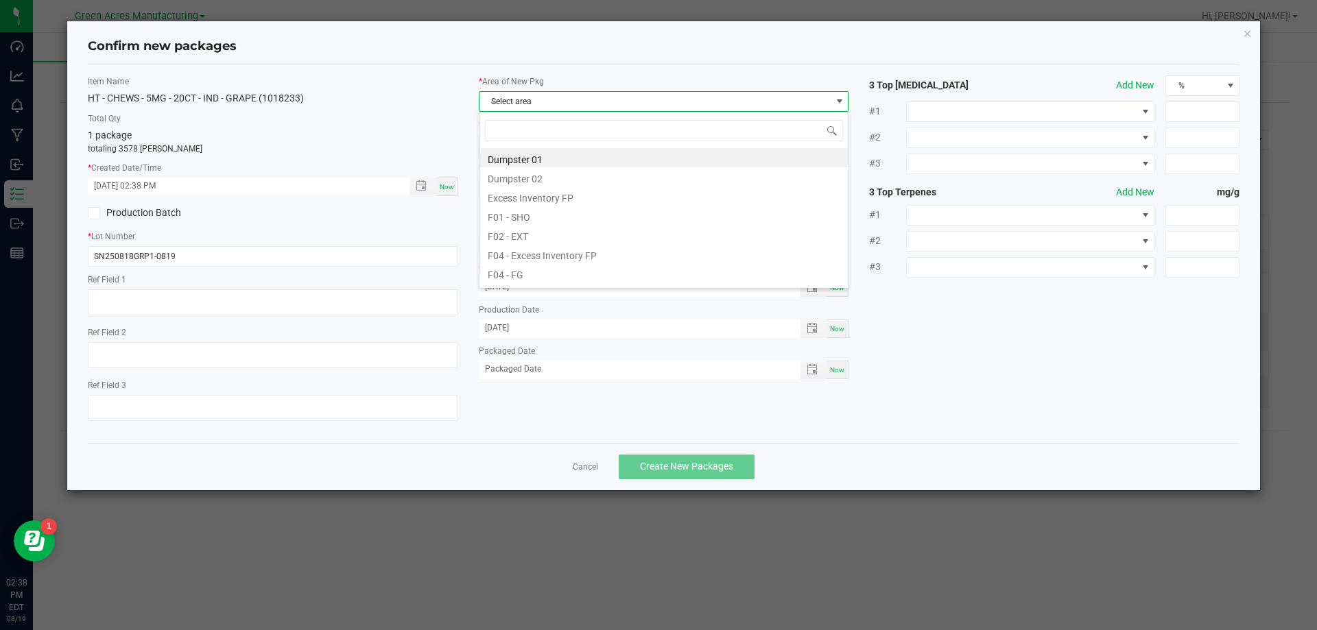
scroll to position [21, 370]
type input "vf"
click at [520, 251] on li "VF1 - PKG 2" at bounding box center [663, 253] width 369 height 19
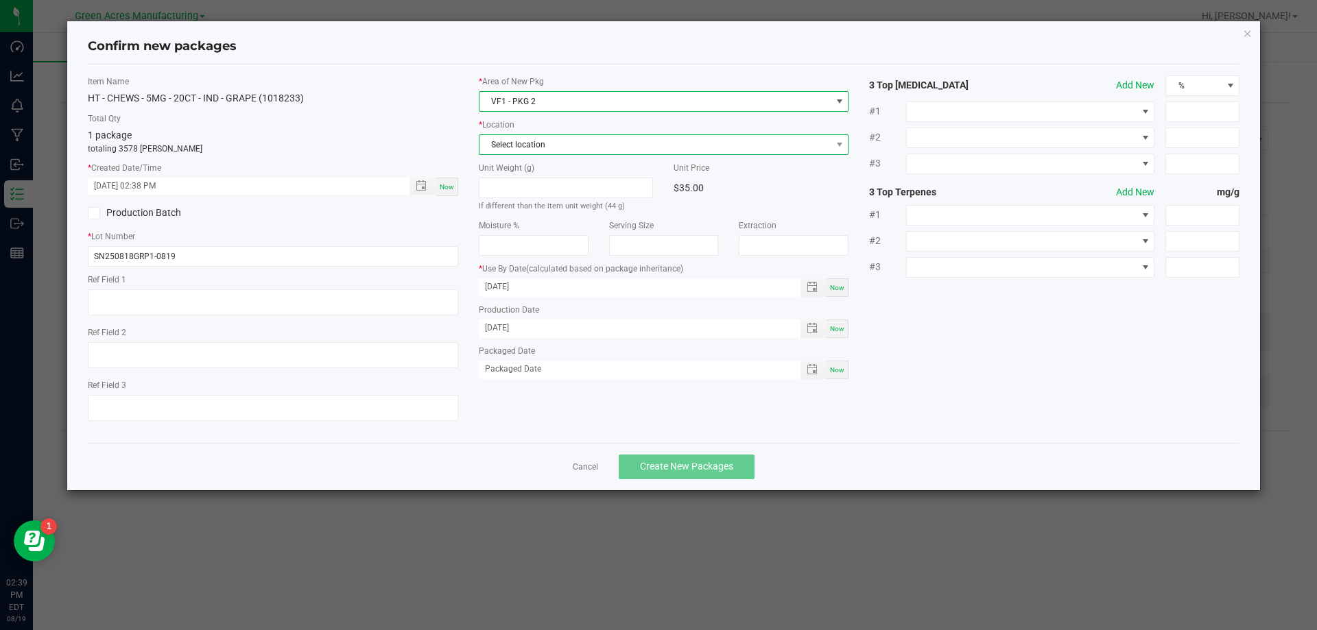
click at [546, 152] on span "Select location" at bounding box center [655, 144] width 352 height 19
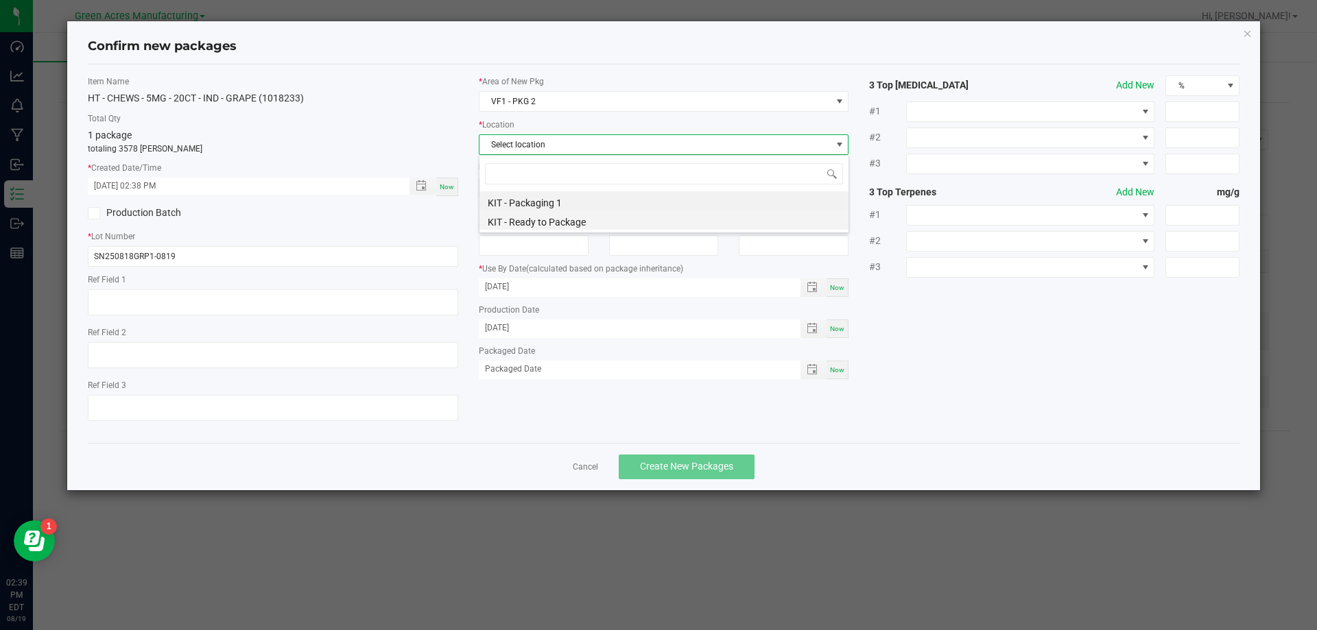
click at [577, 220] on li "KIT - Ready to Package" at bounding box center [663, 220] width 369 height 19
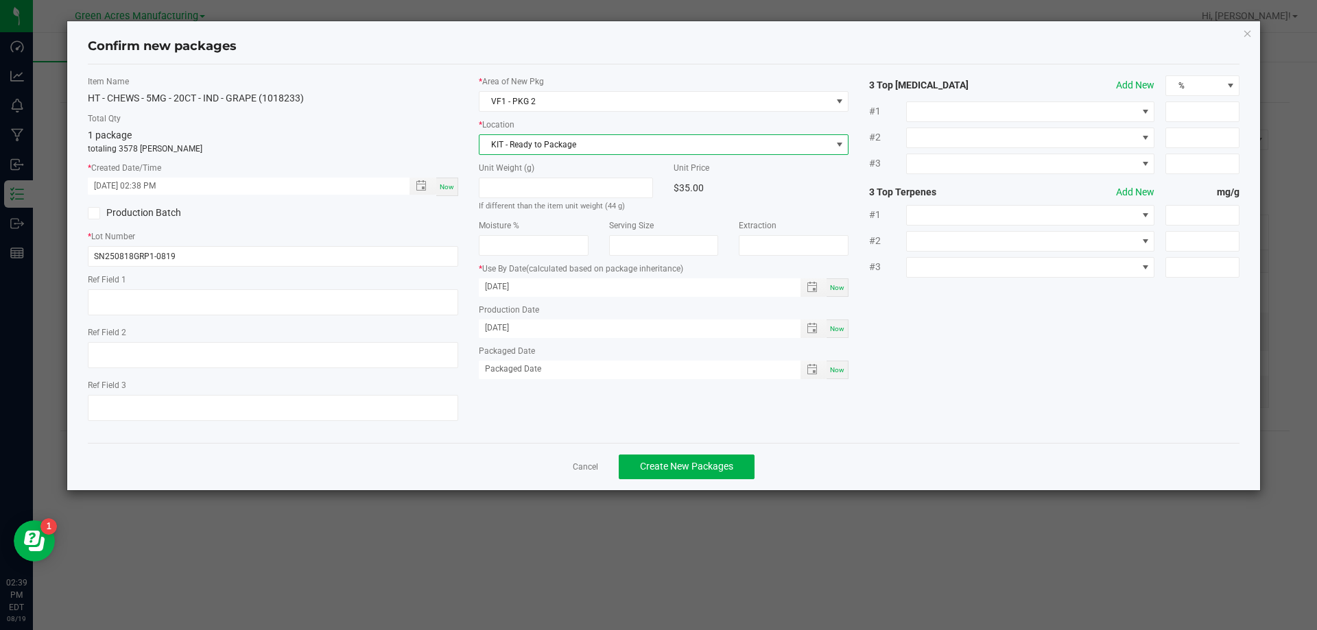
click at [370, 110] on div "Item Name HT - CHEWS - 5MG - 20CT - IND - GRAPE (1018233) Total Qty 1 package t…" at bounding box center [272, 253] width 391 height 357
click at [453, 188] on span "Now" at bounding box center [447, 187] width 14 height 8
type input "08/19/2025 02:39 PM"
click at [420, 121] on label "Total Qty" at bounding box center [273, 118] width 370 height 12
click at [442, 188] on span "Now" at bounding box center [447, 187] width 14 height 8
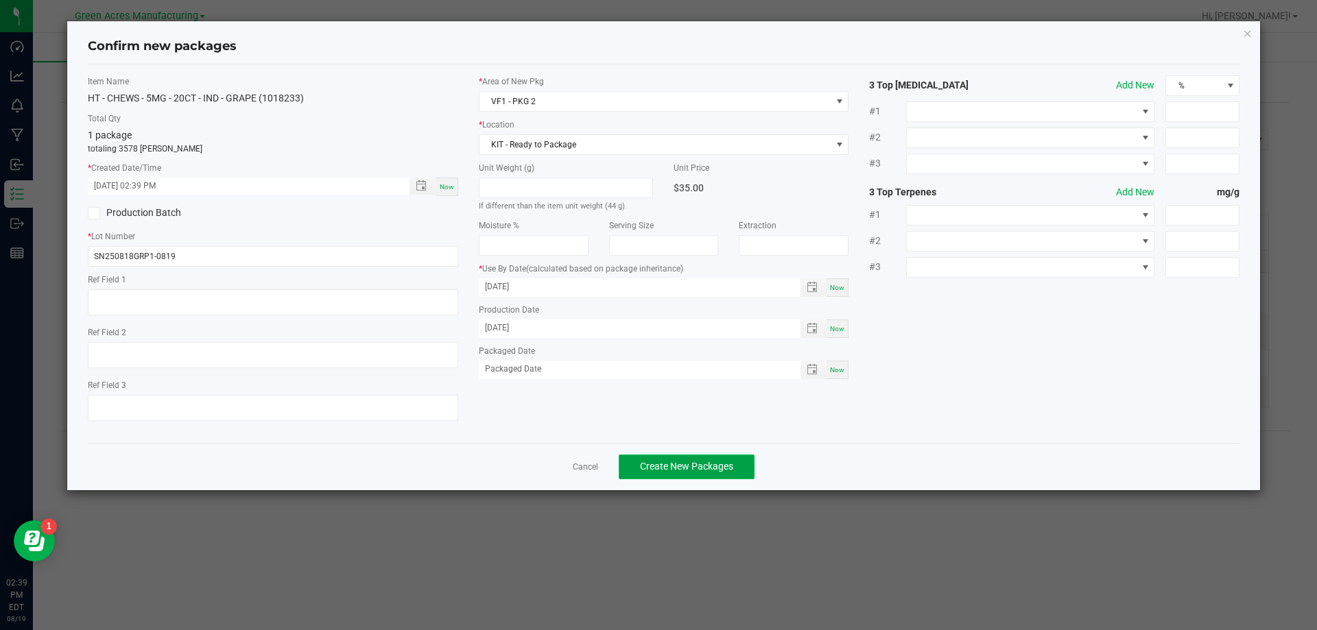
click at [695, 472] on span "Create New Packages" at bounding box center [686, 466] width 93 height 11
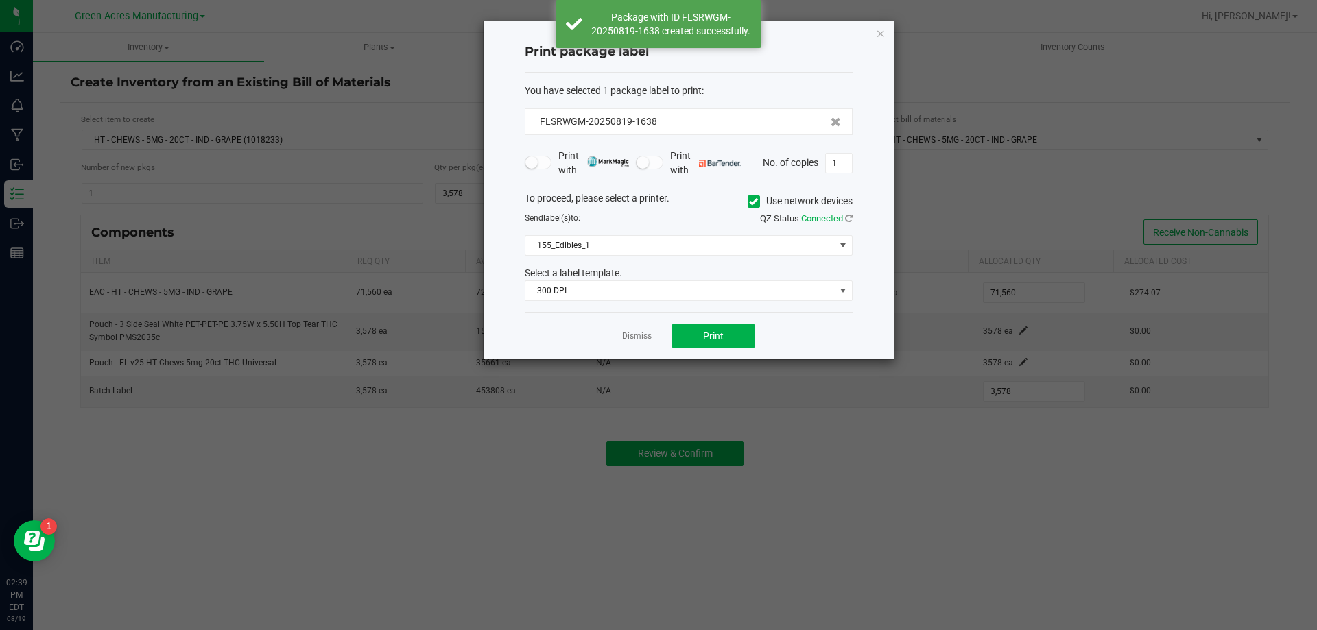
click at [727, 223] on div "QZ Status: Connected" at bounding box center [776, 219] width 174 height 14
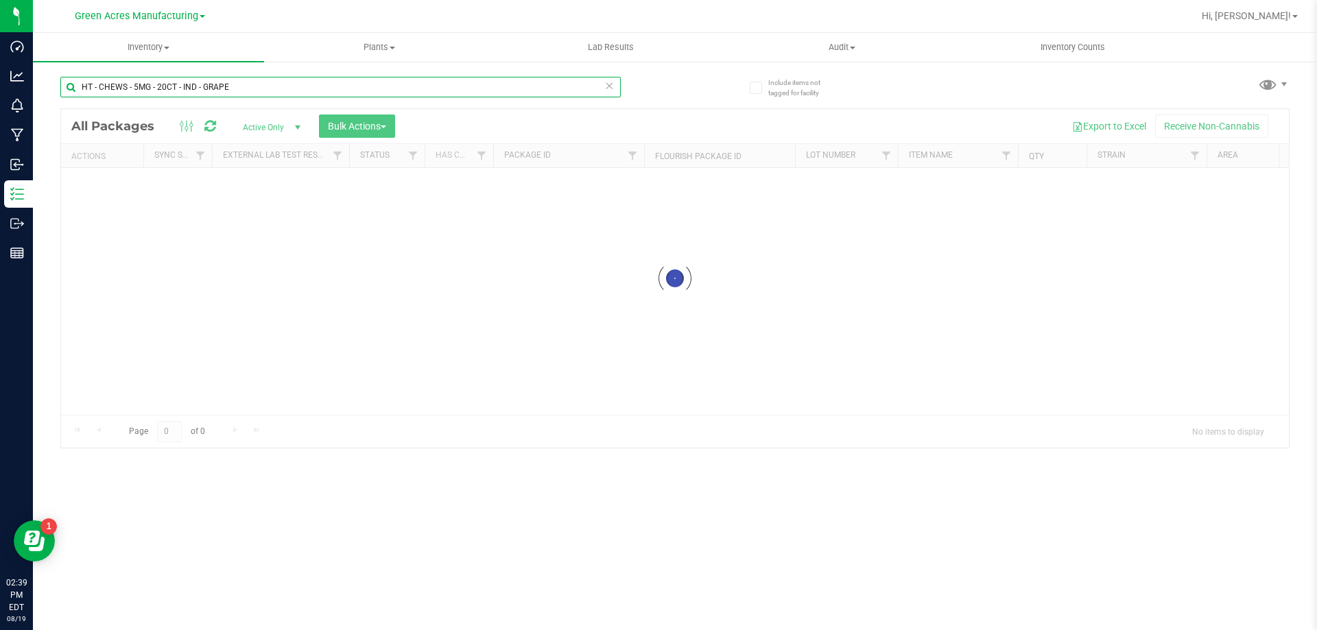
drag, startPoint x: 263, startPoint y: 85, endPoint x: 69, endPoint y: 86, distance: 194.1
click at [69, 86] on input "HT - CHEWS - 5MG - 20CT - IND - GRAPE" at bounding box center [340, 87] width 560 height 21
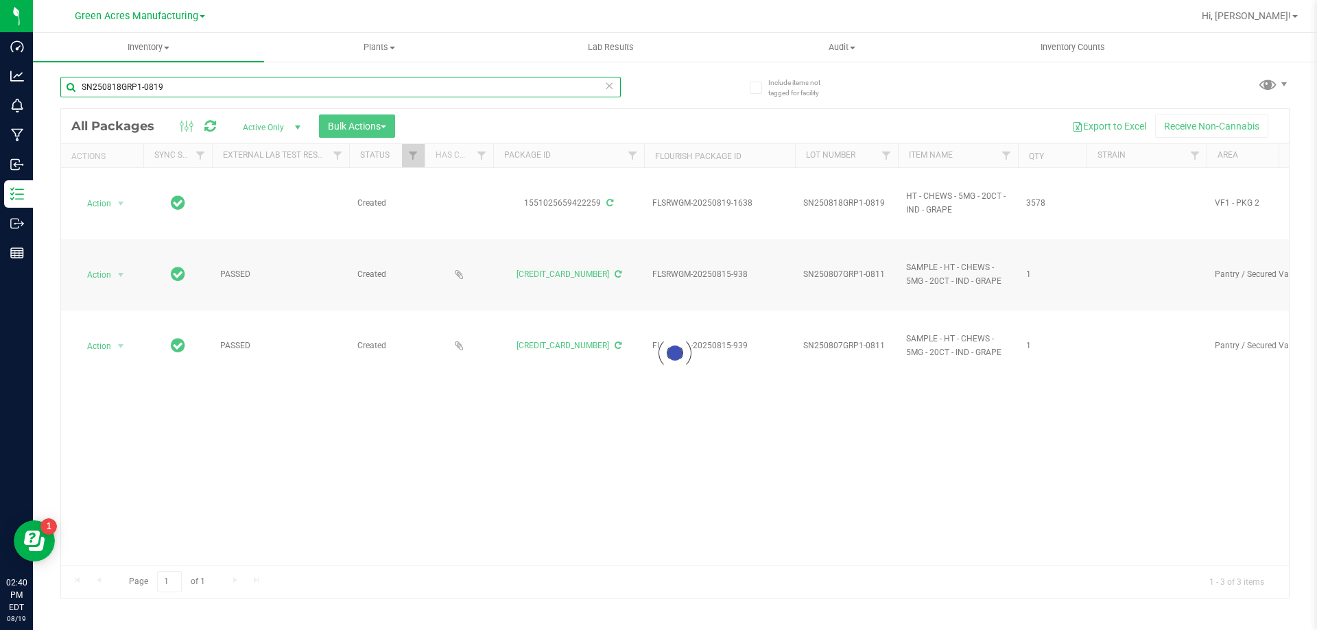
type input "SN250818GRP1-0819"
drag, startPoint x: 361, startPoint y: 560, endPoint x: 623, endPoint y: 561, distance: 262.6
click at [623, 561] on div at bounding box center [675, 353] width 1228 height 489
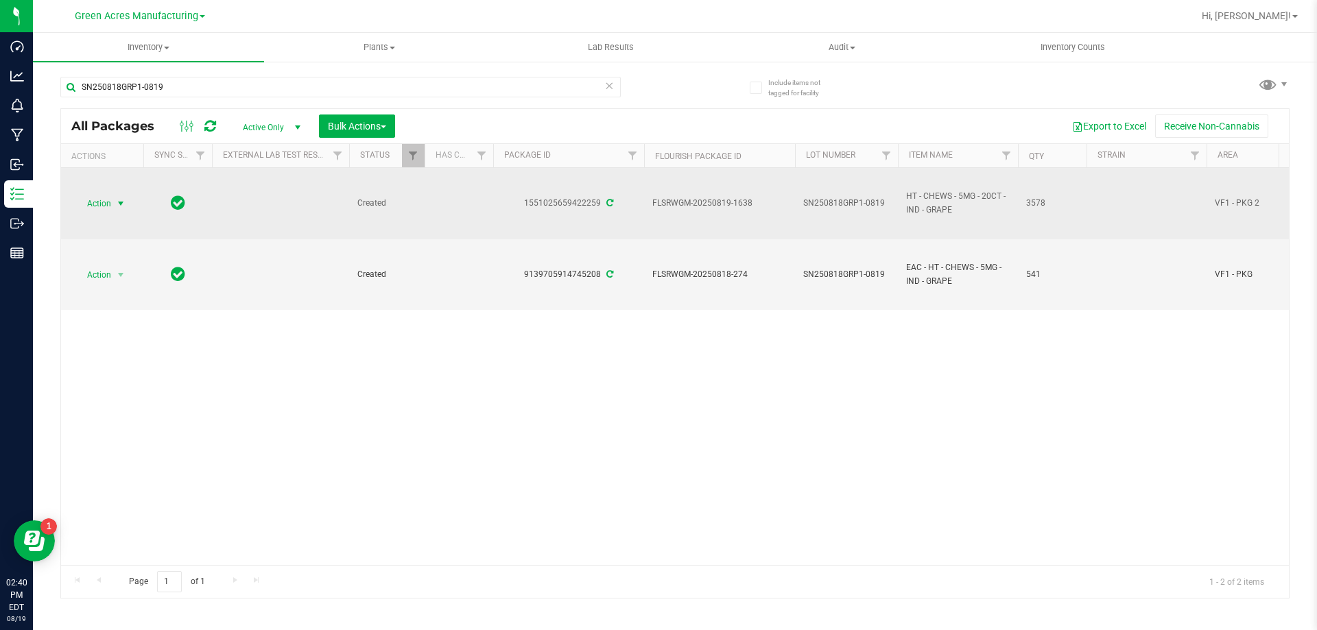
click at [106, 200] on span "Action" at bounding box center [93, 203] width 37 height 19
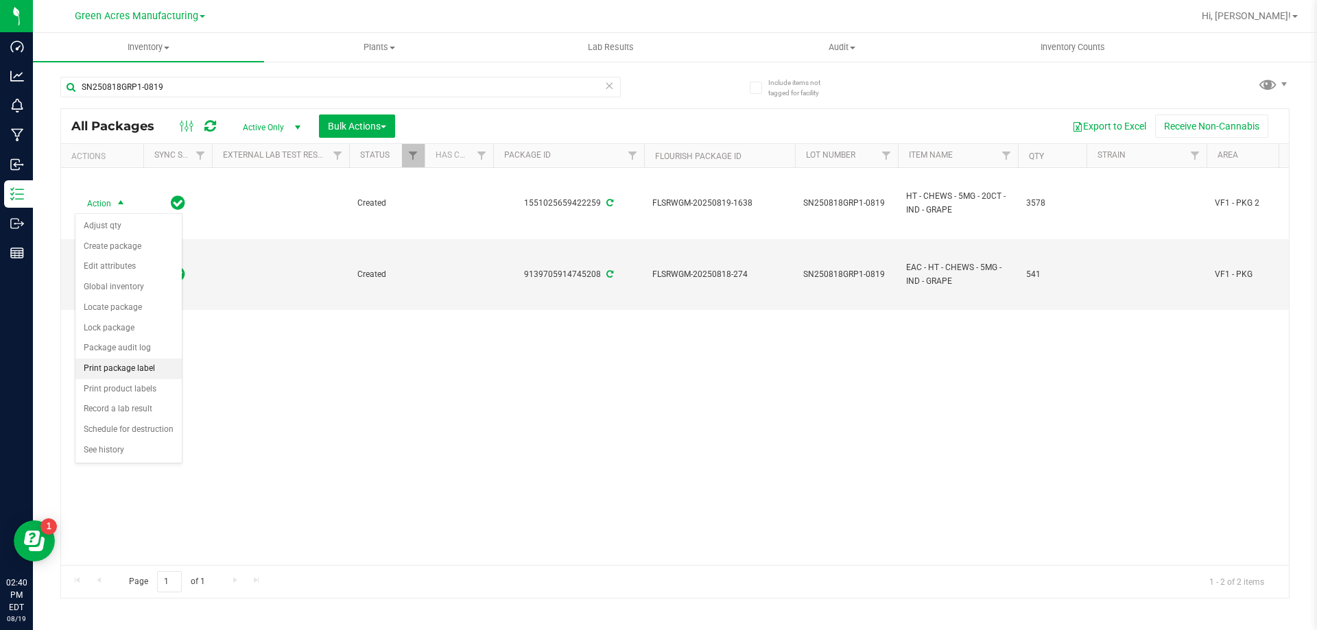
click at [121, 370] on li "Print package label" at bounding box center [128, 369] width 106 height 21
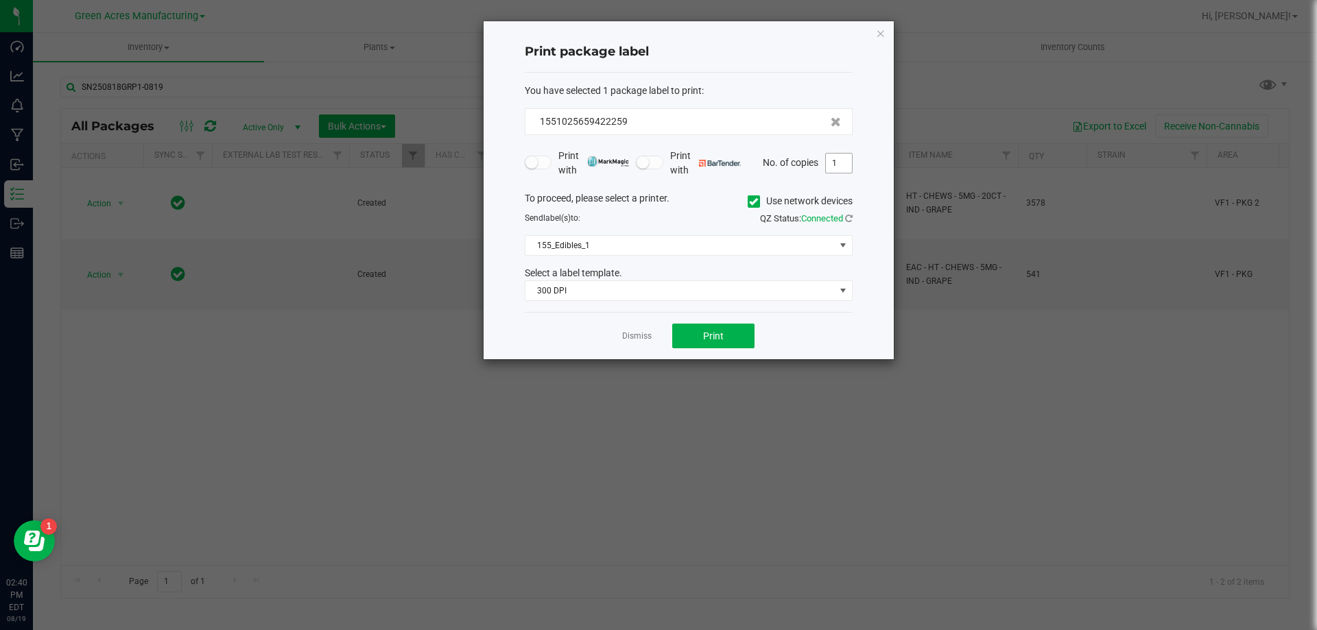
click at [841, 155] on input "1" at bounding box center [839, 163] width 26 height 19
type input "2"
click at [718, 336] on span "Print" at bounding box center [713, 336] width 21 height 11
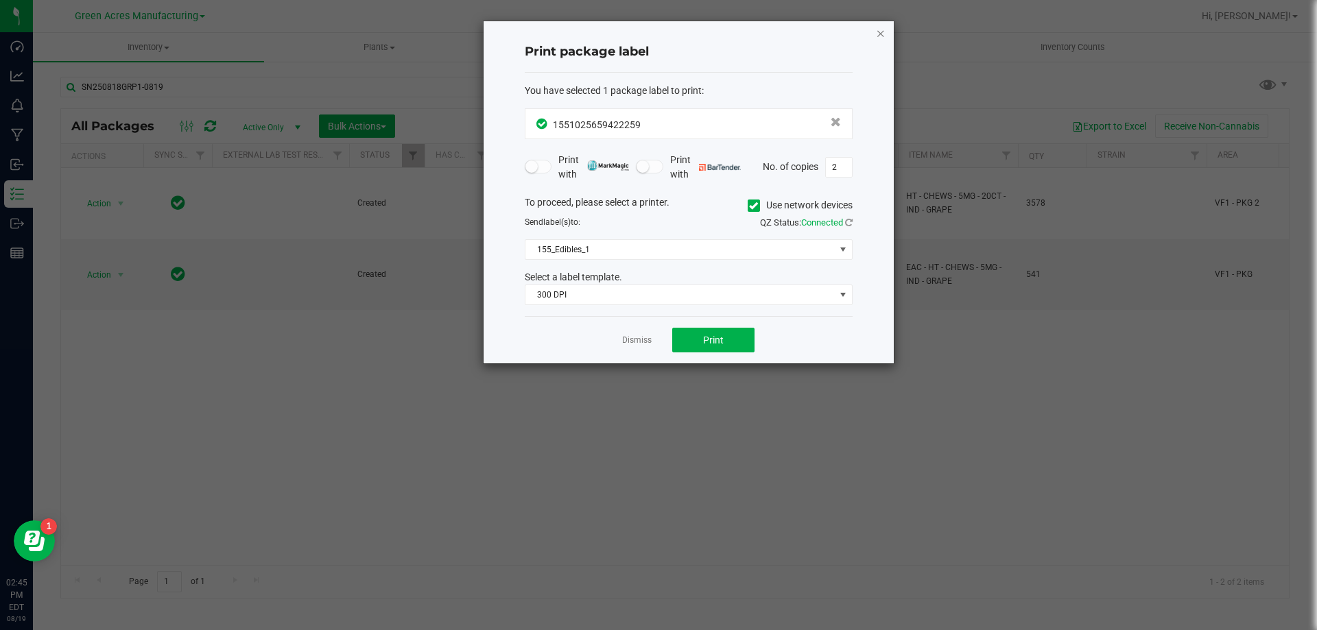
click at [883, 35] on icon "button" at bounding box center [881, 33] width 10 height 16
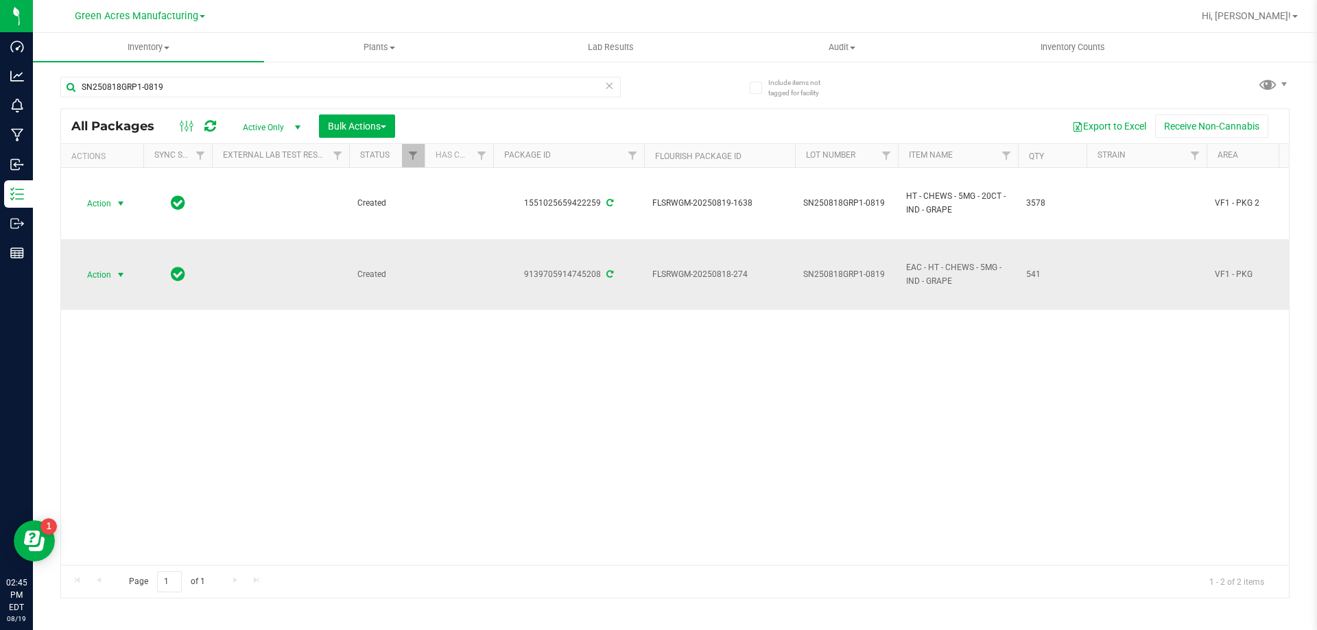
click at [110, 278] on span "Action" at bounding box center [93, 274] width 37 height 19
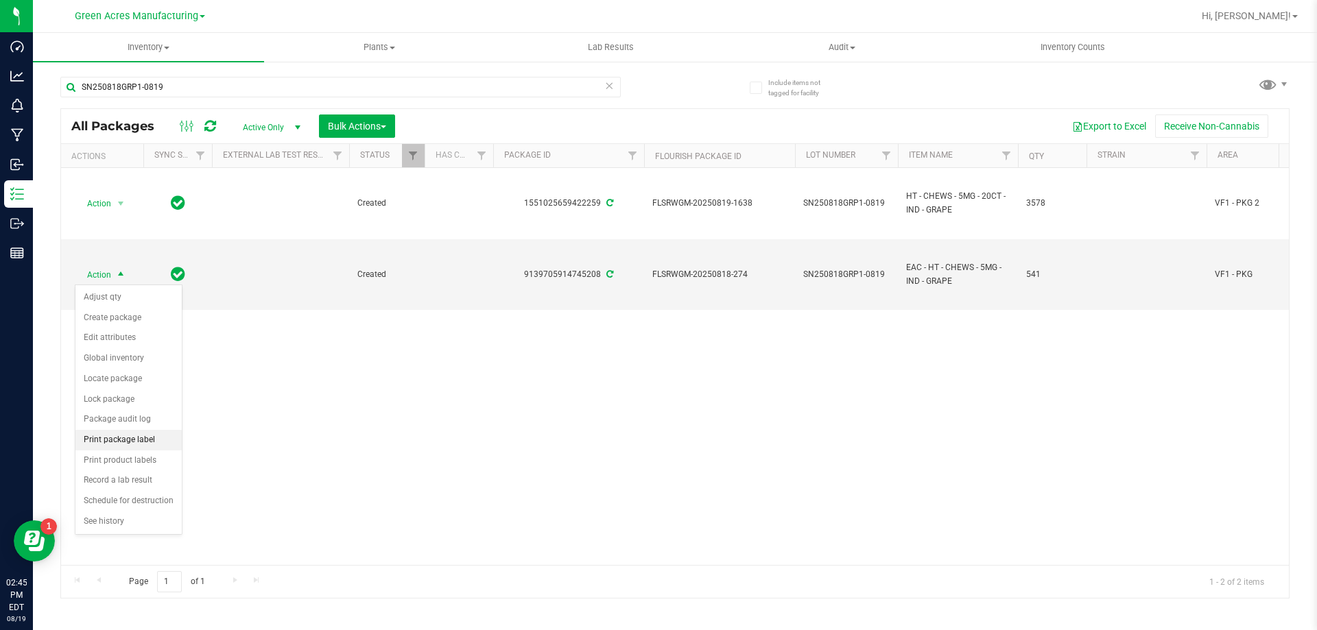
click at [136, 436] on li "Print package label" at bounding box center [128, 440] width 106 height 21
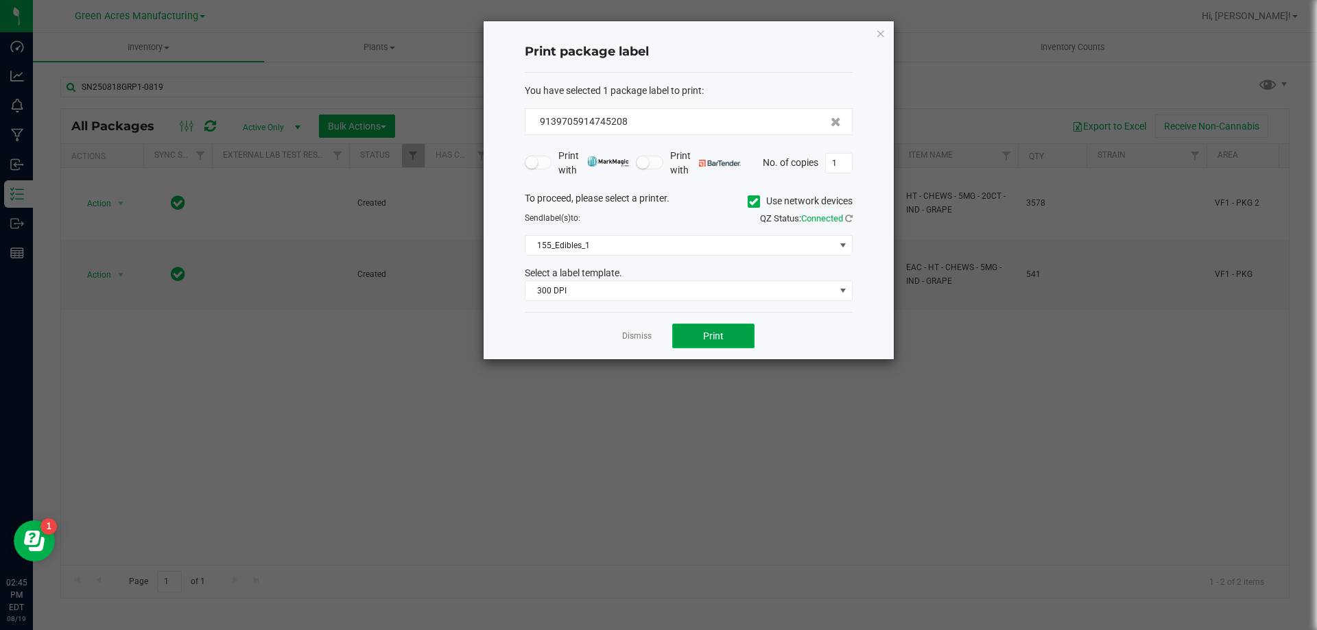
click at [737, 341] on button "Print" at bounding box center [713, 336] width 82 height 25
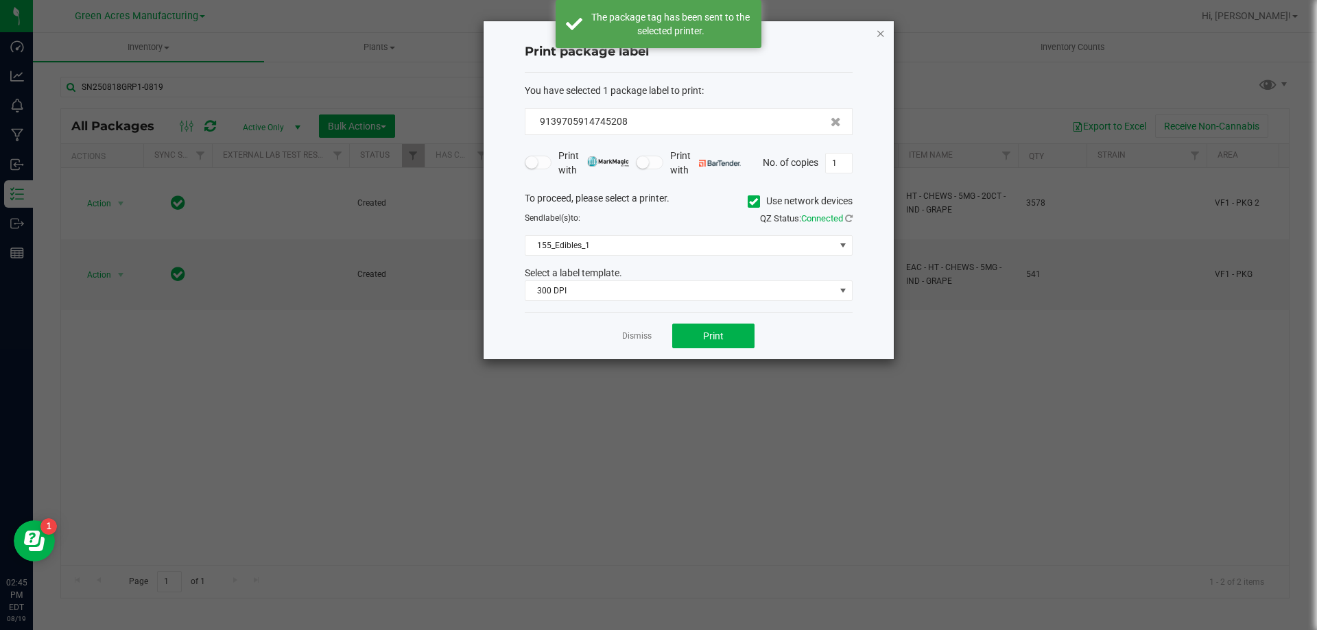
click at [877, 34] on icon "button" at bounding box center [881, 33] width 10 height 16
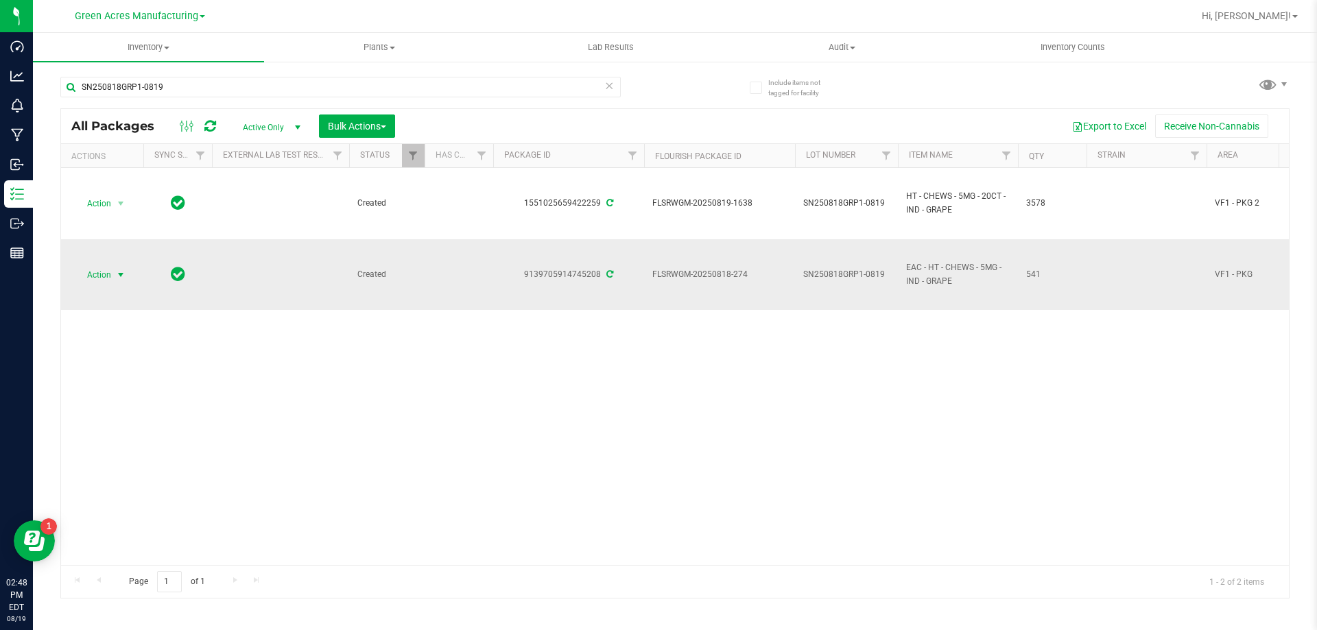
click at [112, 272] on span "select" at bounding box center [120, 274] width 17 height 19
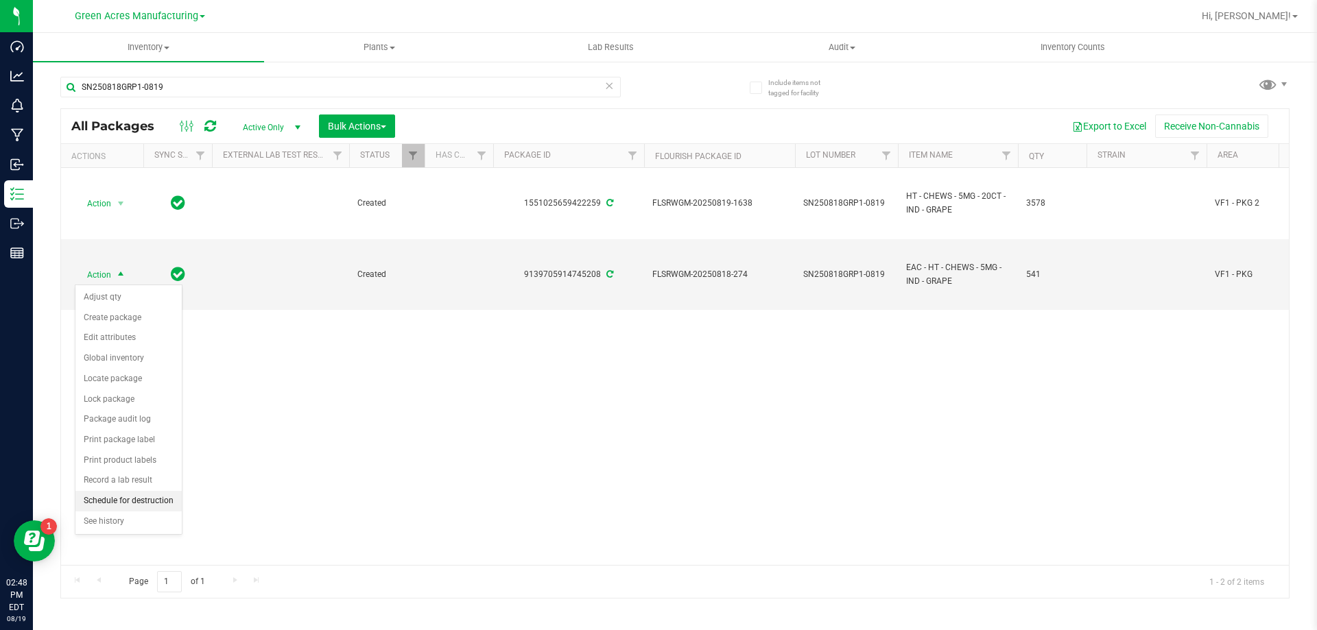
click at [99, 503] on li "Schedule for destruction" at bounding box center [128, 501] width 106 height 21
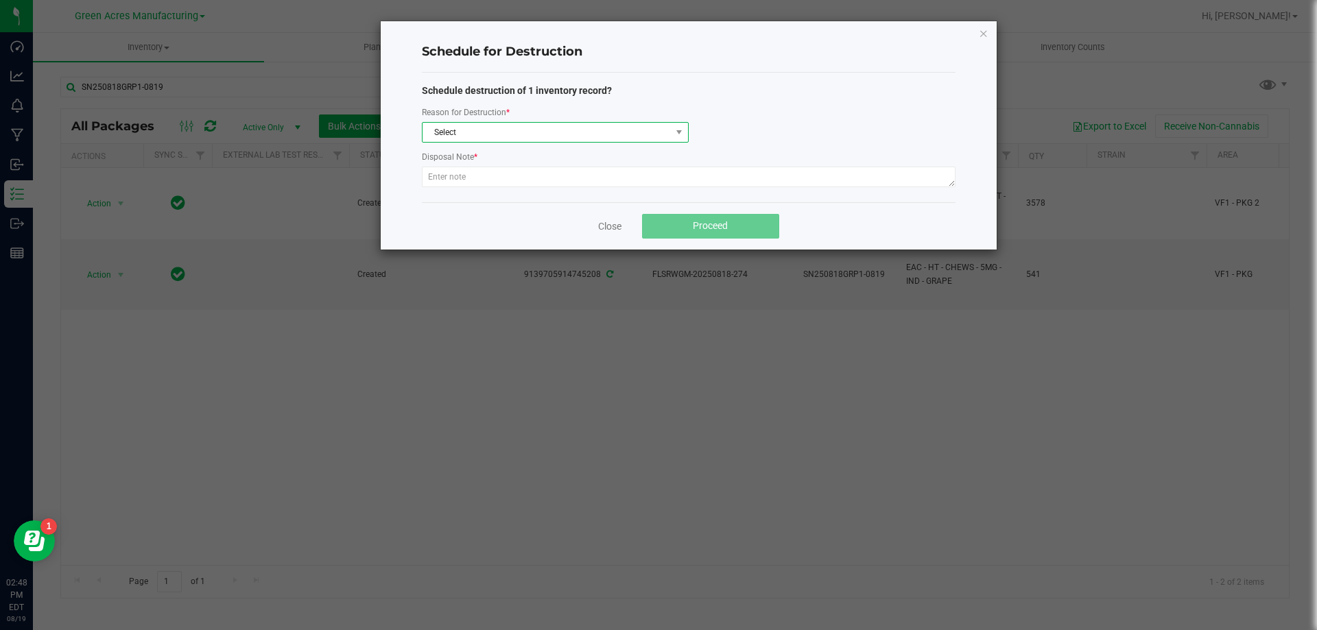
click at [561, 139] on span "Select" at bounding box center [546, 132] width 248 height 19
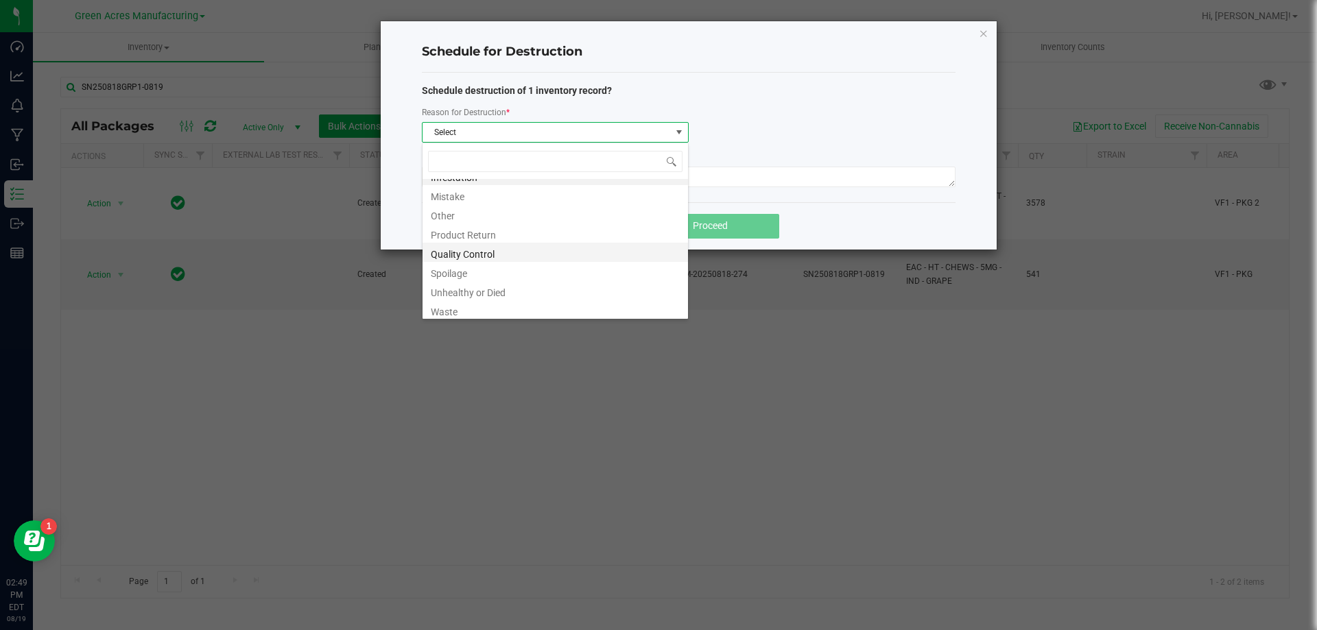
scroll to position [16, 0]
click at [454, 313] on li "Waste" at bounding box center [554, 306] width 265 height 19
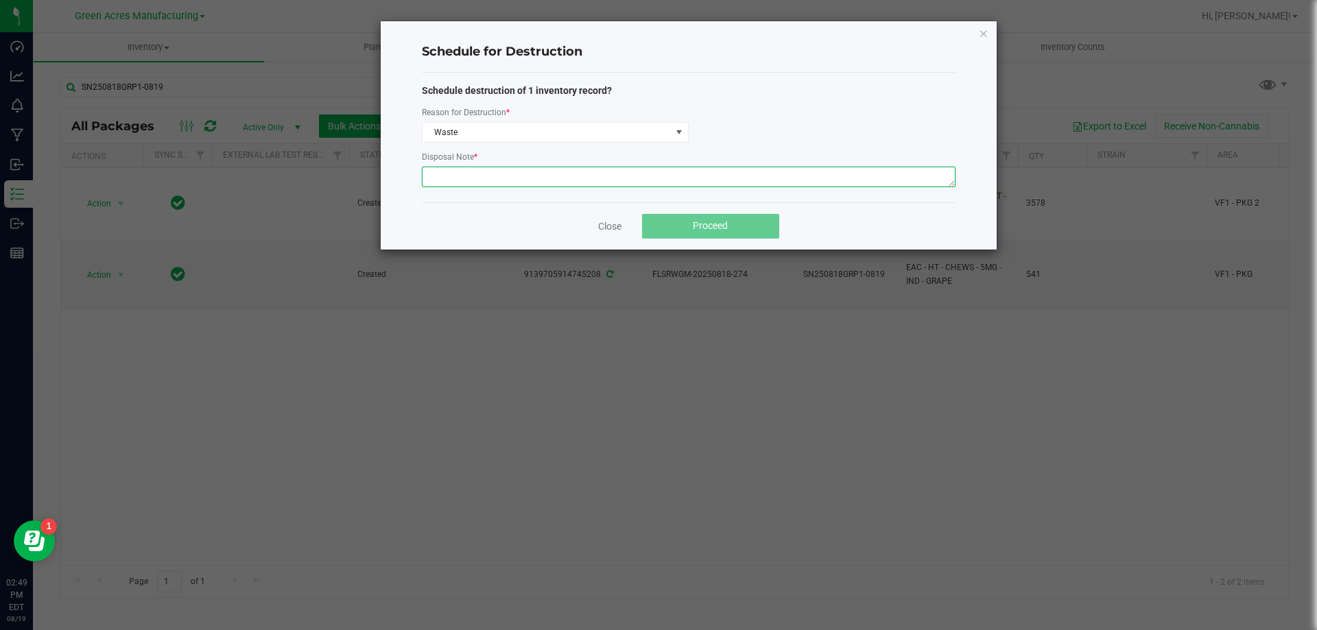
click at [456, 174] on textarea at bounding box center [689, 177] width 534 height 21
type textarea "waste after packaging"
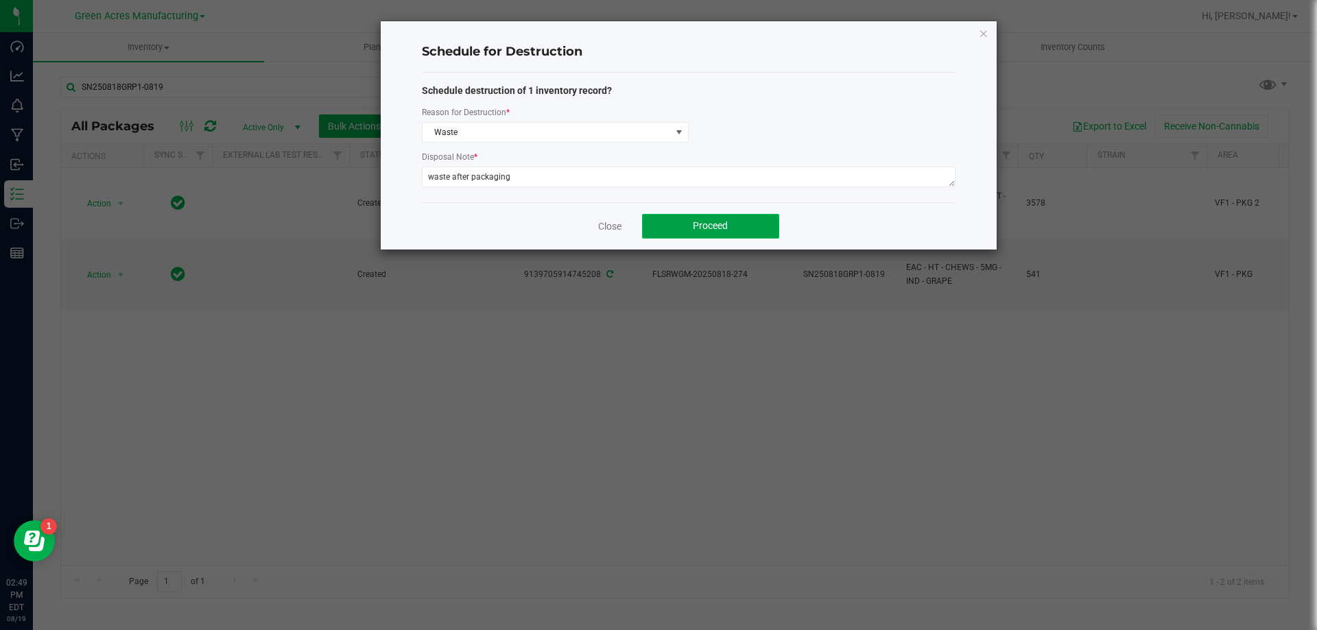
click at [713, 232] on button "Proceed" at bounding box center [710, 226] width 137 height 25
